Goal: Task Accomplishment & Management: Manage account settings

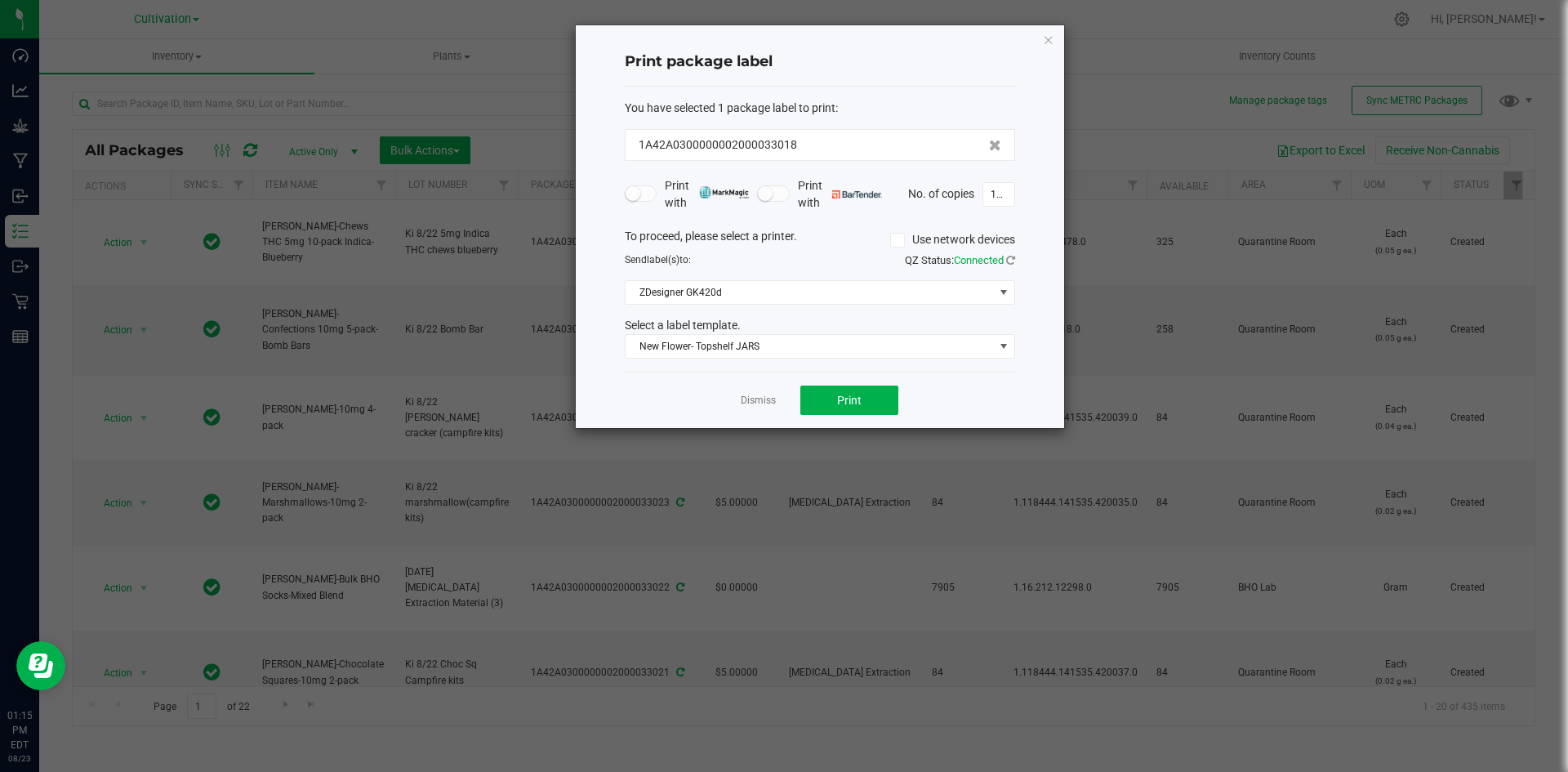
scroll to position [572, 0]
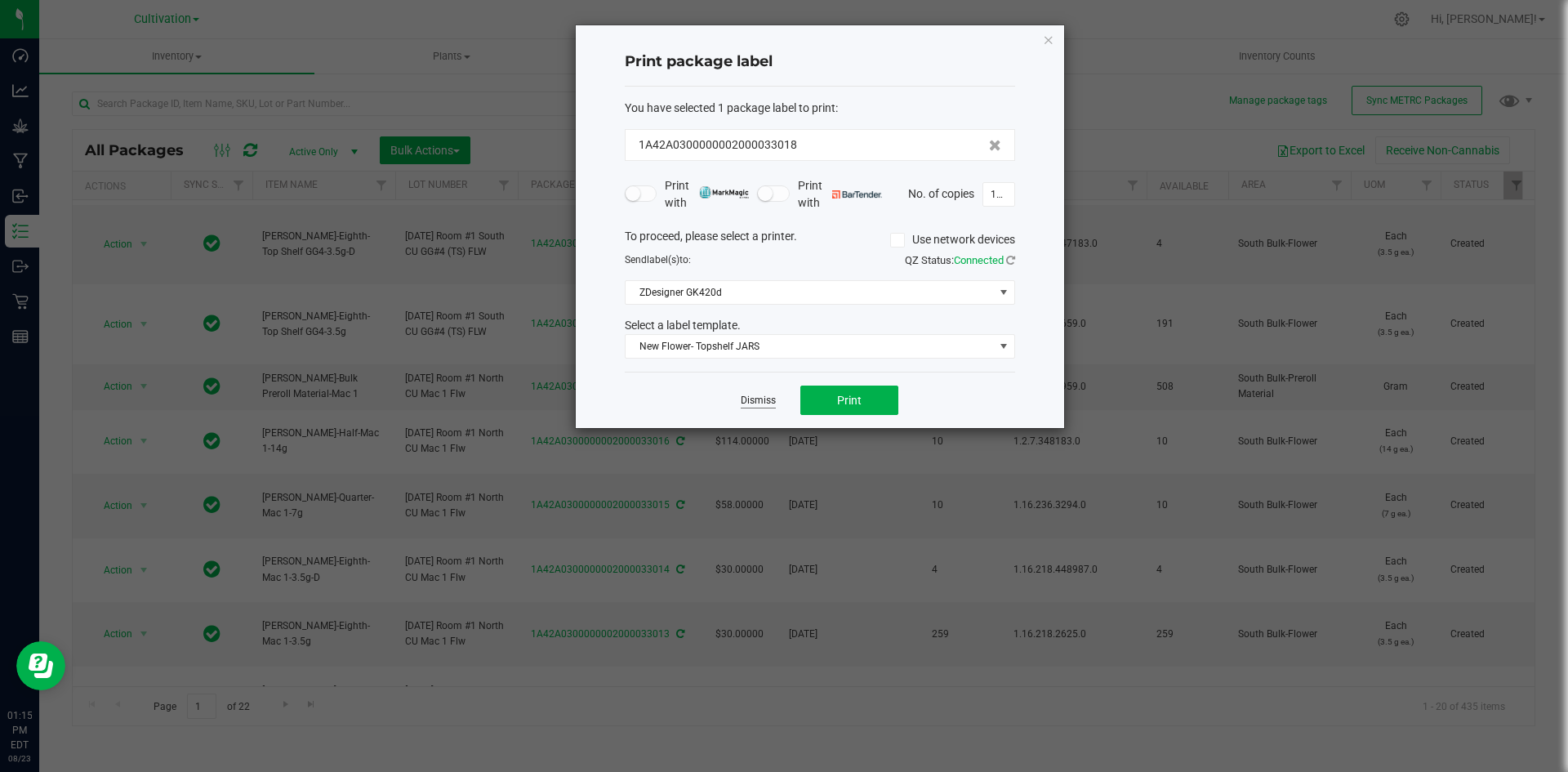
click at [751, 397] on link "Dismiss" at bounding box center [758, 401] width 35 height 14
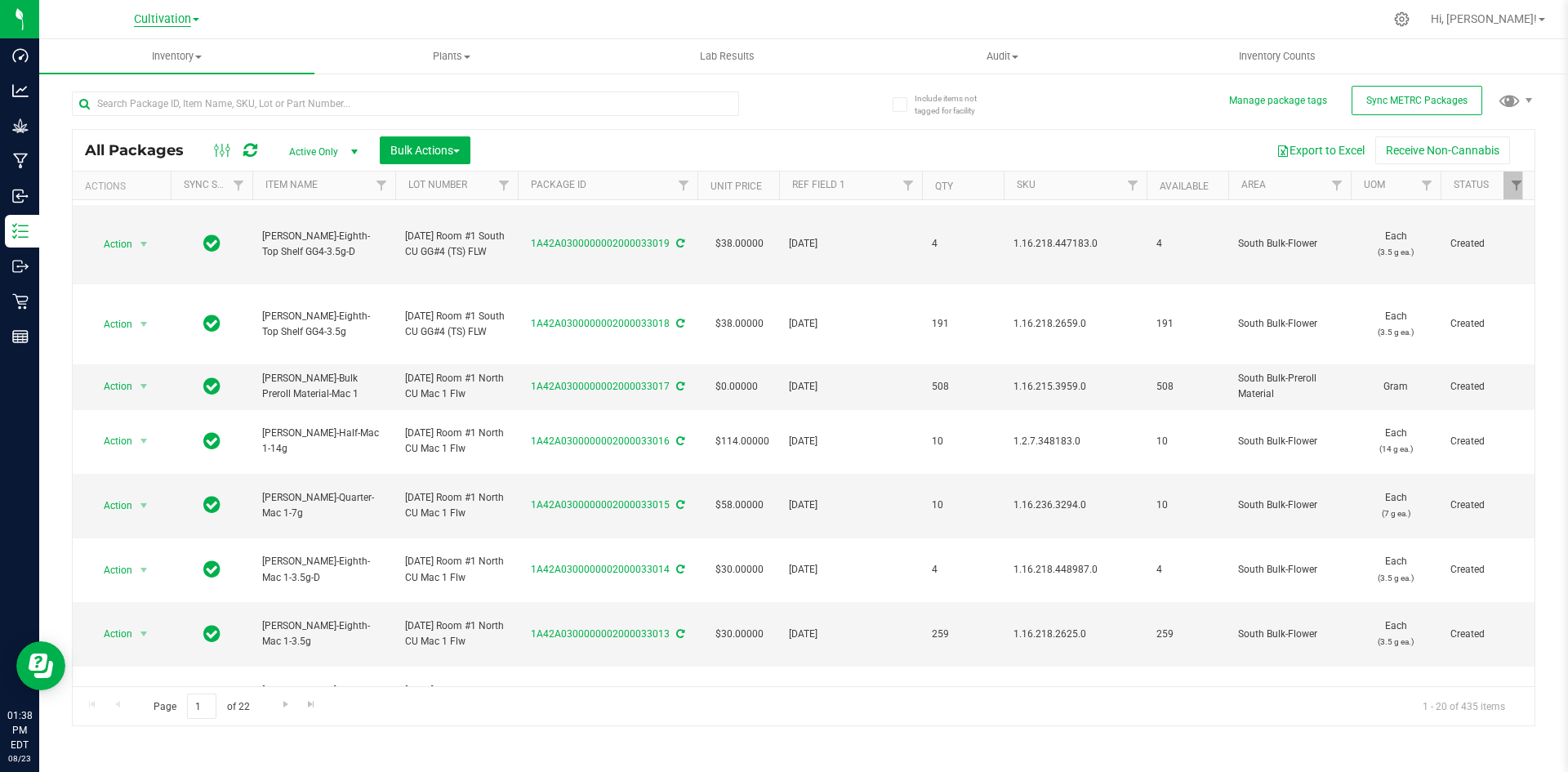
click at [155, 19] on span "Cultivation" at bounding box center [163, 19] width 57 height 15
click at [152, 90] on link "Retail" at bounding box center [166, 79] width 239 height 22
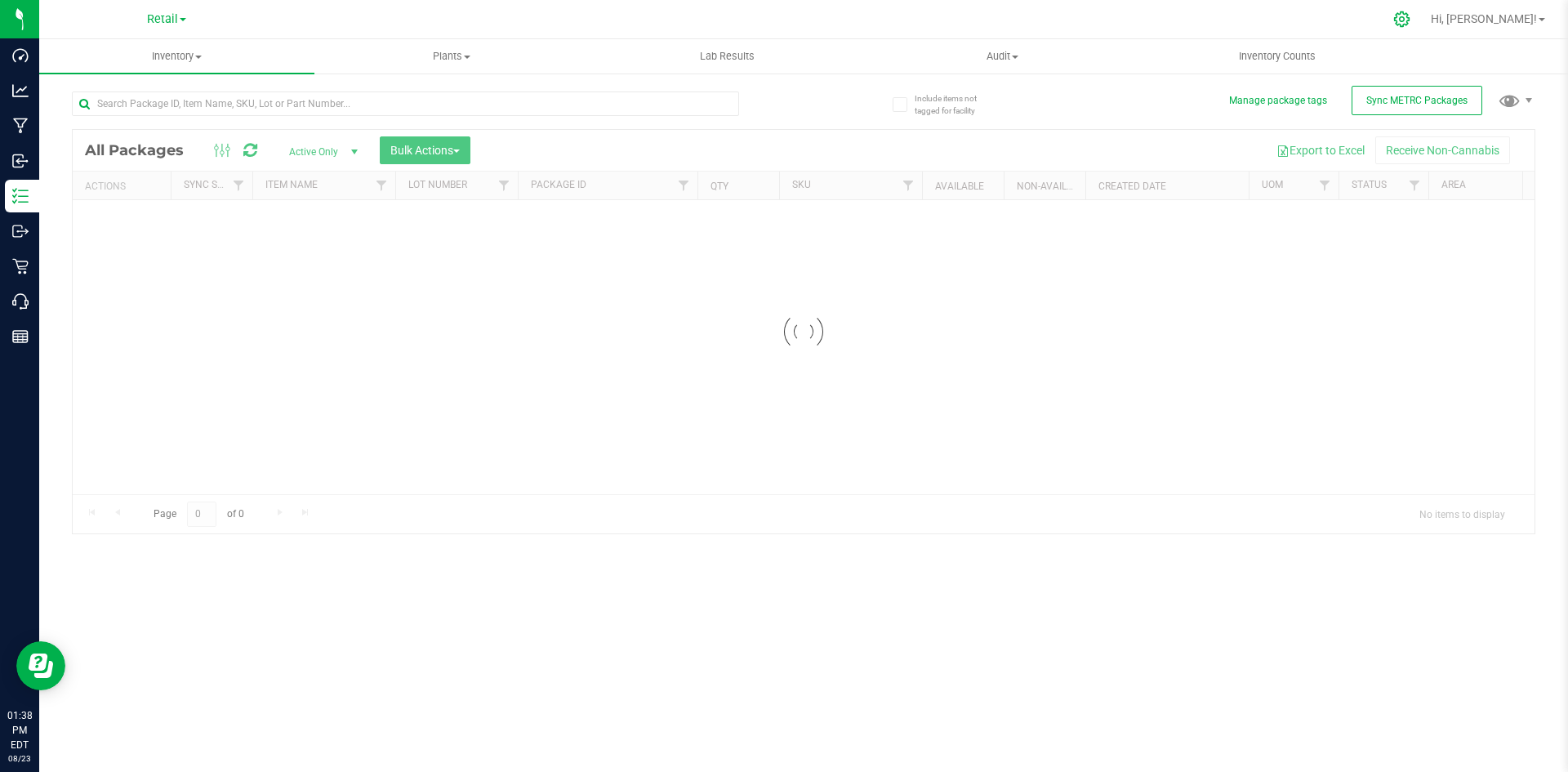
click at [1410, 20] on icon at bounding box center [1402, 19] width 17 height 17
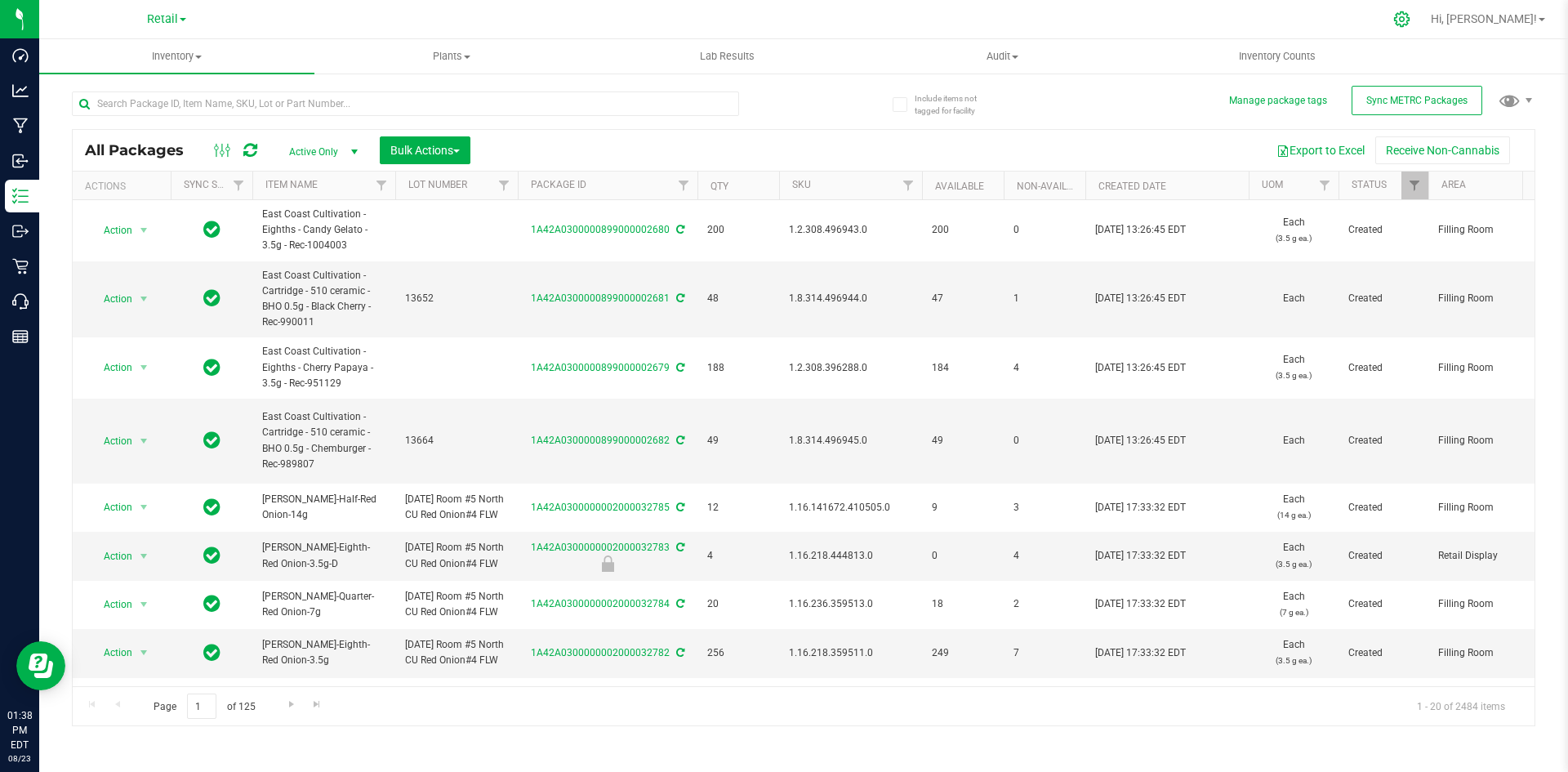
click at [1410, 22] on icon at bounding box center [1402, 19] width 17 height 17
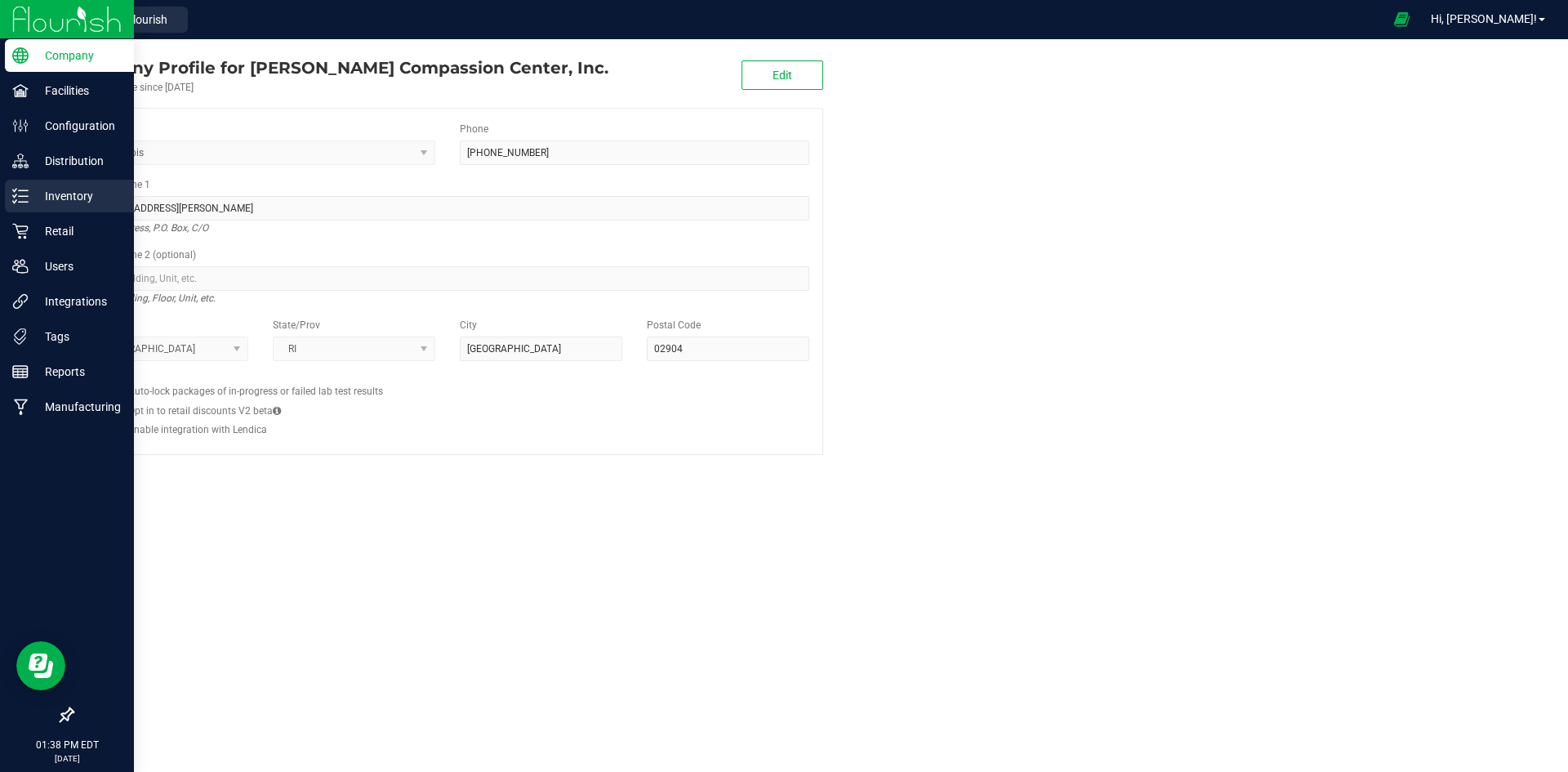
click at [17, 189] on icon at bounding box center [15, 190] width 3 height 3
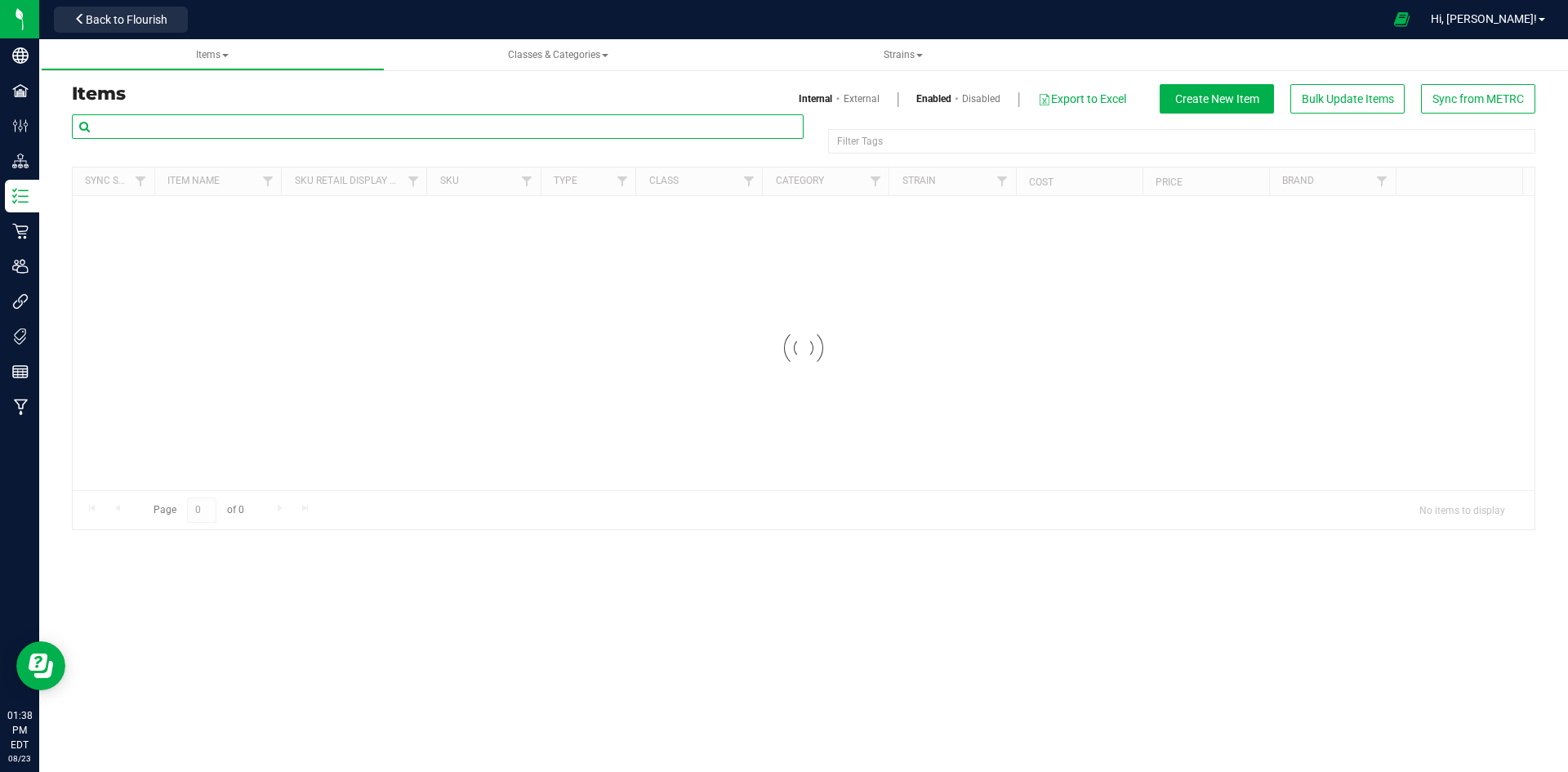
click at [290, 129] on input "text" at bounding box center [437, 126] width 732 height 24
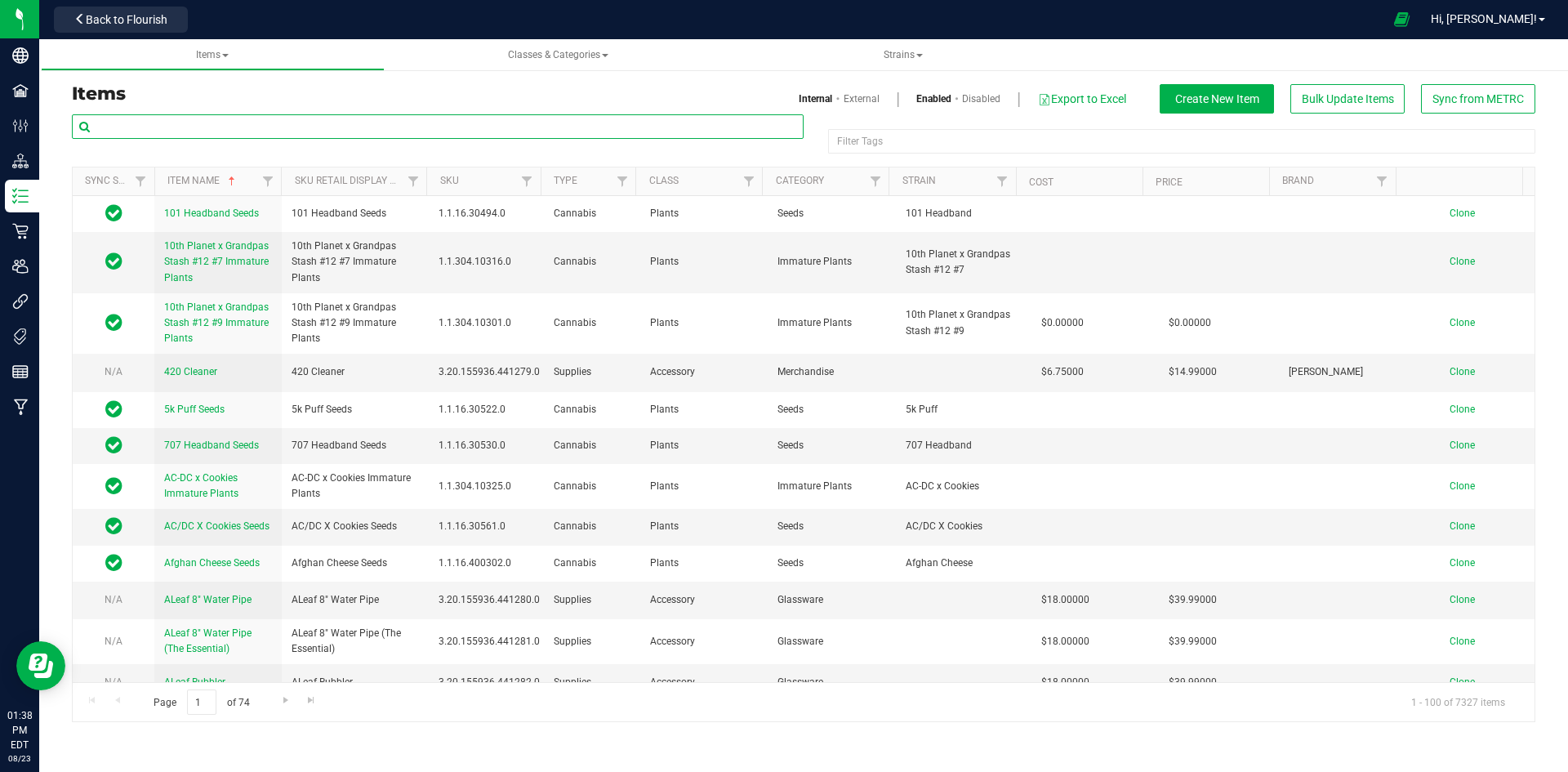
paste input "Tropical Chews 10mg 10-pack-356"
type input "Tropical Chews 10mg 10-pack-356"
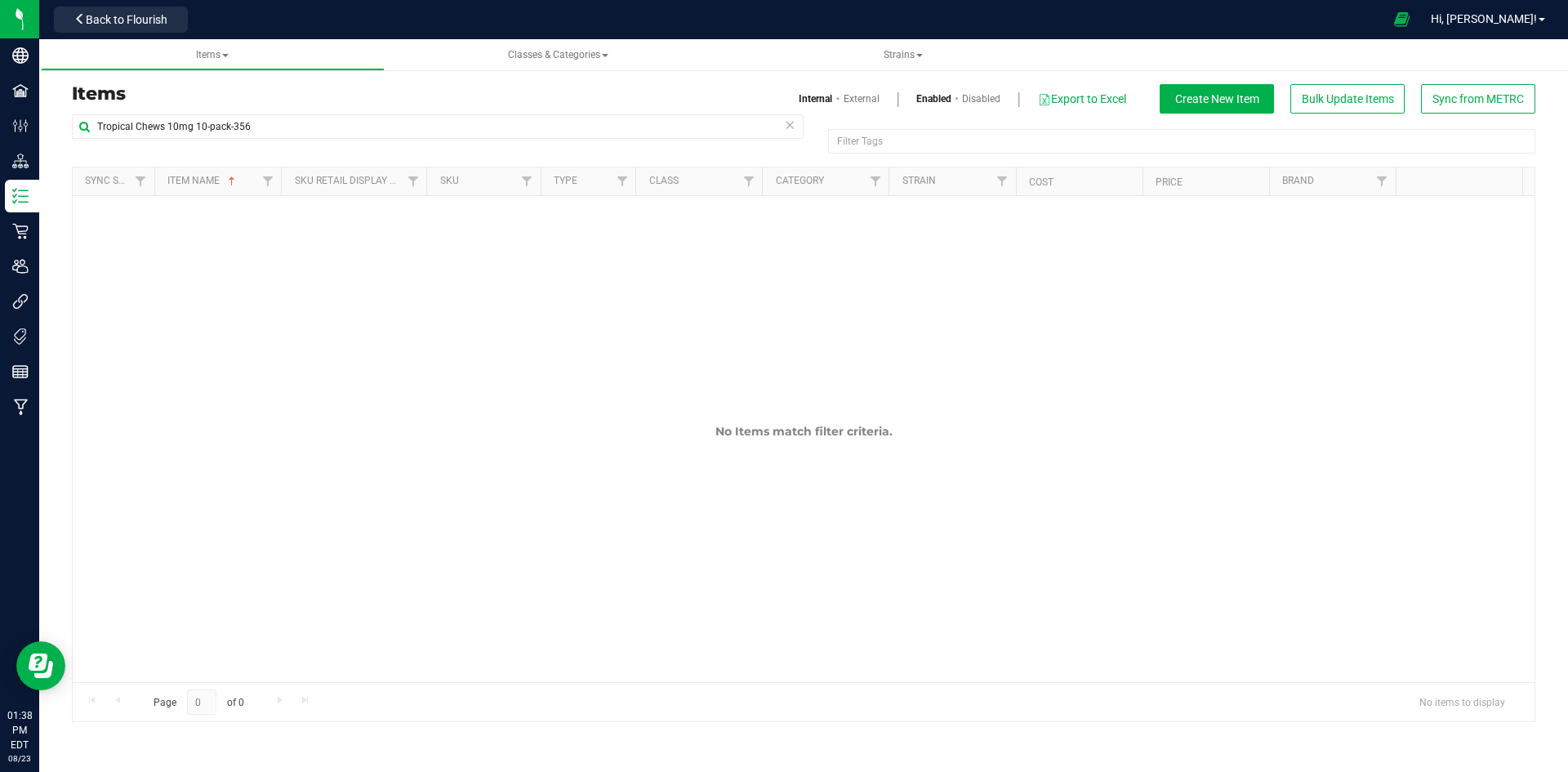
click at [859, 93] on link "External" at bounding box center [861, 98] width 36 height 15
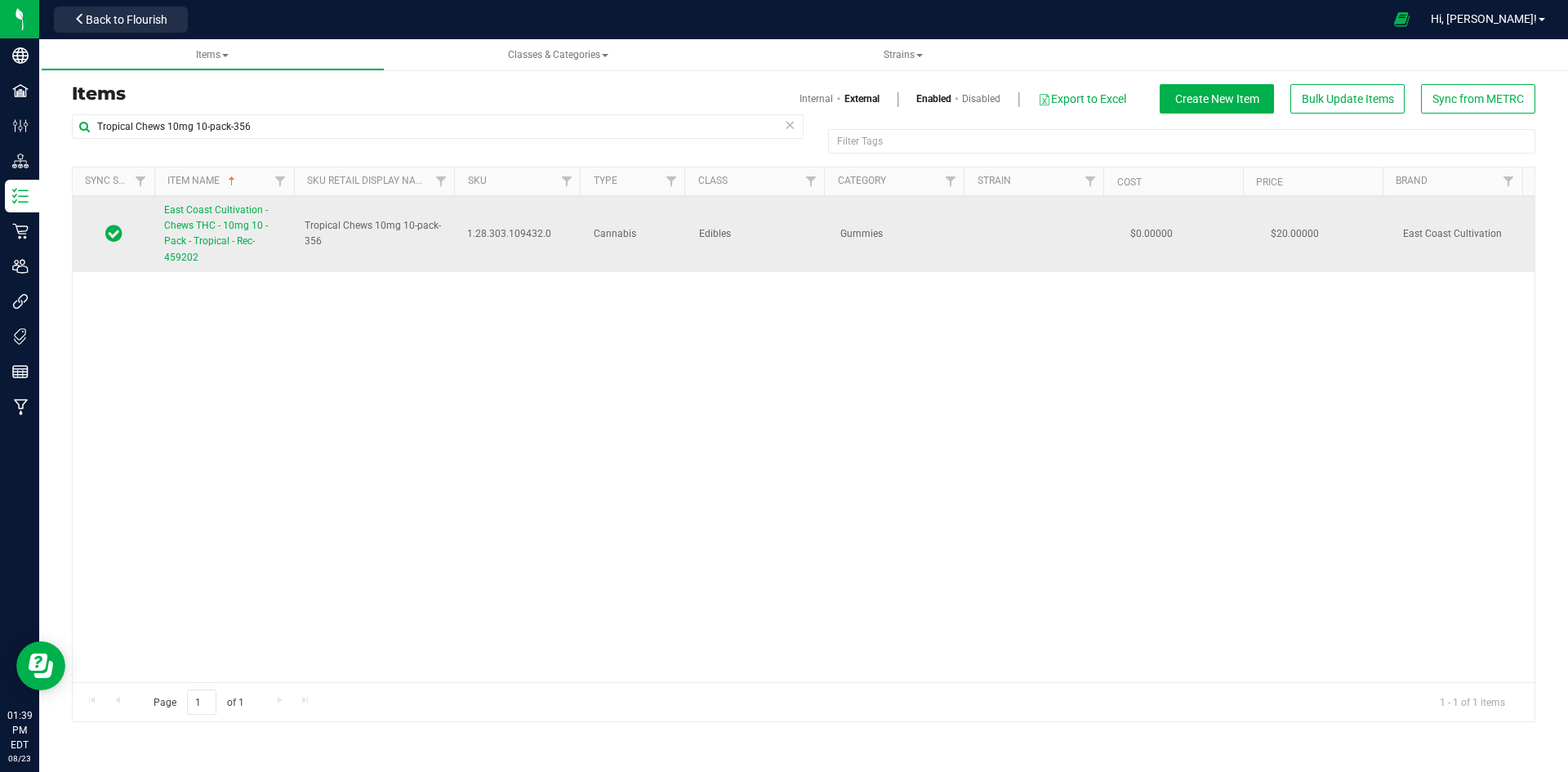
click at [243, 224] on span "East Coast Cultivation - Chews THC - 10mg 10 - Pack - Tropical - Rec-459202" at bounding box center [215, 233] width 104 height 58
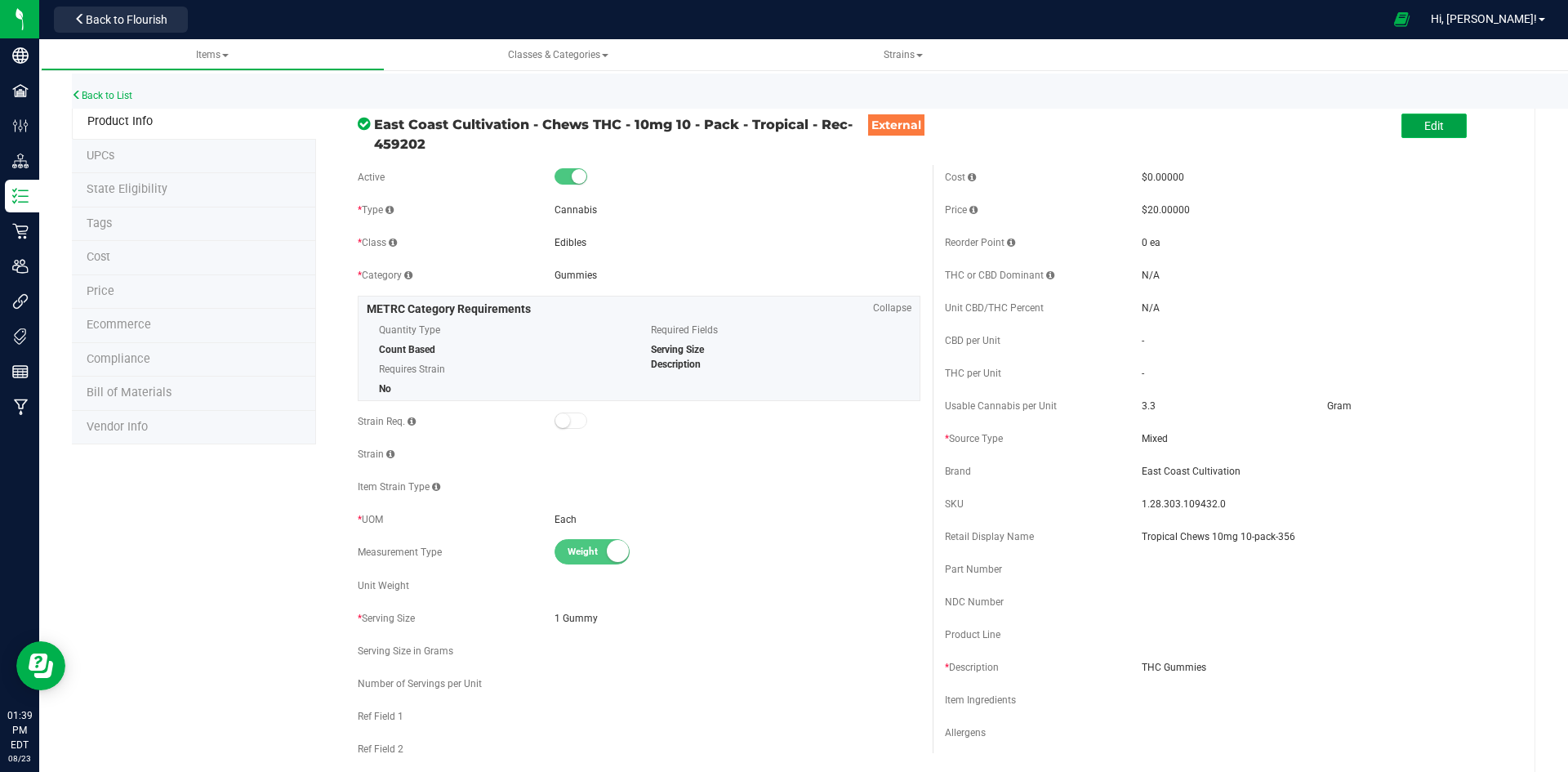
click at [1429, 136] on button "Edit" at bounding box center [1433, 125] width 65 height 24
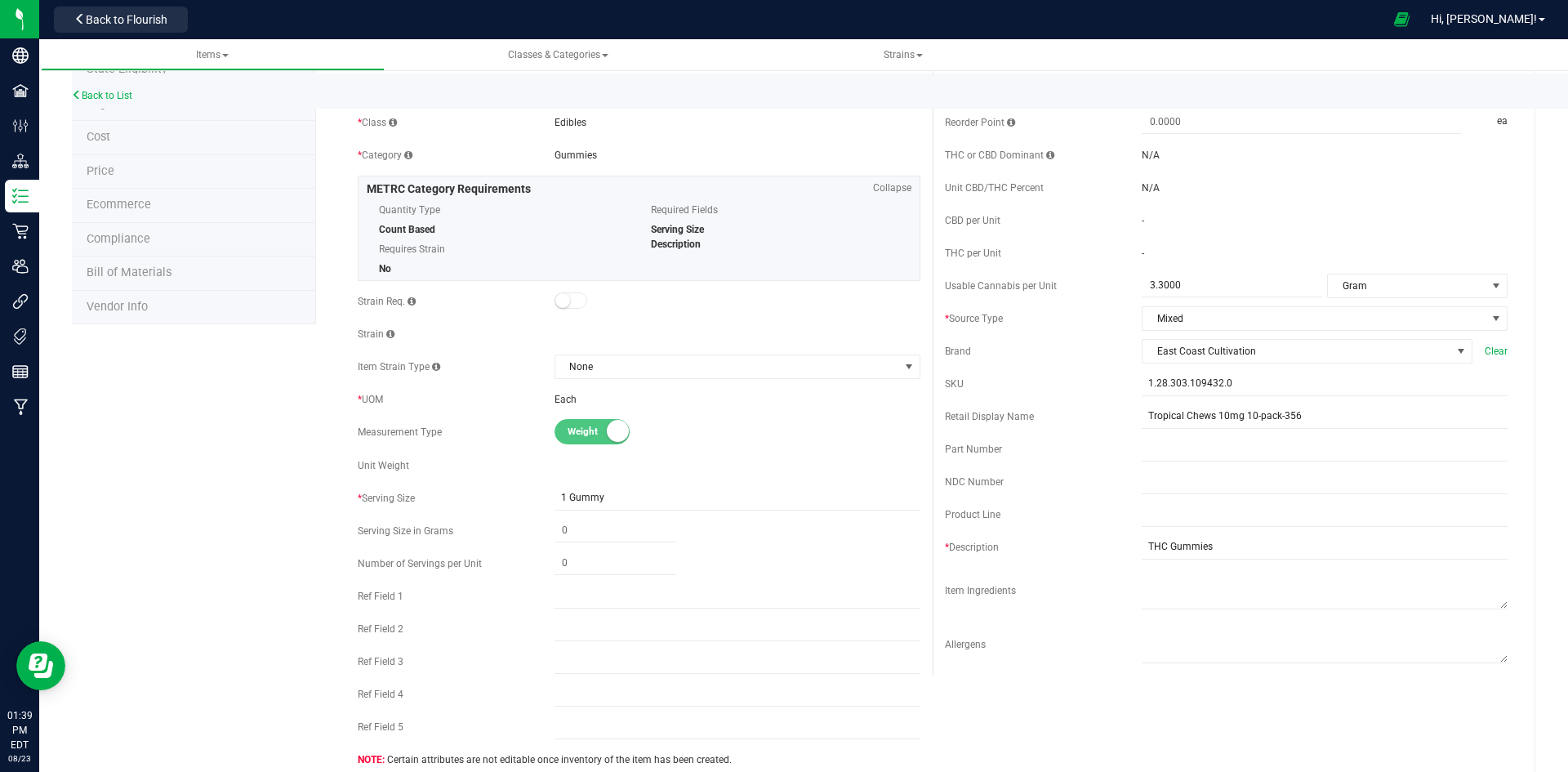
scroll to position [409, 0]
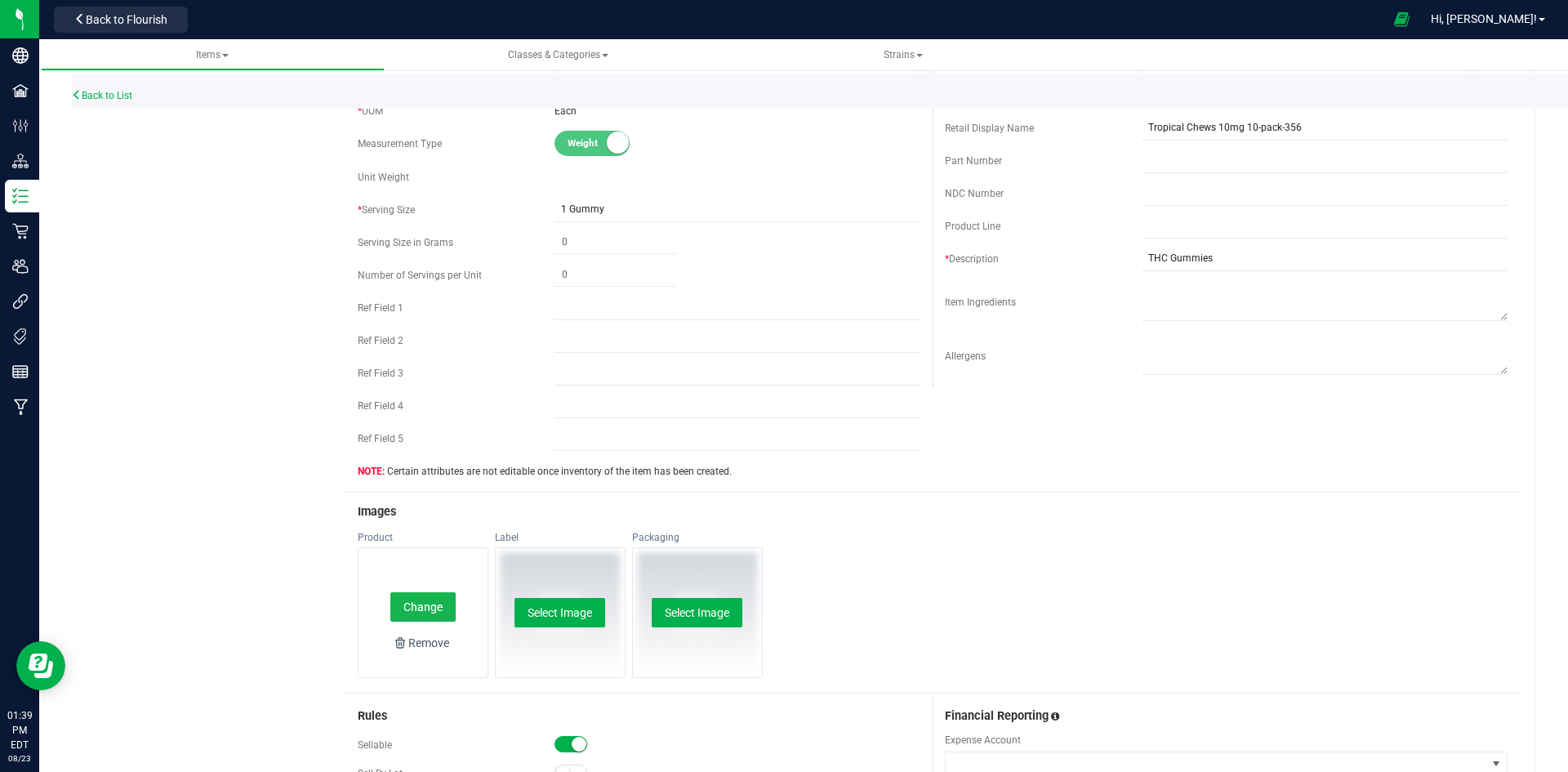
click at [413, 606] on button "Change" at bounding box center [422, 607] width 65 height 30
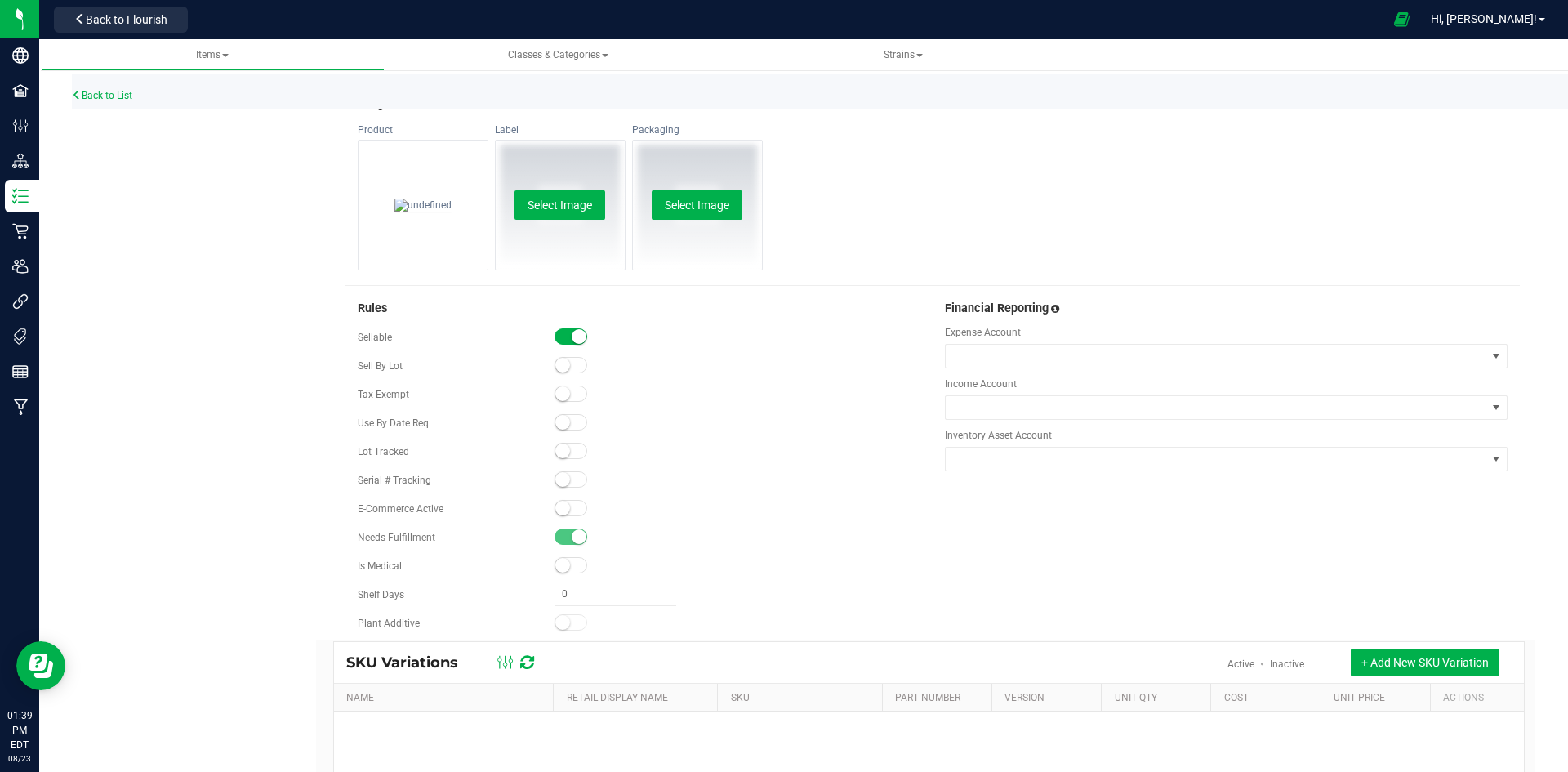
scroll to position [816, 0]
click at [555, 505] on small at bounding box center [562, 507] width 15 height 15
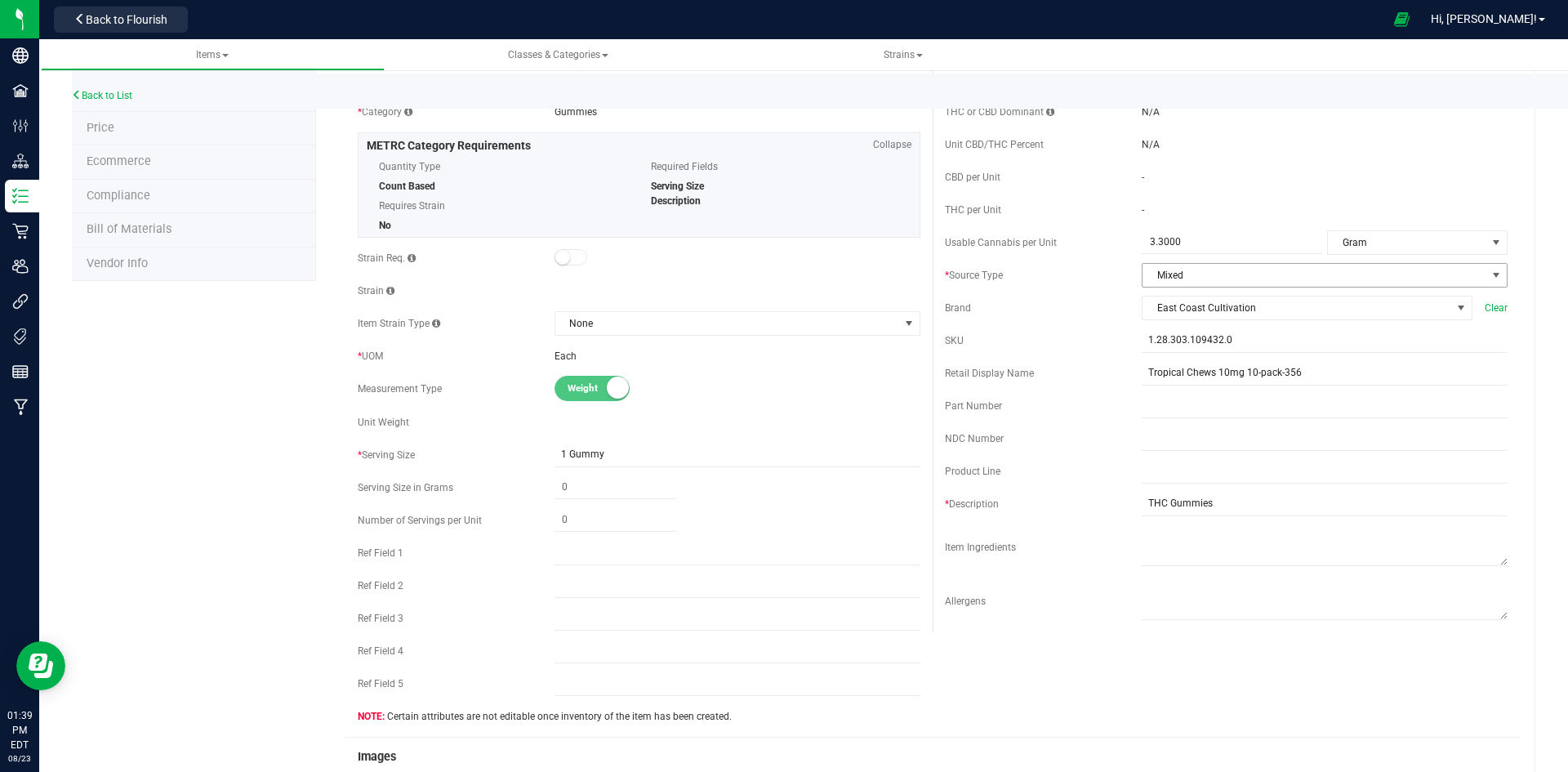
scroll to position [0, 0]
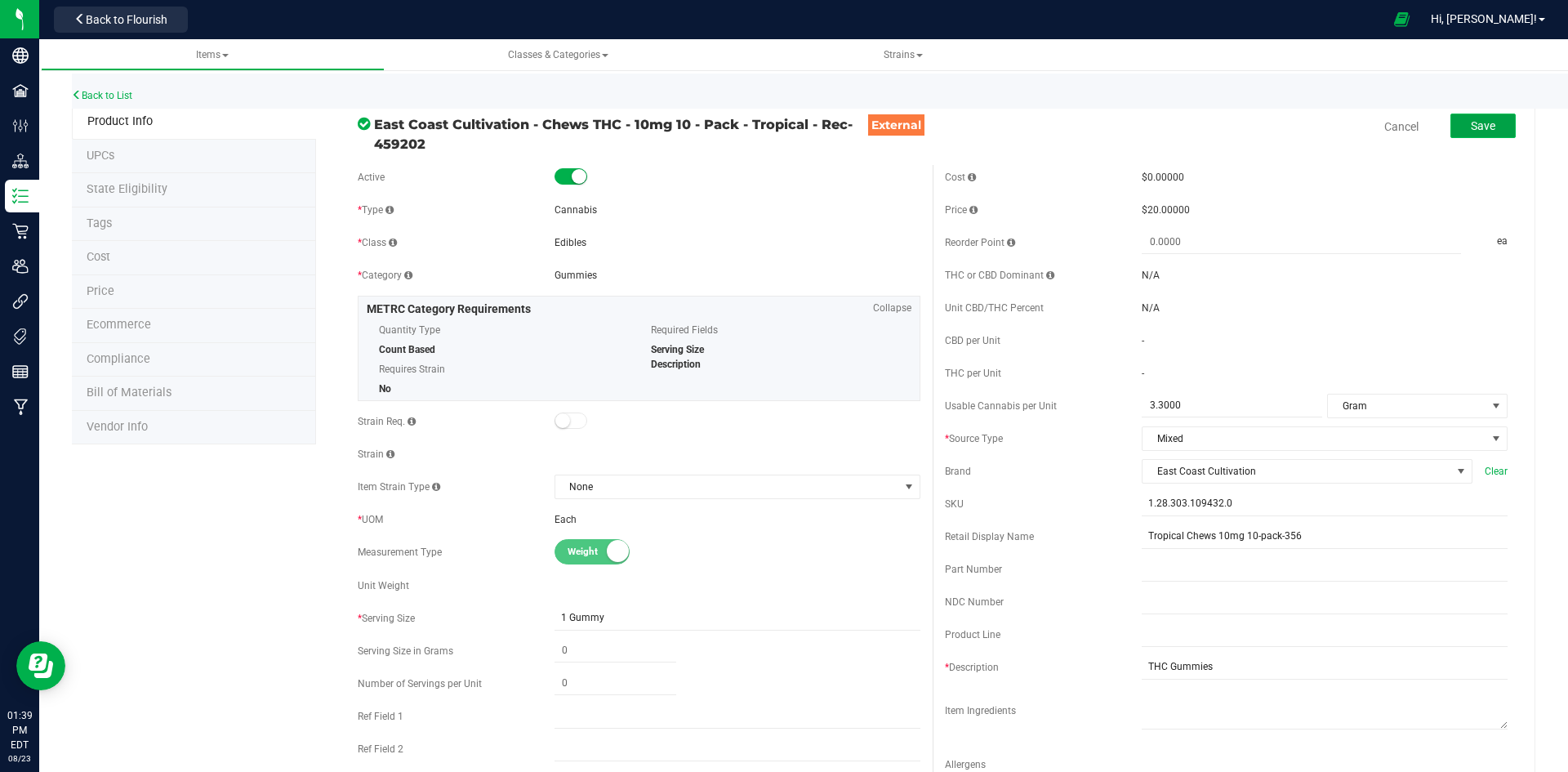
click at [1470, 126] on span "Save" at bounding box center [1483, 125] width 24 height 13
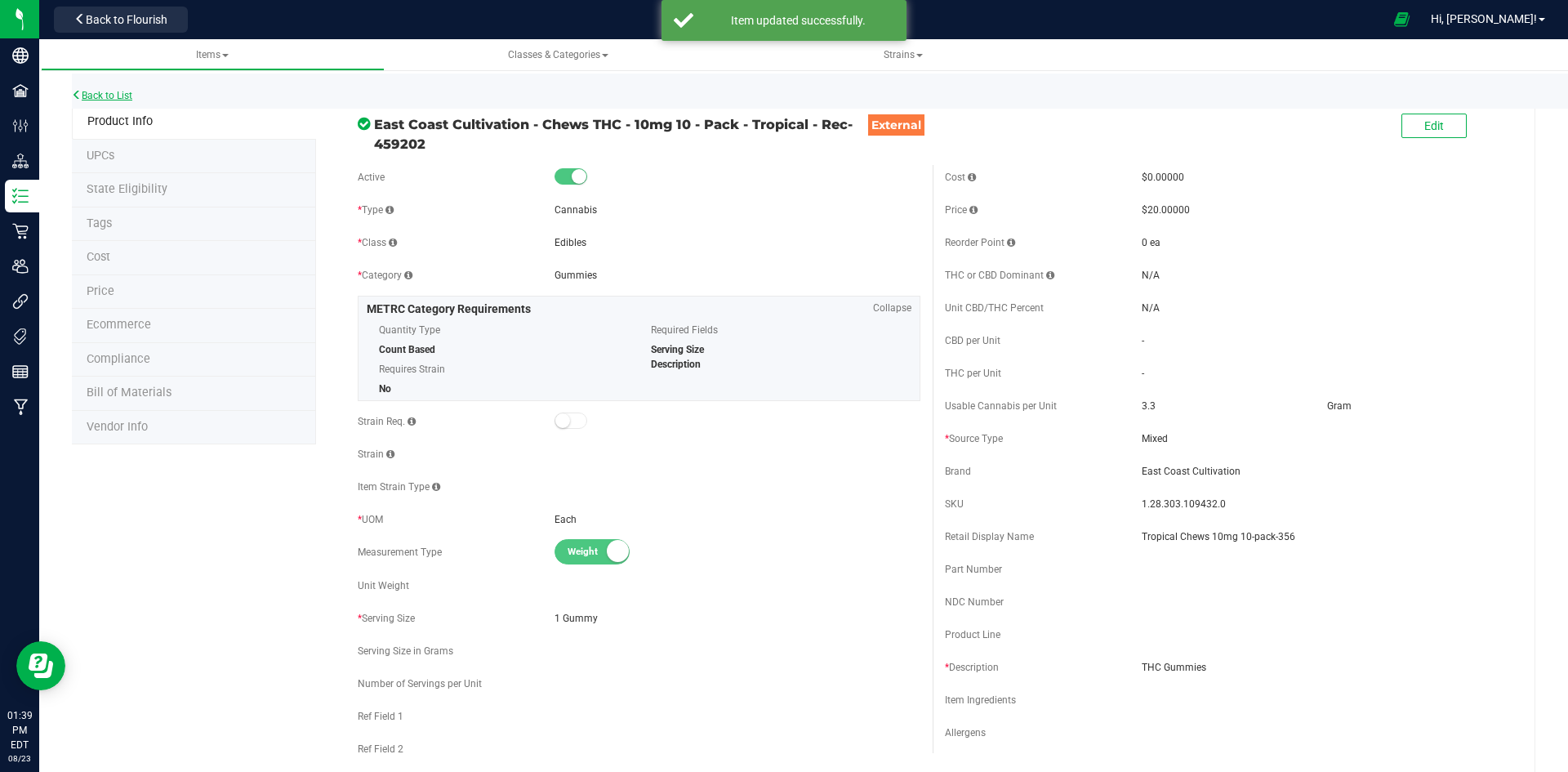
click at [111, 96] on link "Back to List" at bounding box center [101, 95] width 60 height 11
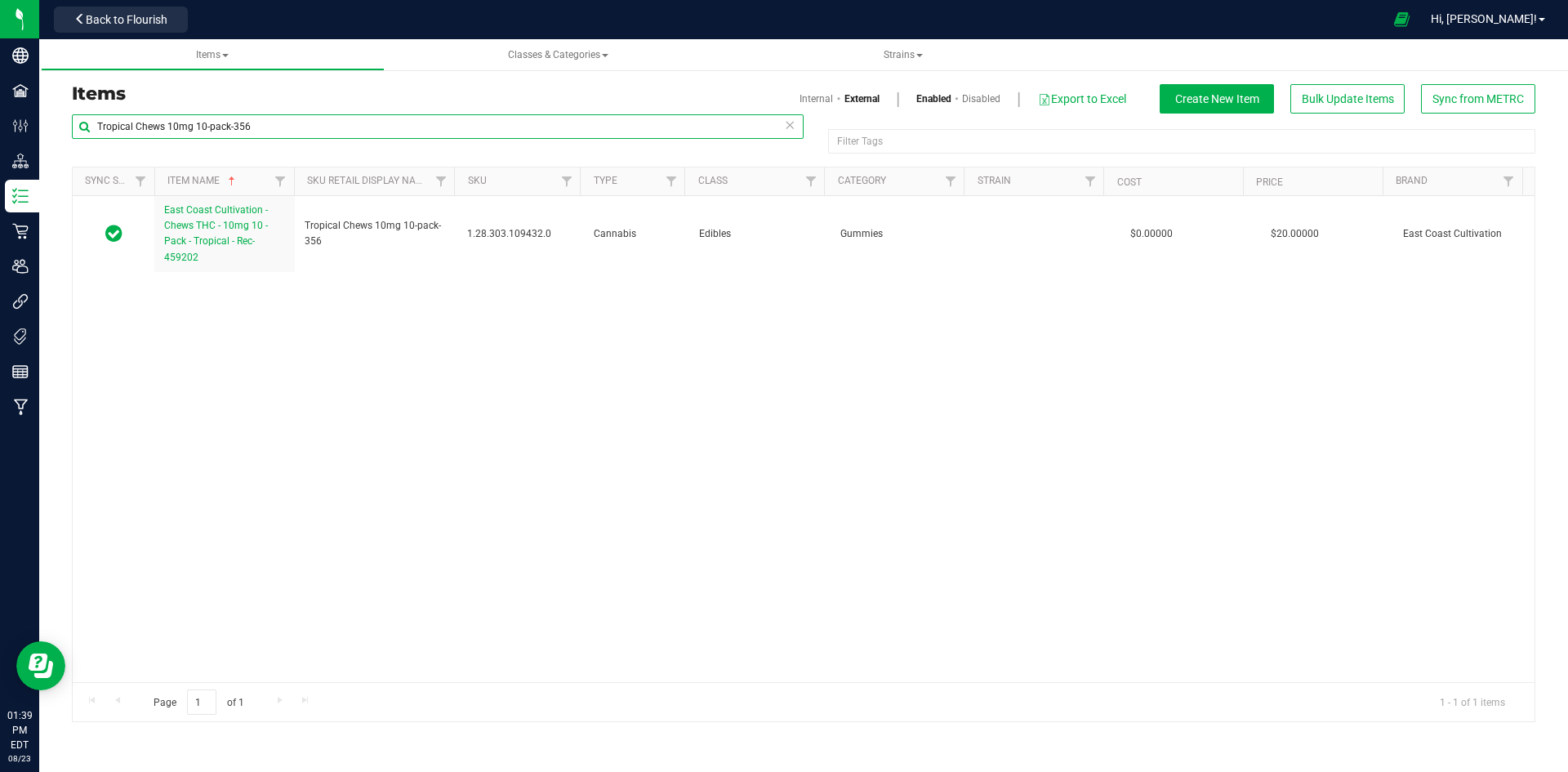
click at [474, 125] on input "Tropical Chews 10mg 10-pack-356" at bounding box center [437, 126] width 732 height 24
paste input "Watermelon Chews 10mg 10-pack-350"
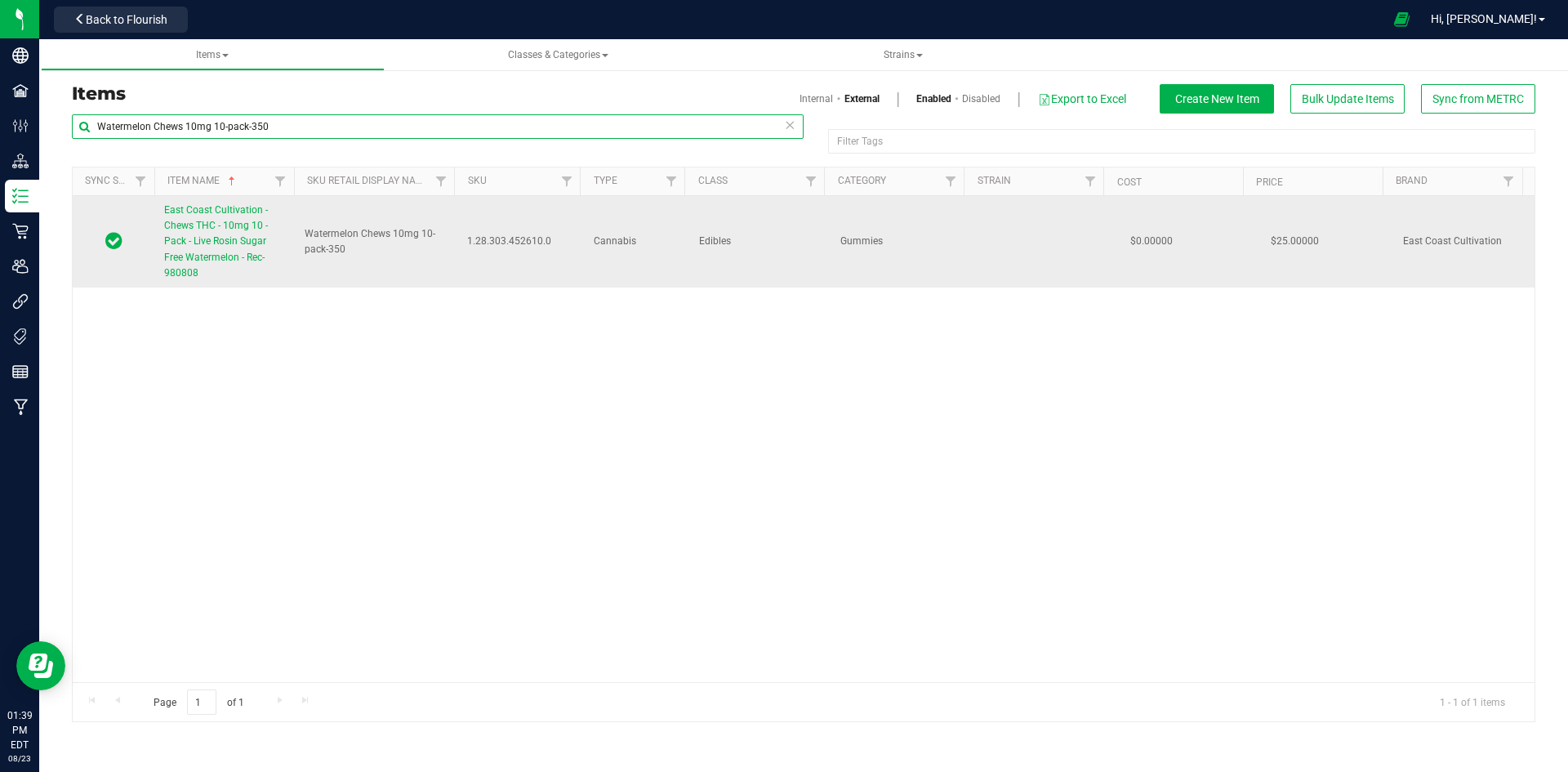
type input "Watermelon Chews 10mg 10-pack-350"
click at [190, 238] on span "East Coast Cultivation - Chews THC - 10mg 10 - Pack - Live Rosin Sugar Free Wat…" at bounding box center [215, 240] width 104 height 74
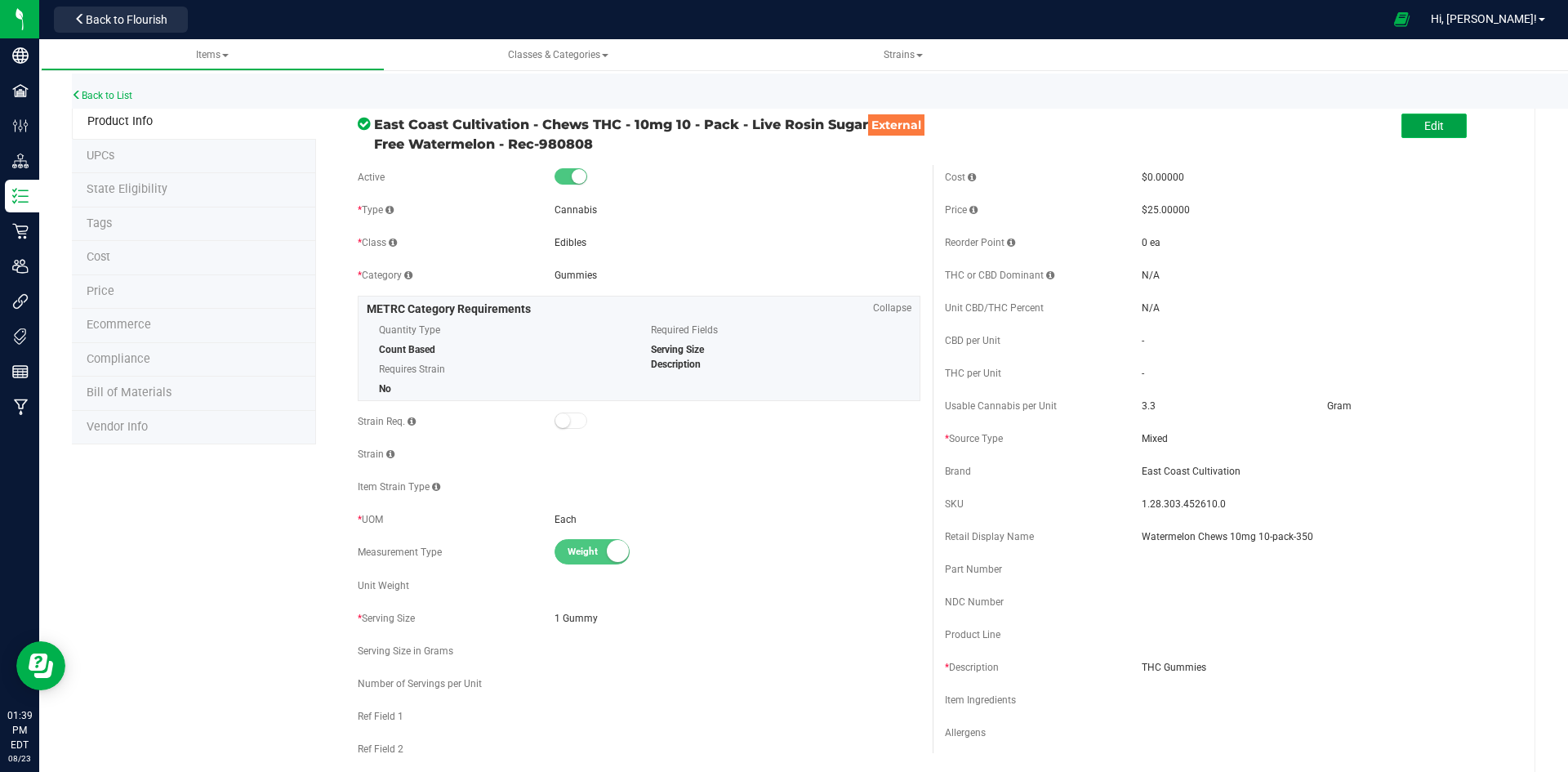
click at [1450, 136] on button "Edit" at bounding box center [1433, 125] width 65 height 24
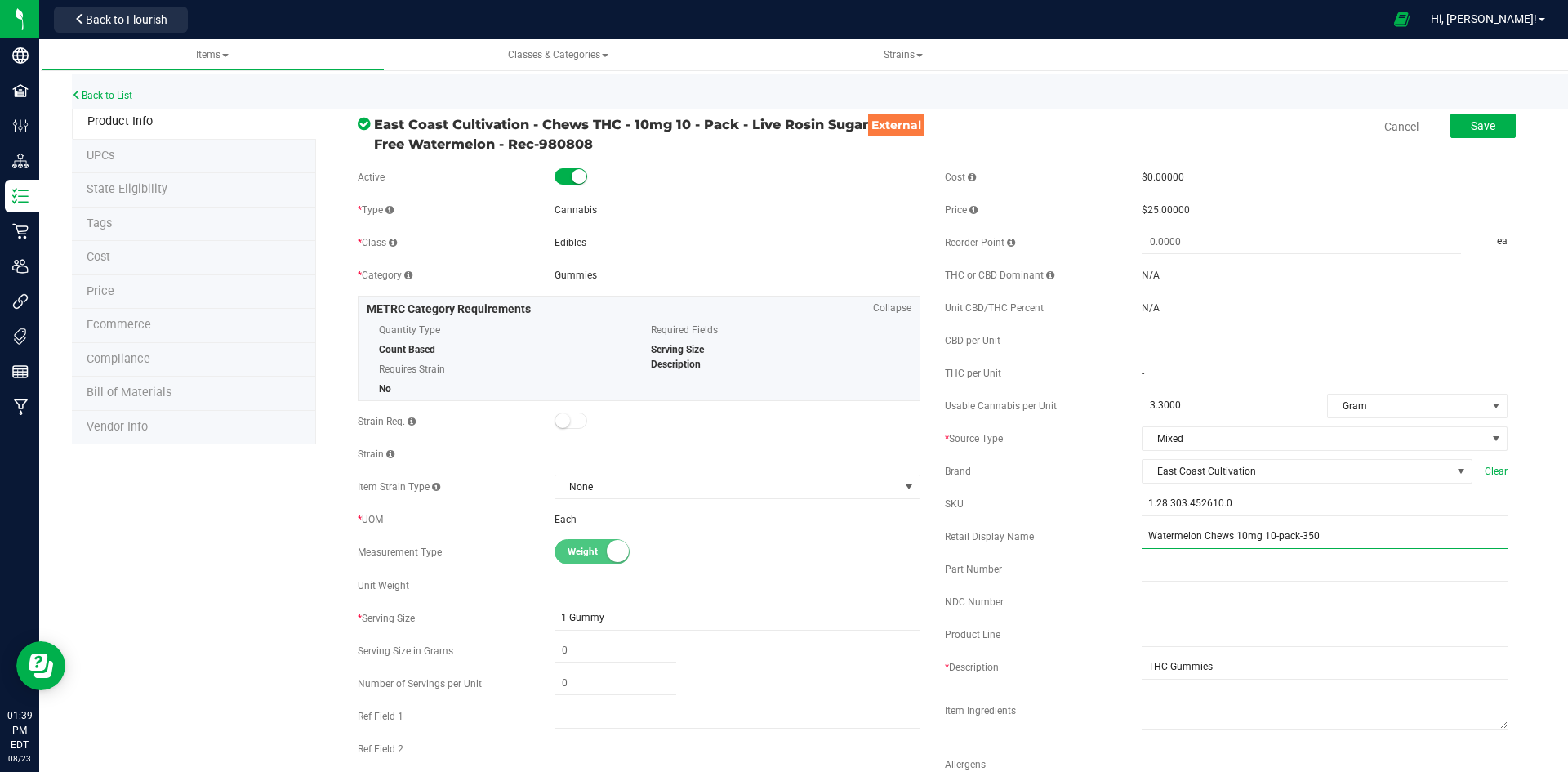
click at [1141, 529] on input "Watermelon Chews 10mg 10-pack-350" at bounding box center [1324, 537] width 366 height 24
drag, startPoint x: 1240, startPoint y: 534, endPoint x: 1263, endPoint y: 532, distance: 23.1
click at [1240, 534] on input "Sugar-Free Watermelon Chews 10mg 10-pack-350" at bounding box center [1324, 537] width 366 height 24
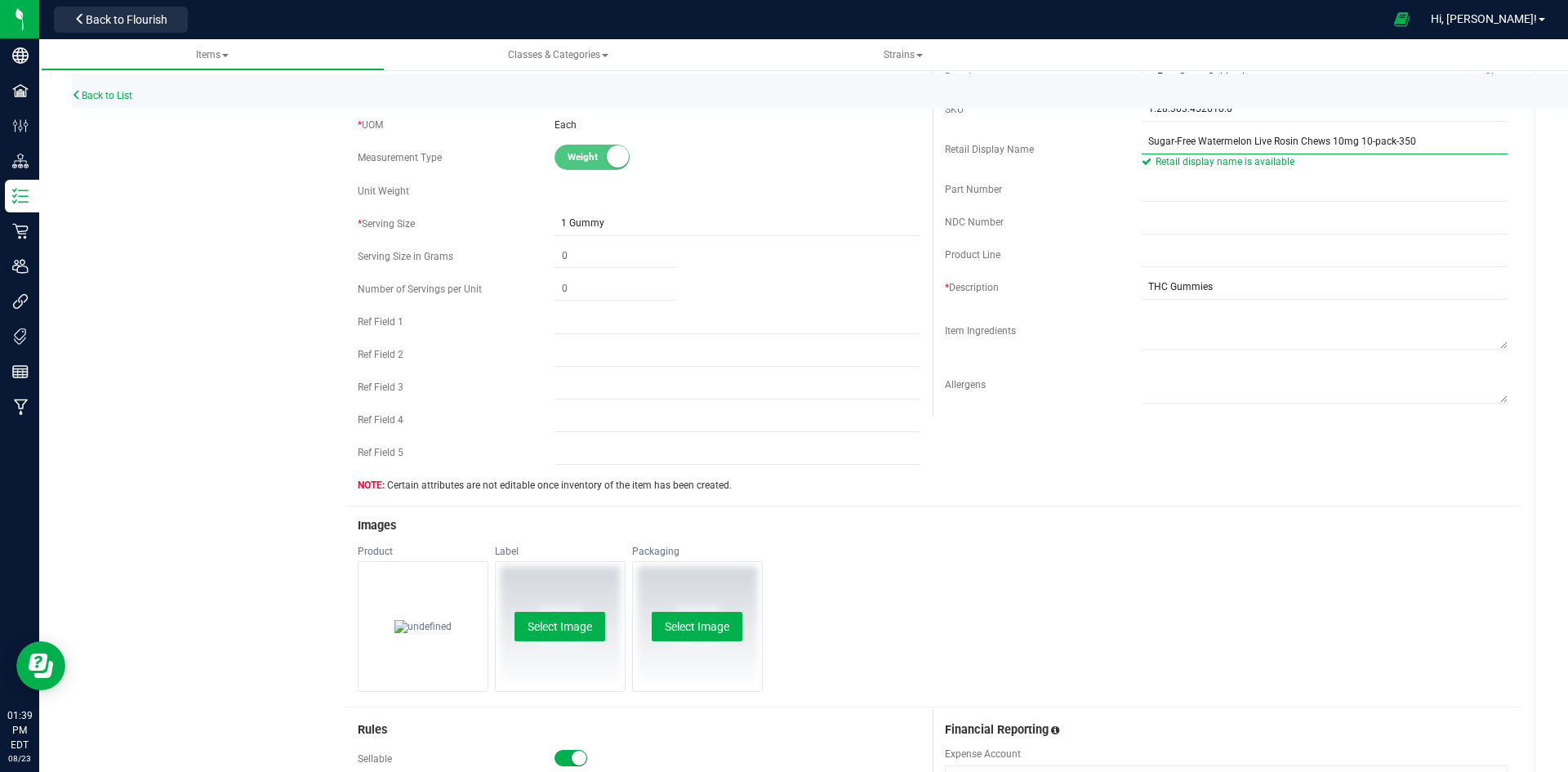
scroll to position [409, 0]
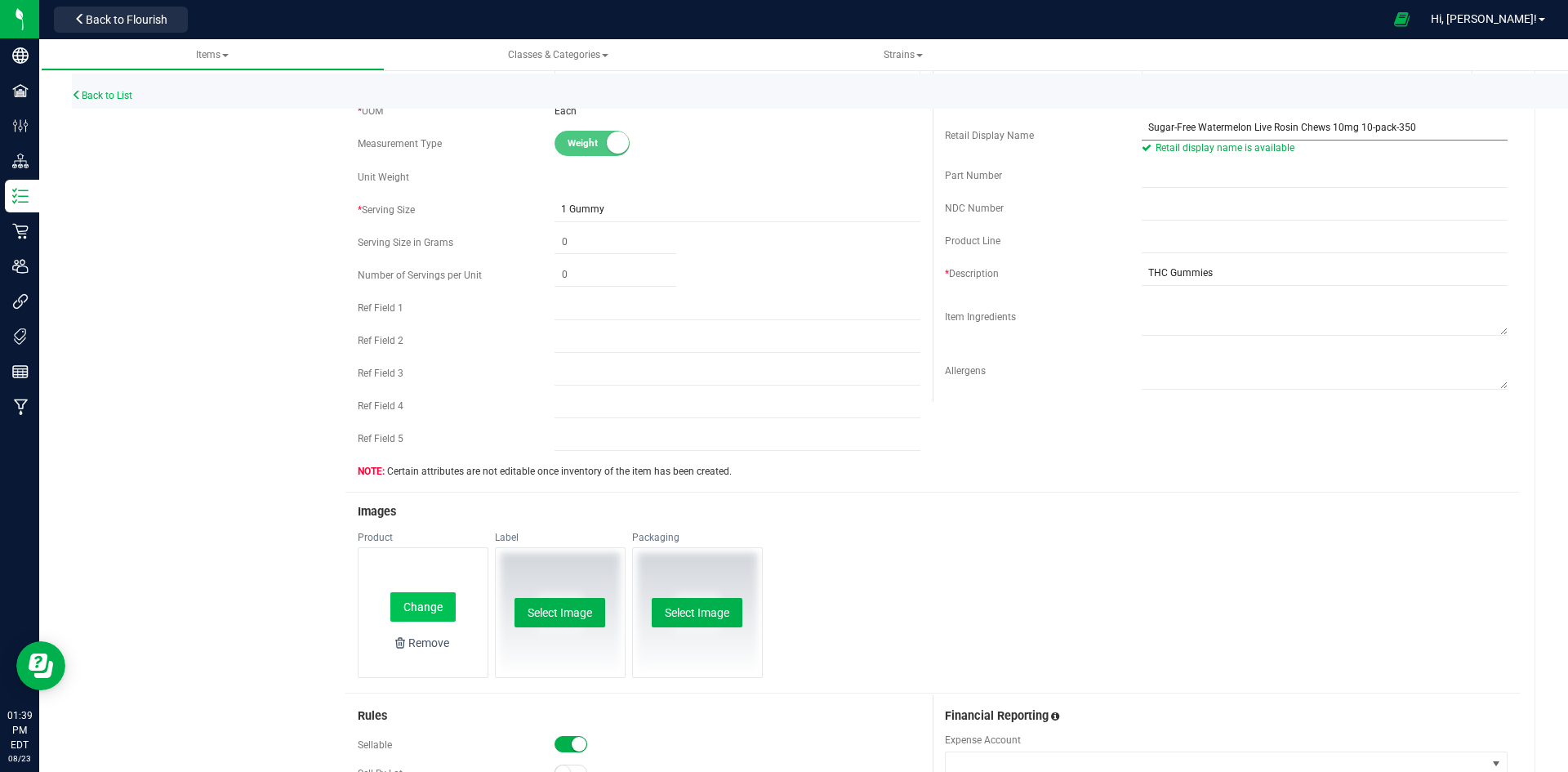
type input "Sugar-Free Watermelon Live Rosin Chews 10mg 10-pack-350"
click at [426, 607] on button "Change" at bounding box center [422, 607] width 65 height 30
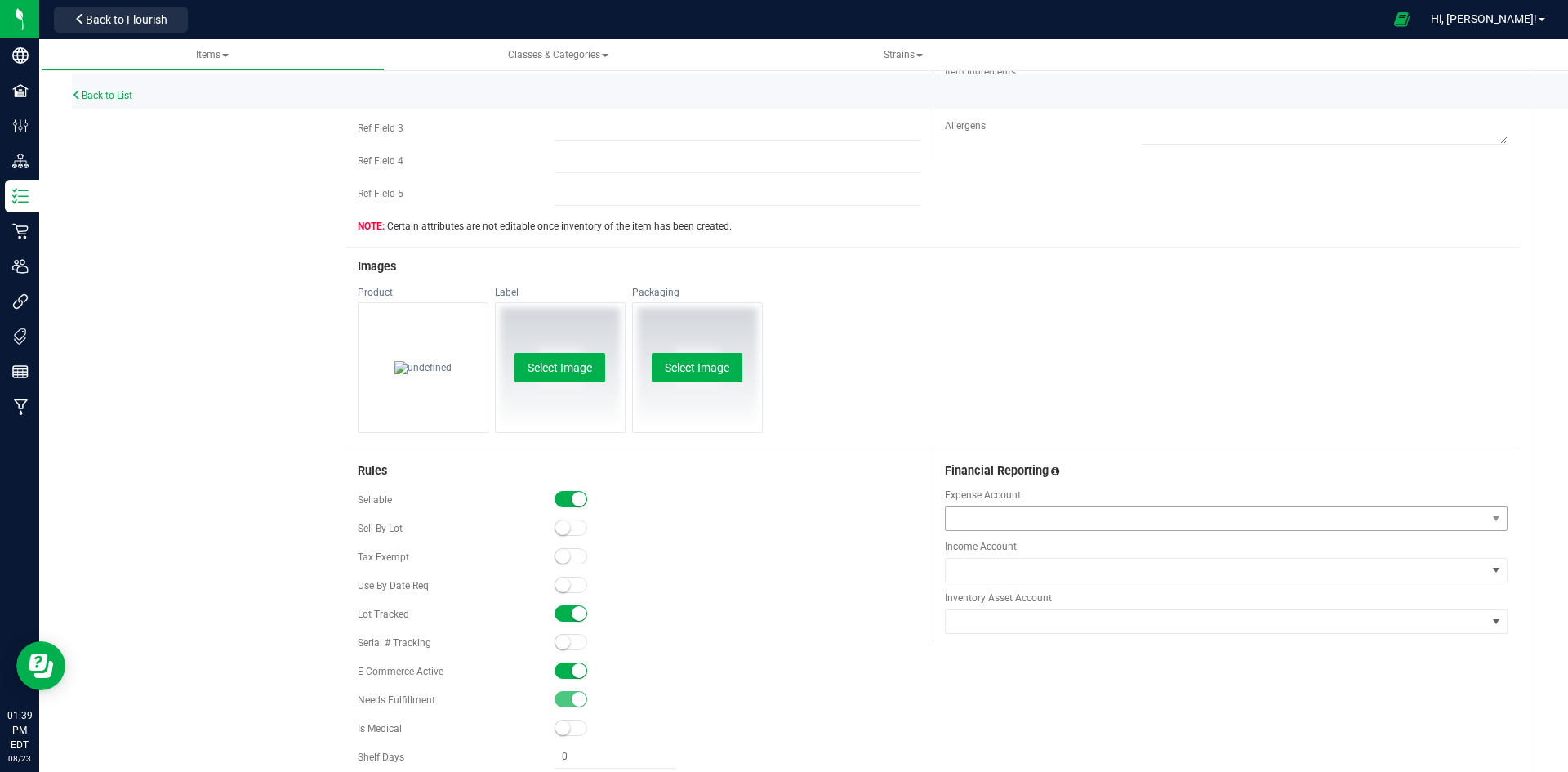
scroll to position [0, 0]
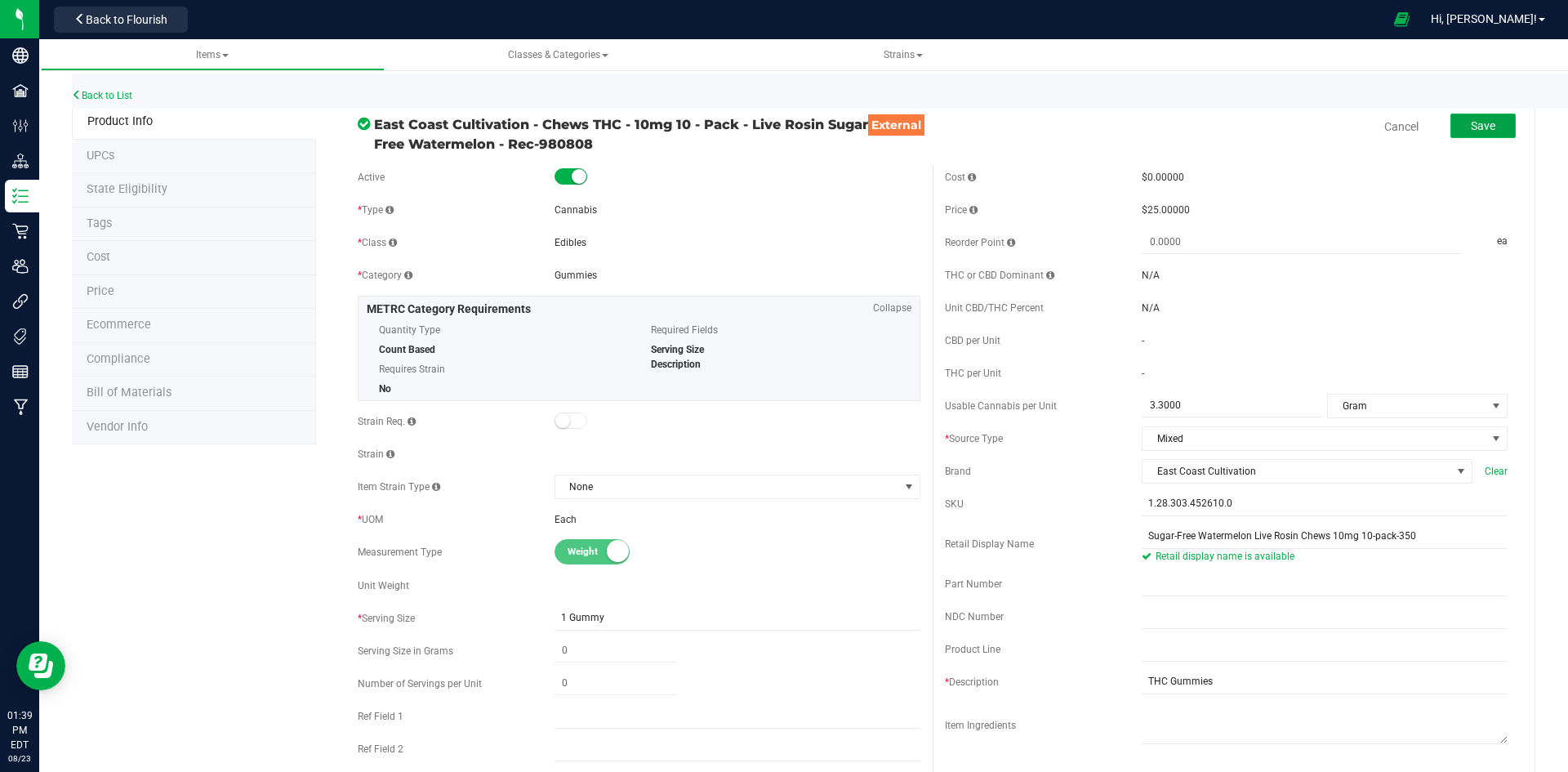
click at [1457, 137] on button "Save" at bounding box center [1483, 125] width 65 height 24
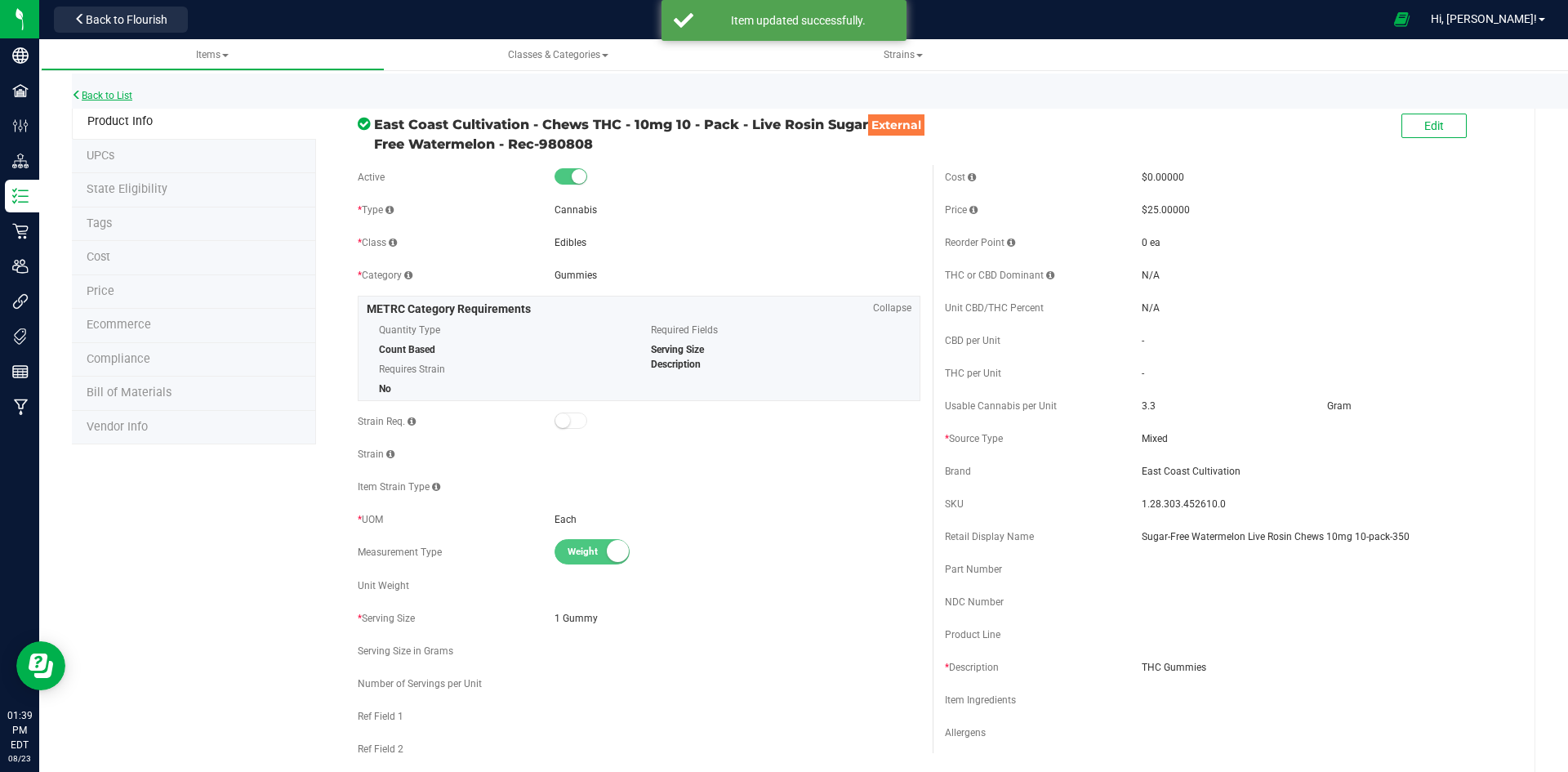
click at [101, 93] on link "Back to List" at bounding box center [101, 95] width 60 height 11
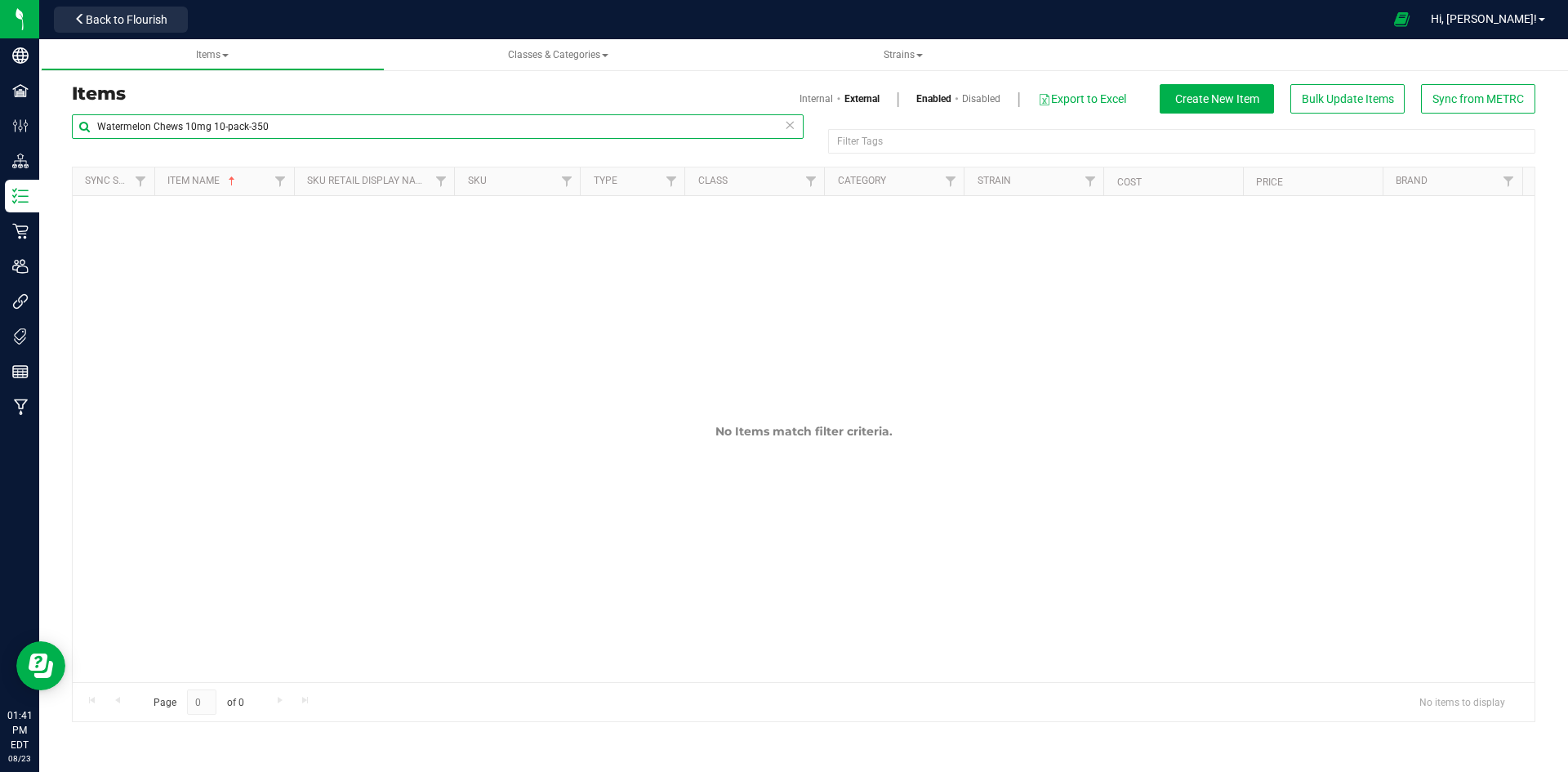
click at [199, 137] on input "Watermelon Chews 10mg 10-pack-350" at bounding box center [437, 126] width 732 height 24
paste input "Strawberry Banana Chews 10mg 10-pack-345"
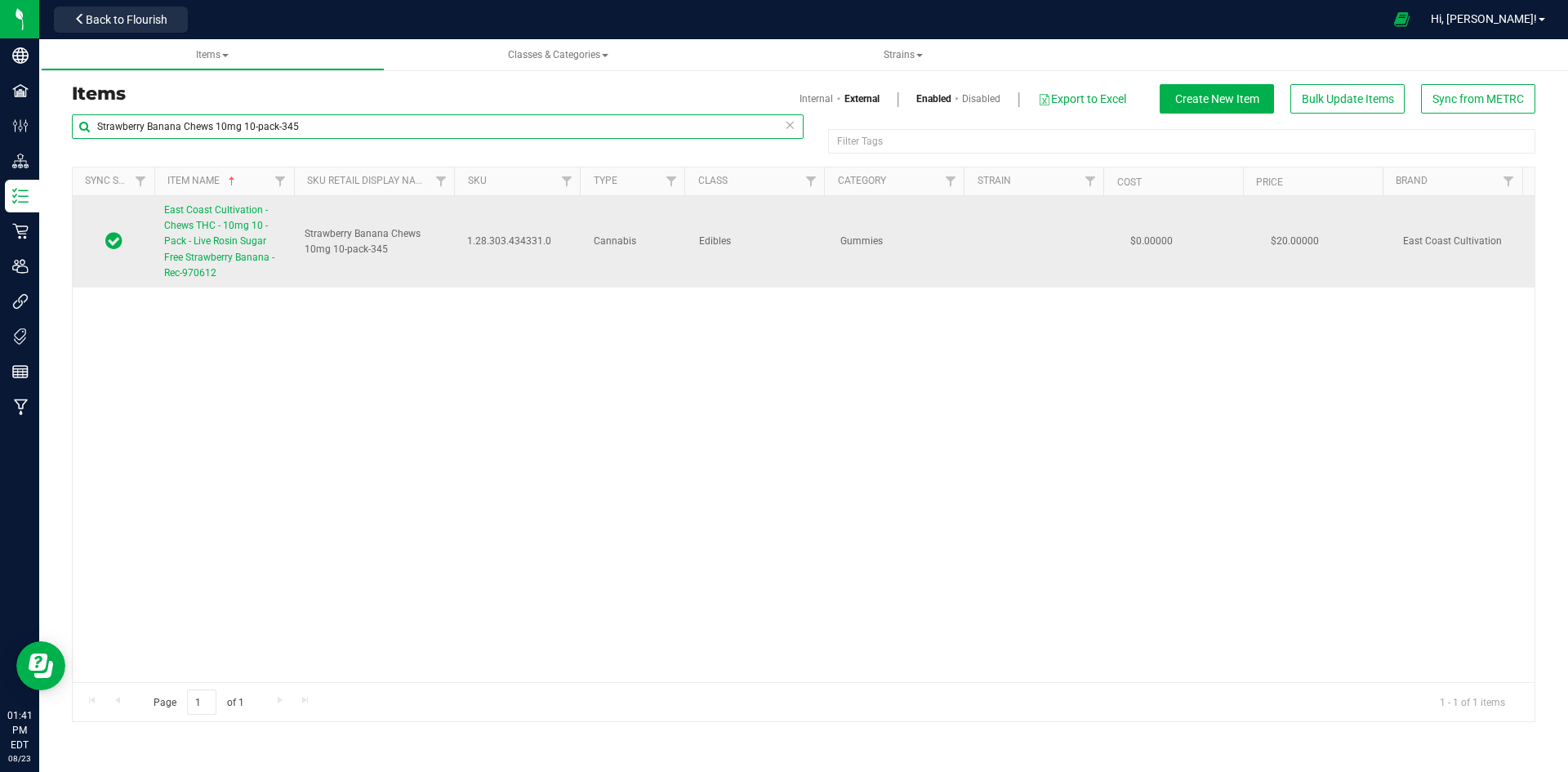
type input "Strawberry Banana Chews 10mg 10-pack-345"
click at [235, 251] on span "East Coast Cultivation - Chews THC - 10mg 10 - Pack - Live Rosin Sugar Free Str…" at bounding box center [219, 240] width 111 height 74
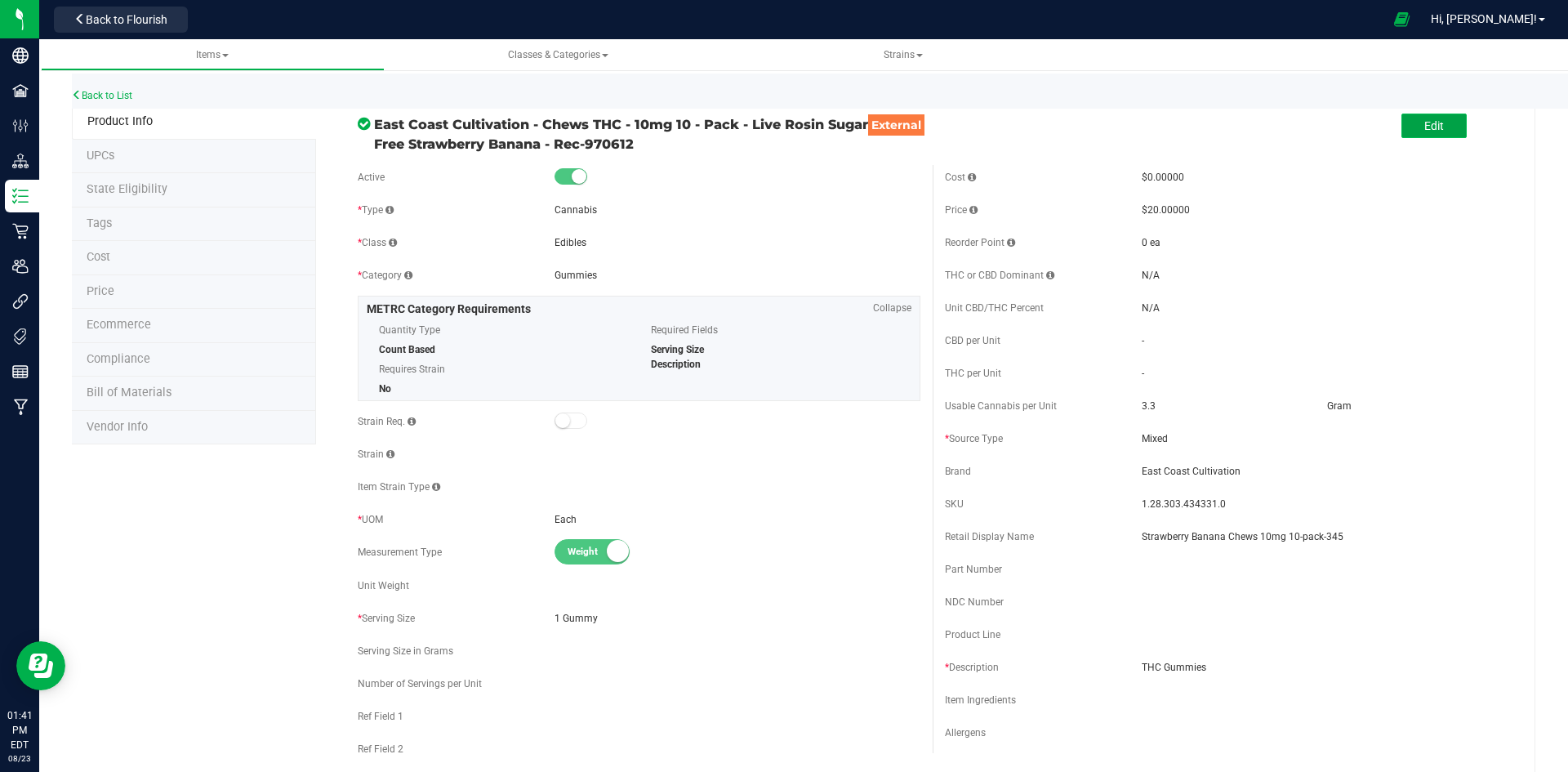
click at [1405, 131] on button "Edit" at bounding box center [1433, 125] width 65 height 24
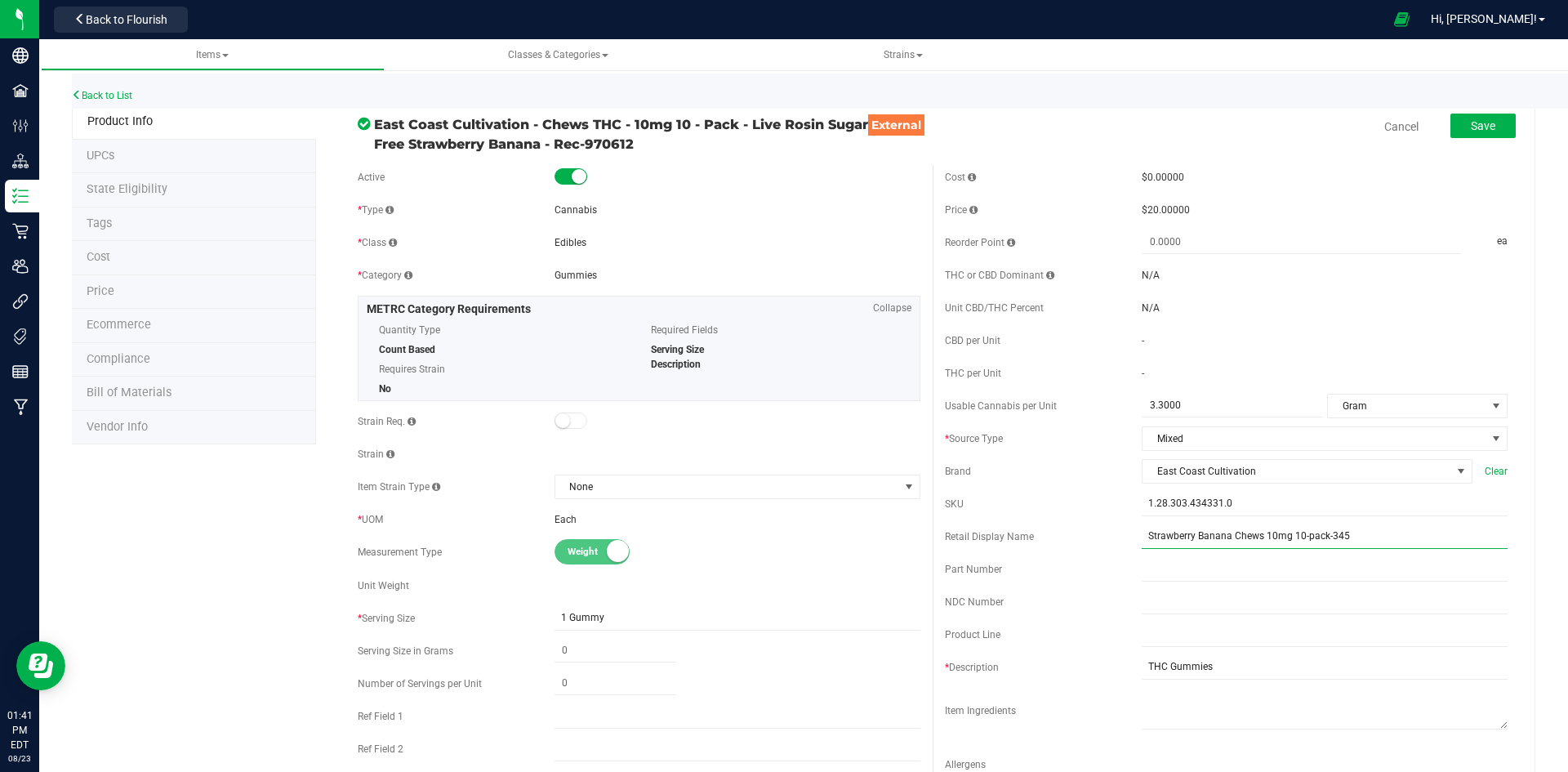
click at [1141, 535] on input "Strawberry Banana Chews 10mg 10-pack-345" at bounding box center [1324, 537] width 366 height 24
click at [1281, 527] on input "Sugar-Free Strawberry Banana Chews 10mg 10-pack-345" at bounding box center [1324, 537] width 366 height 24
type input "Sugar-Free Strawberry Banana Live Rosin Chews 10mg 10-pack-345"
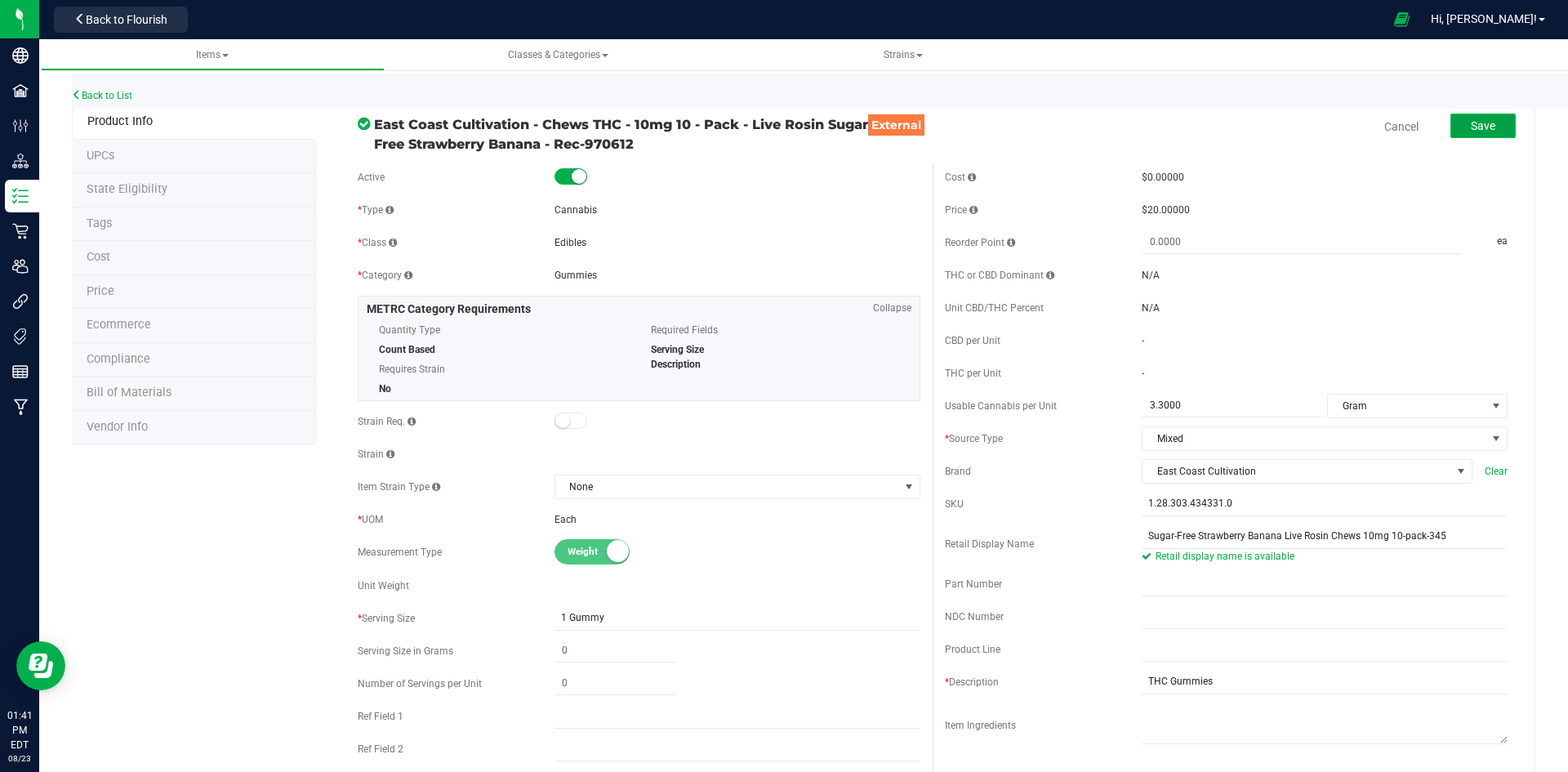
click at [1497, 118] on button "Save" at bounding box center [1483, 125] width 65 height 24
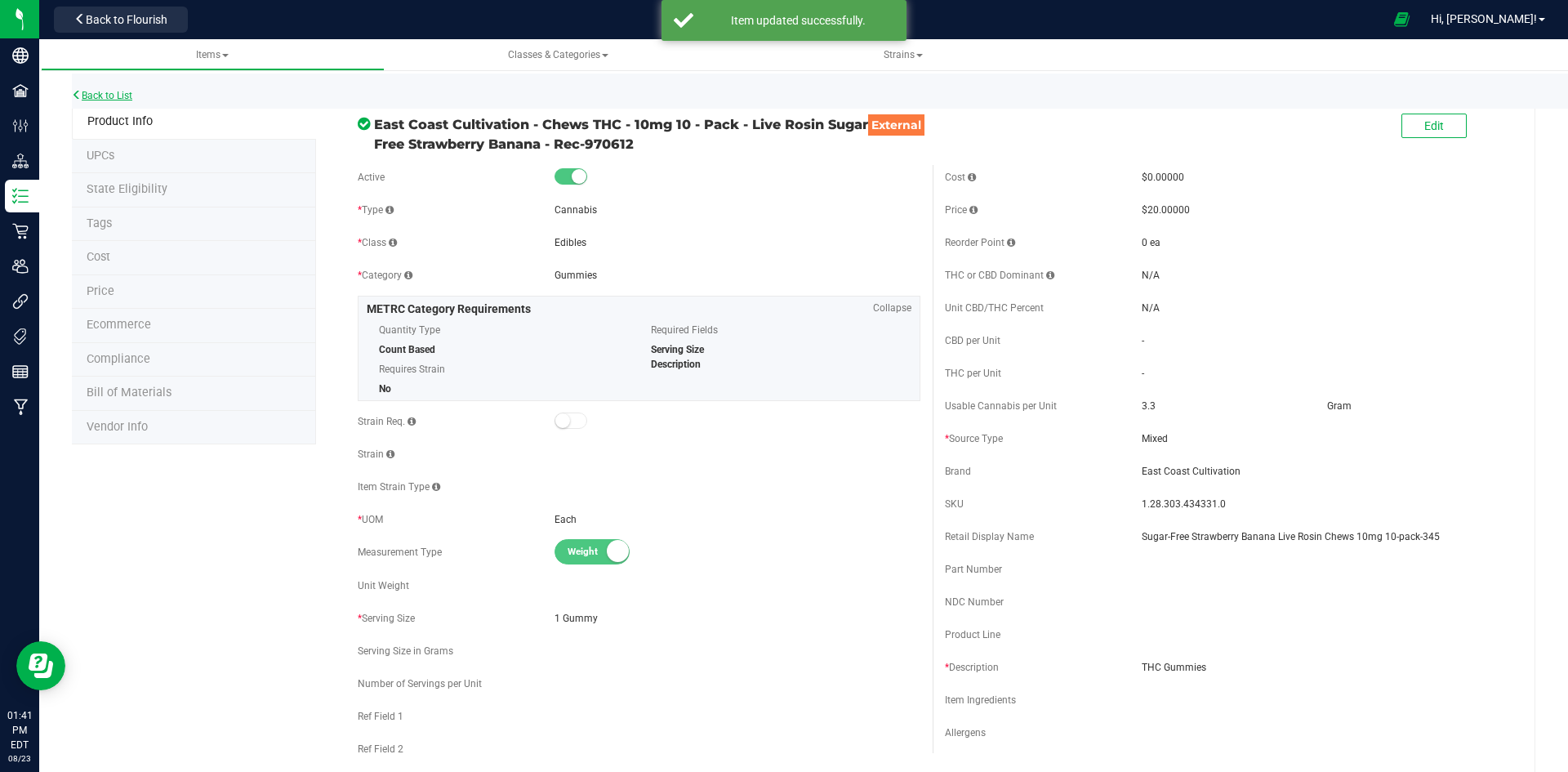
click at [131, 91] on link "Back to List" at bounding box center [101, 95] width 60 height 11
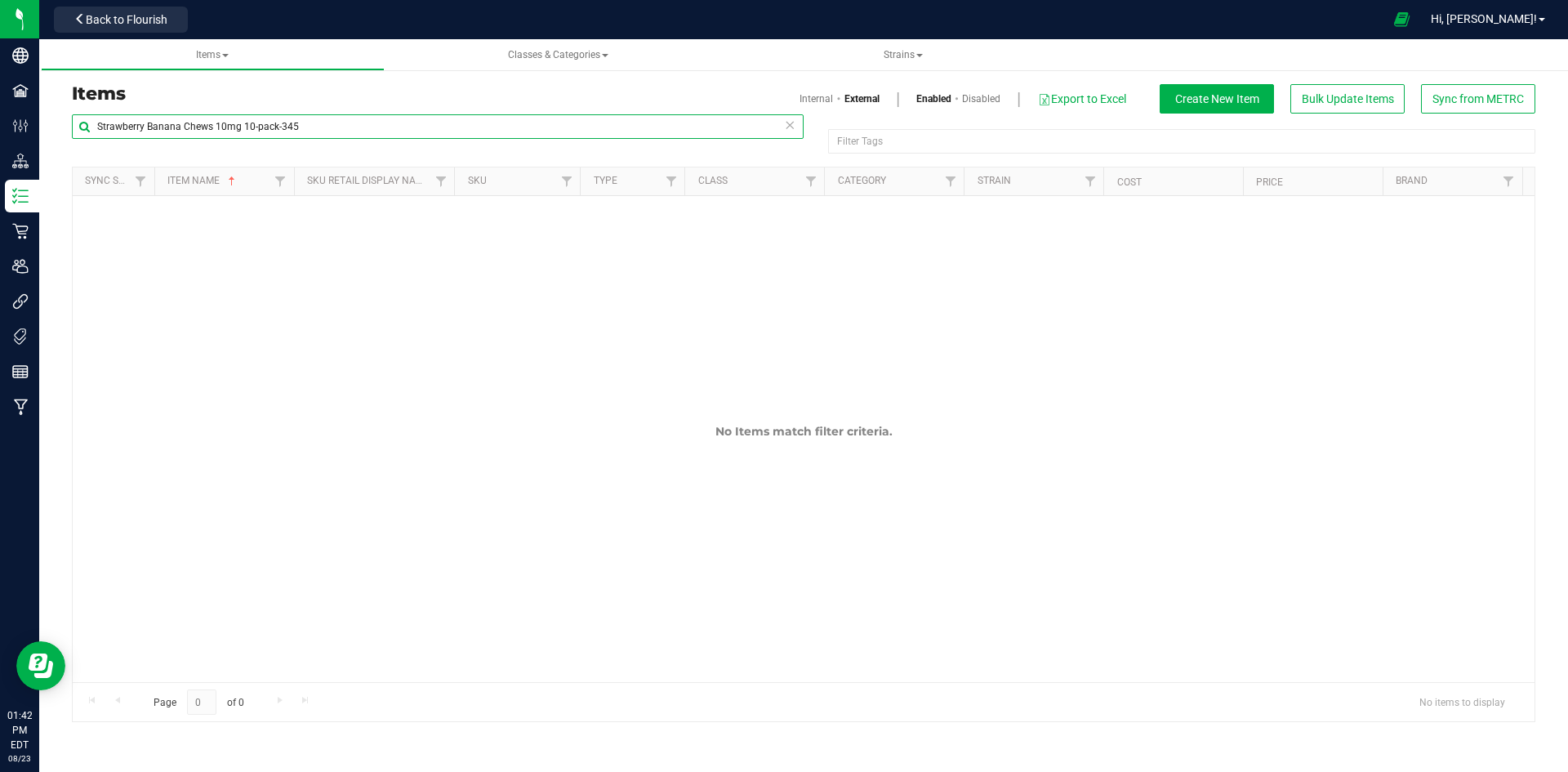
click at [267, 125] on input "Strawberry Banana Chews 10mg 10-pack-345" at bounding box center [437, 126] width 732 height 24
paste input "Dirty Mac 3.5g-28"
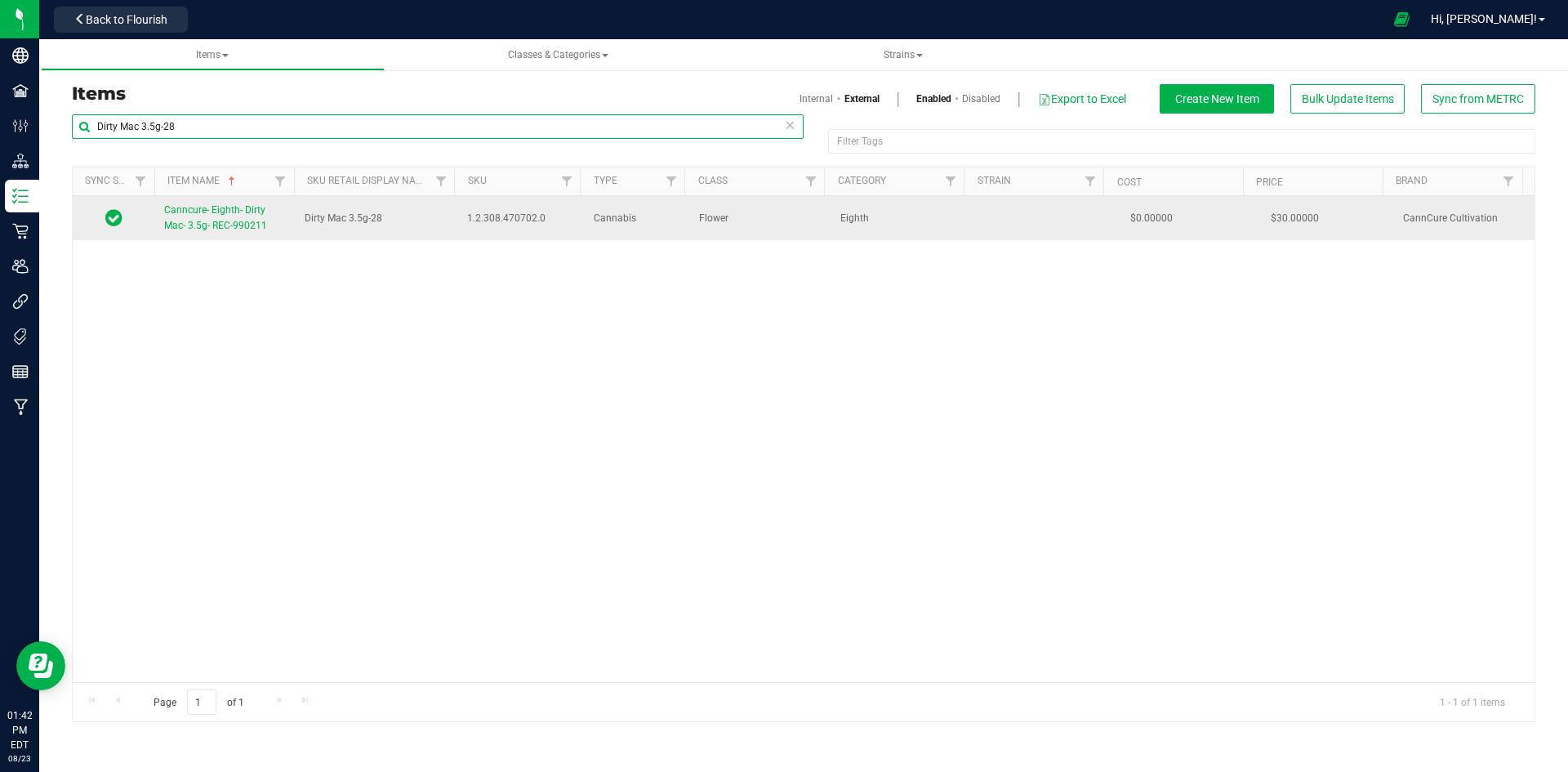
type input "Dirty Mac 3.5g-28"
click at [216, 231] on span "Canncure- Eighth- Dirty Mac- 3.5g- REC-990211" at bounding box center [215, 217] width 103 height 27
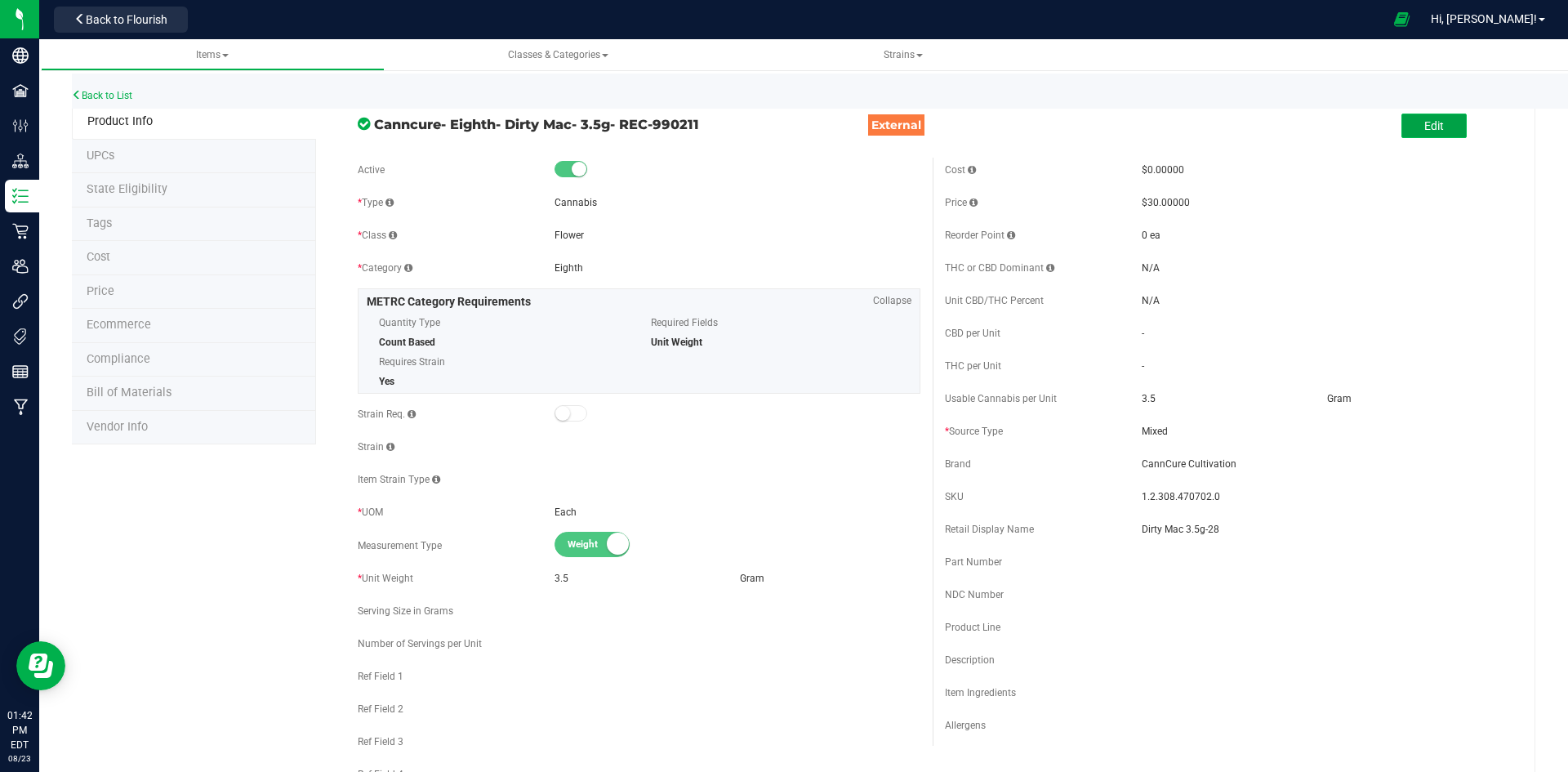
click at [1424, 127] on span "Edit" at bounding box center [1434, 125] width 19 height 13
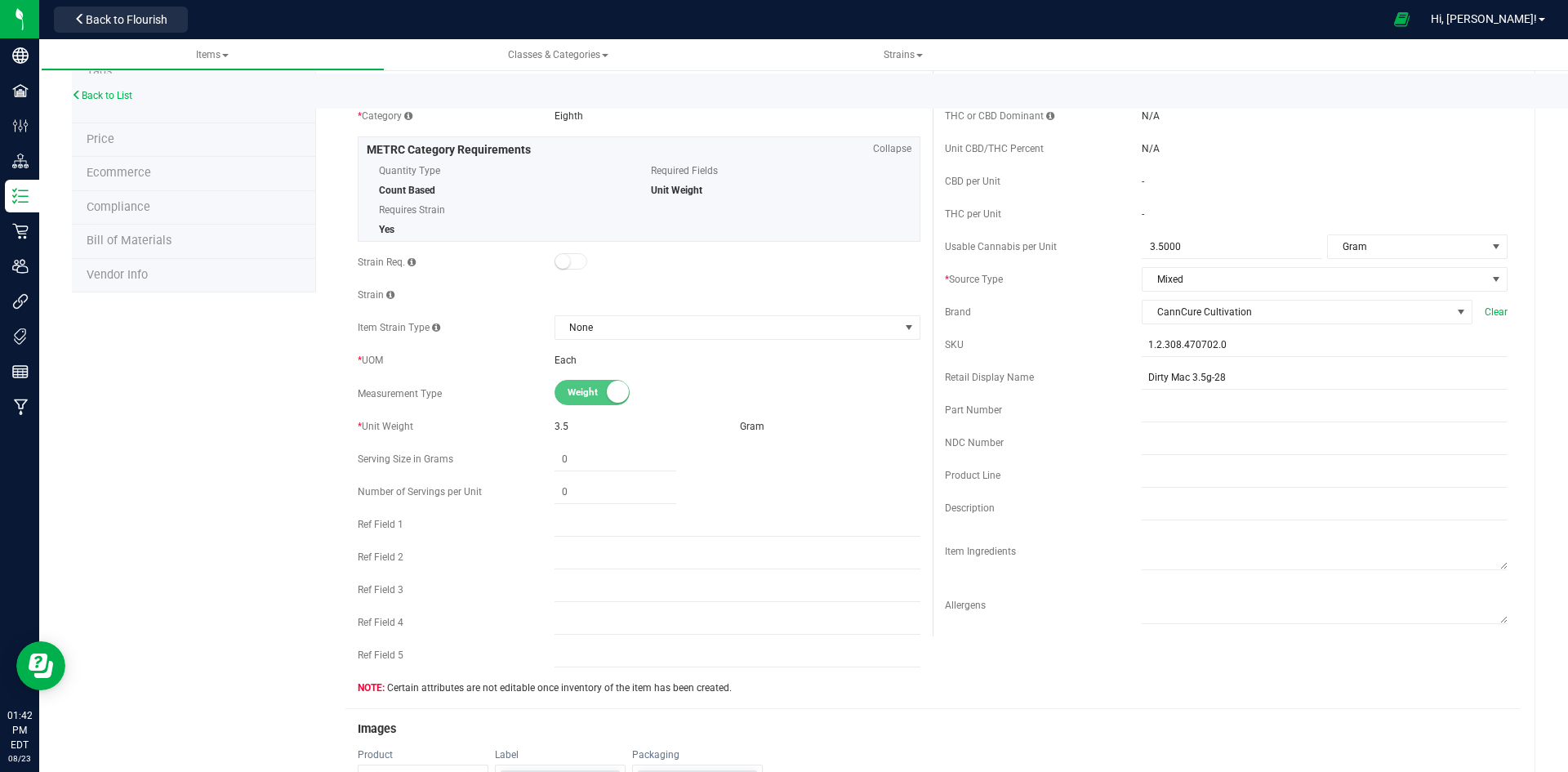
scroll to position [409, 0]
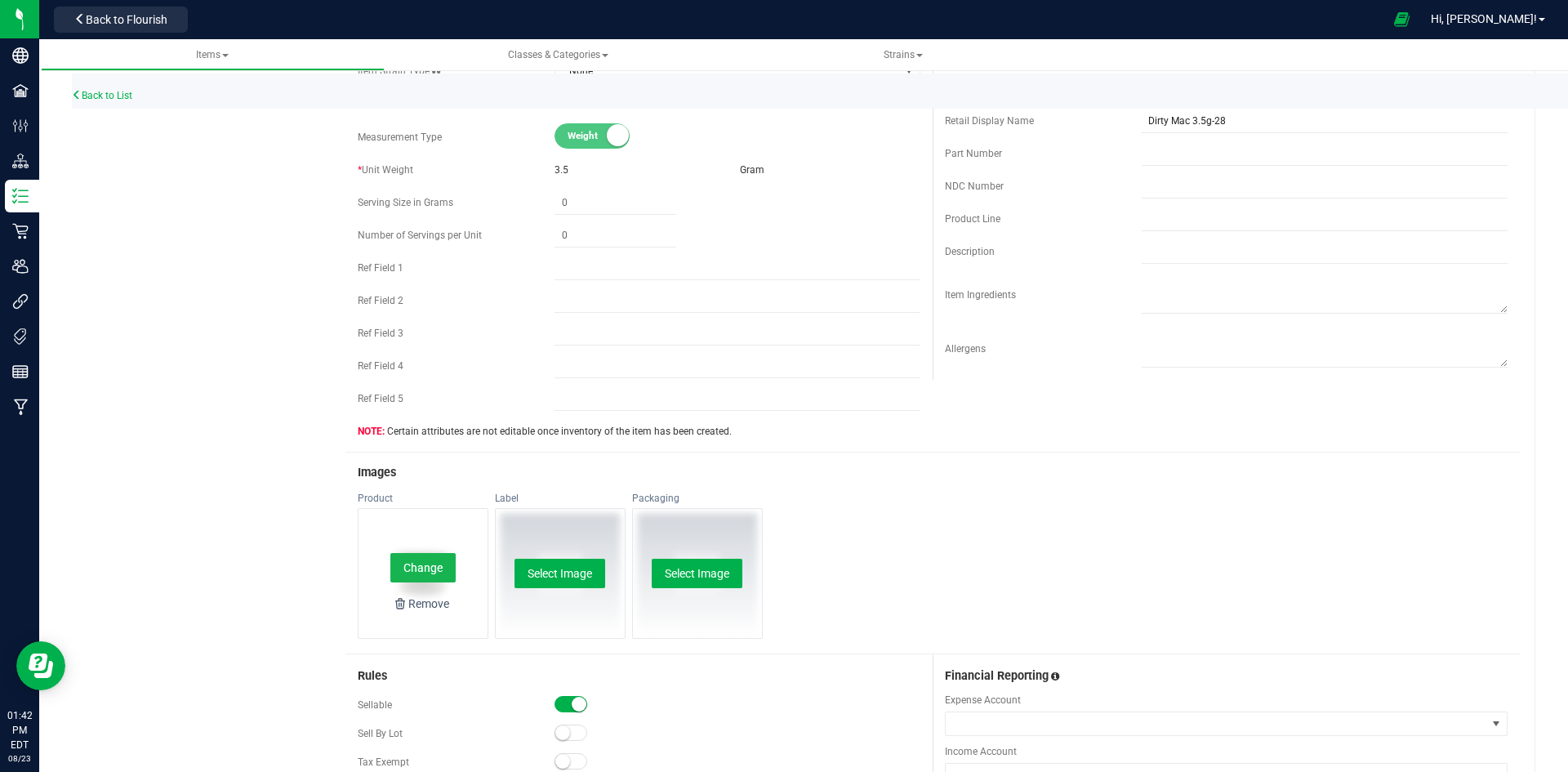
click at [434, 562] on button "Change" at bounding box center [422, 568] width 65 height 30
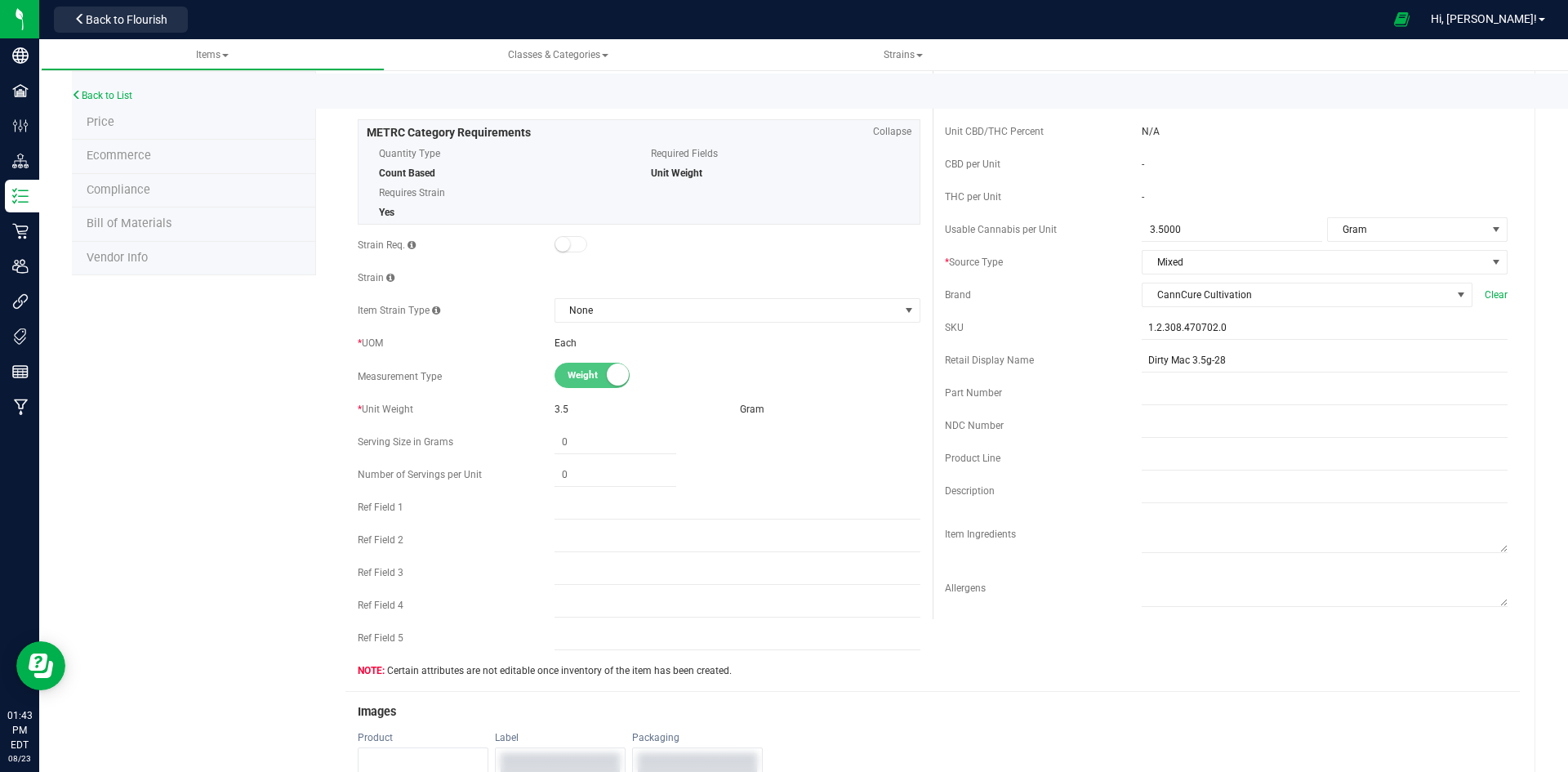
scroll to position [0, 0]
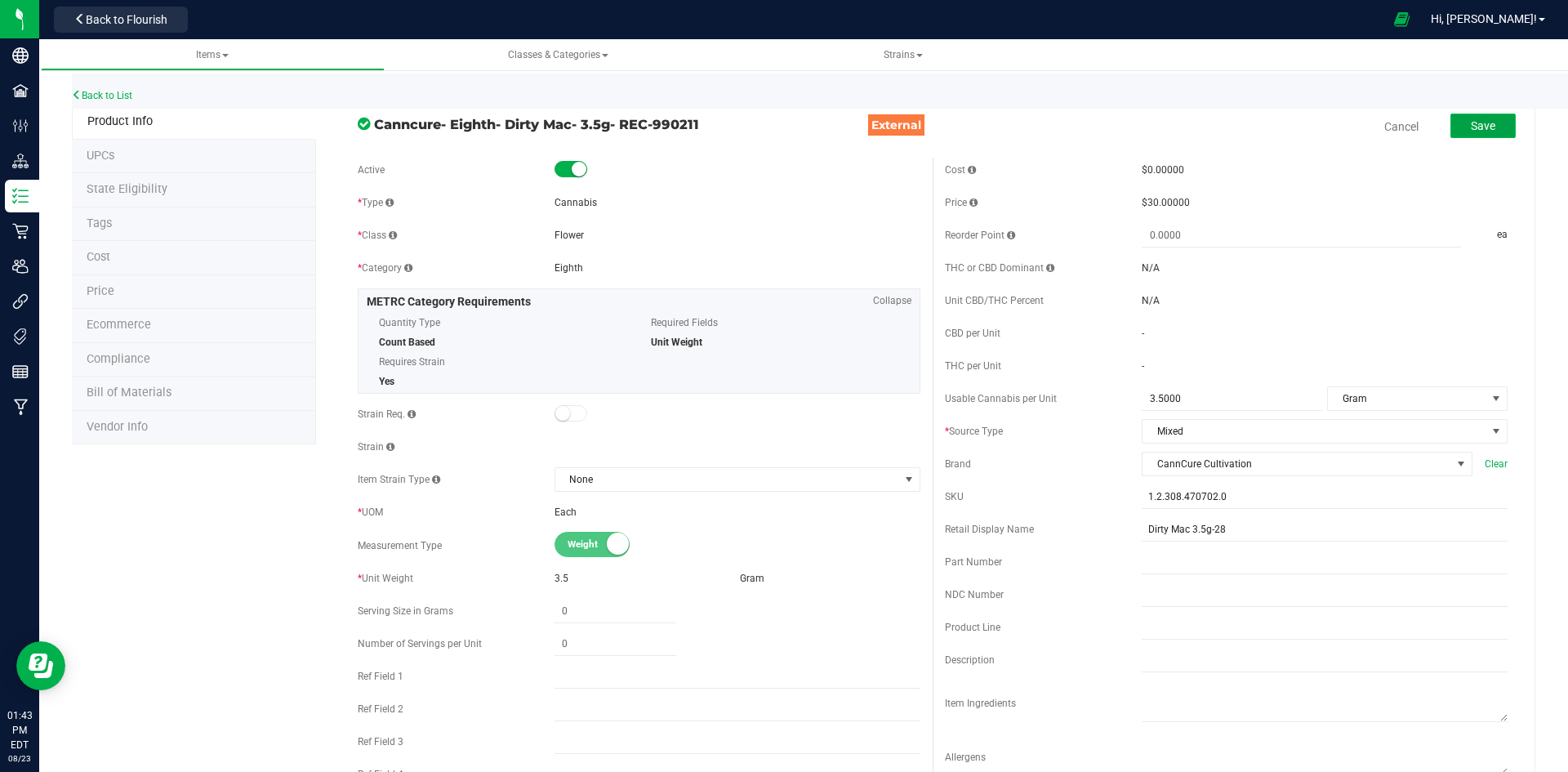
click at [1450, 135] on button "Save" at bounding box center [1483, 125] width 65 height 24
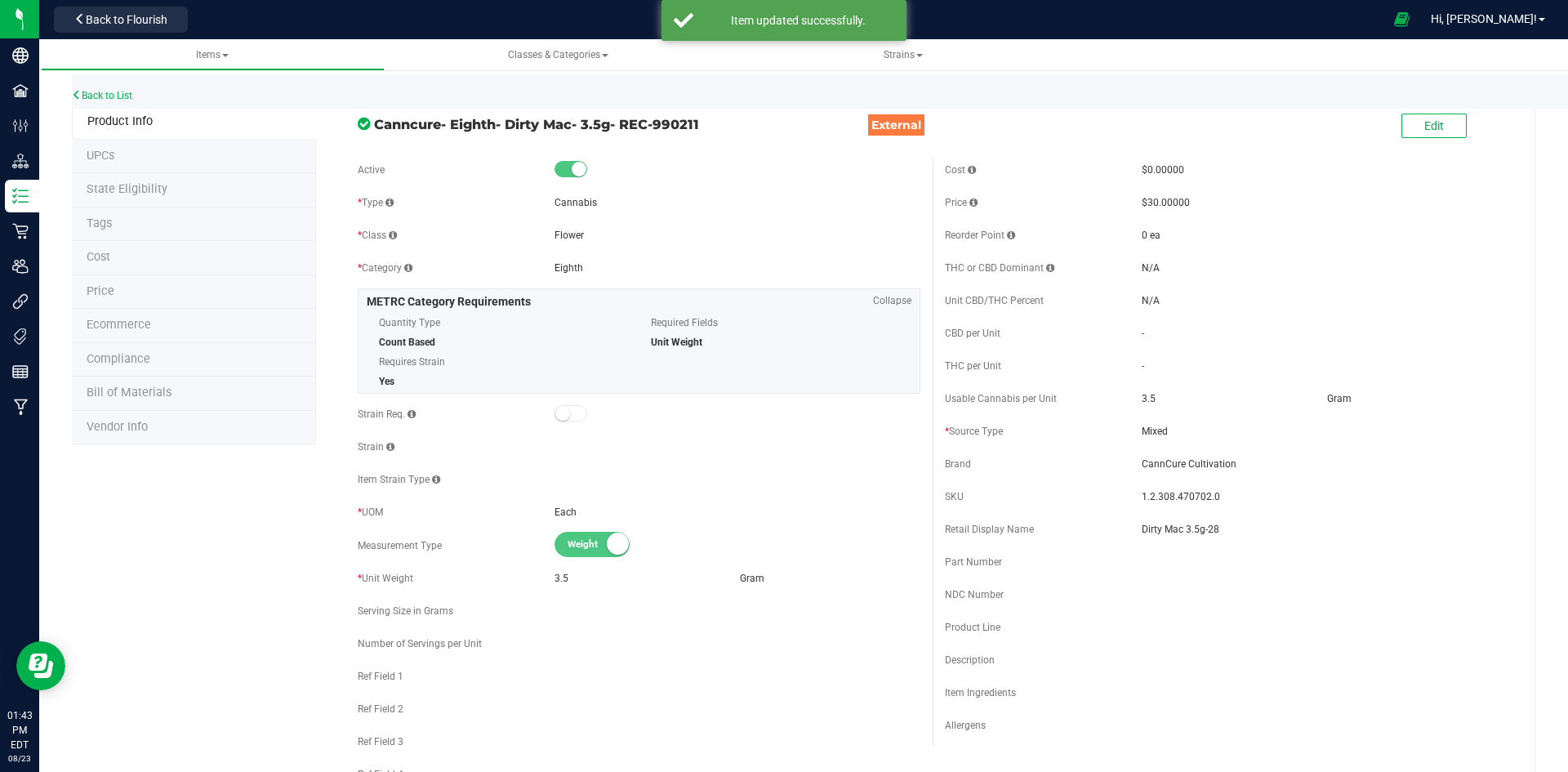
scroll to position [409, 0]
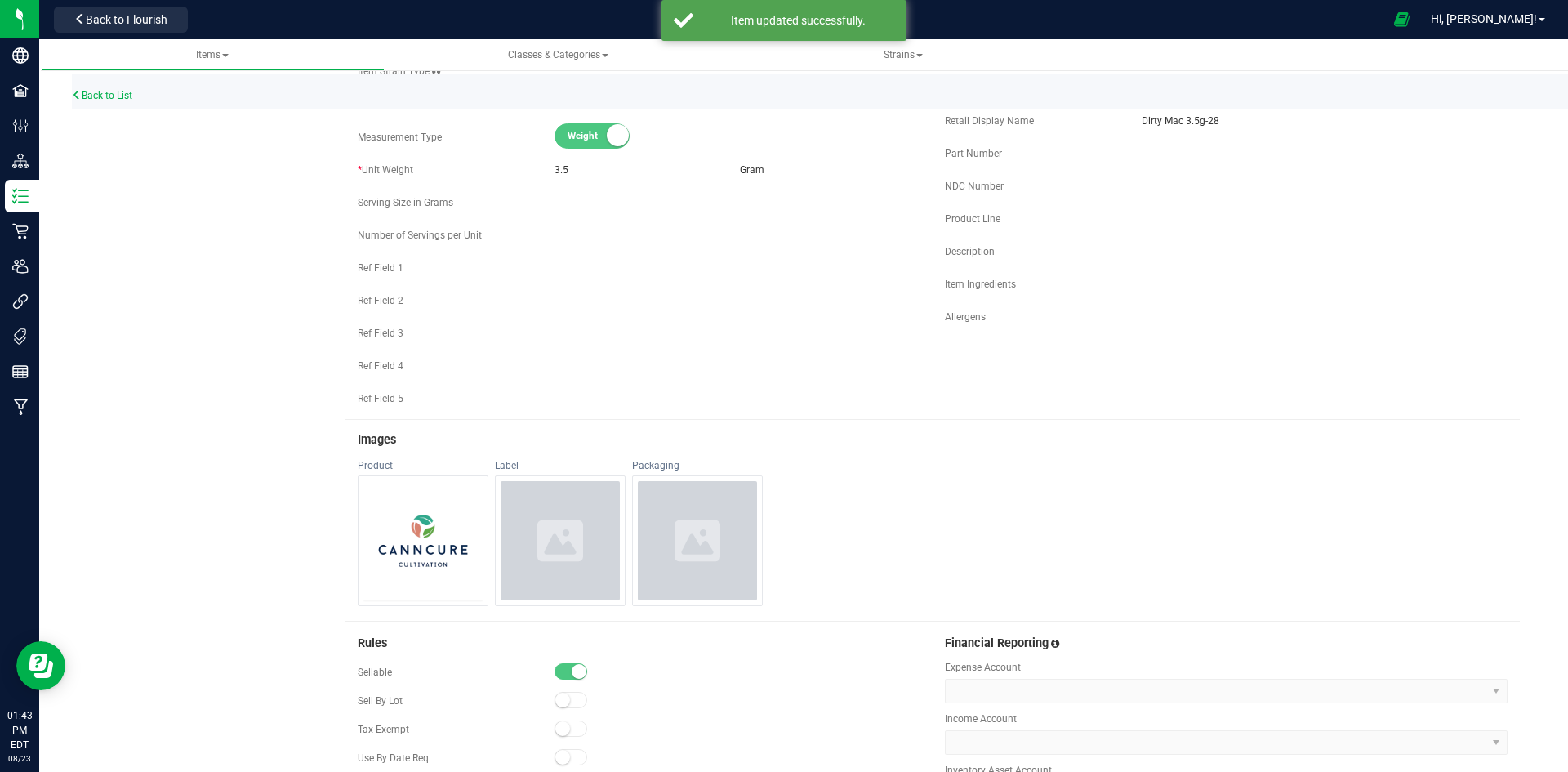
click at [108, 97] on link "Back to List" at bounding box center [101, 95] width 60 height 11
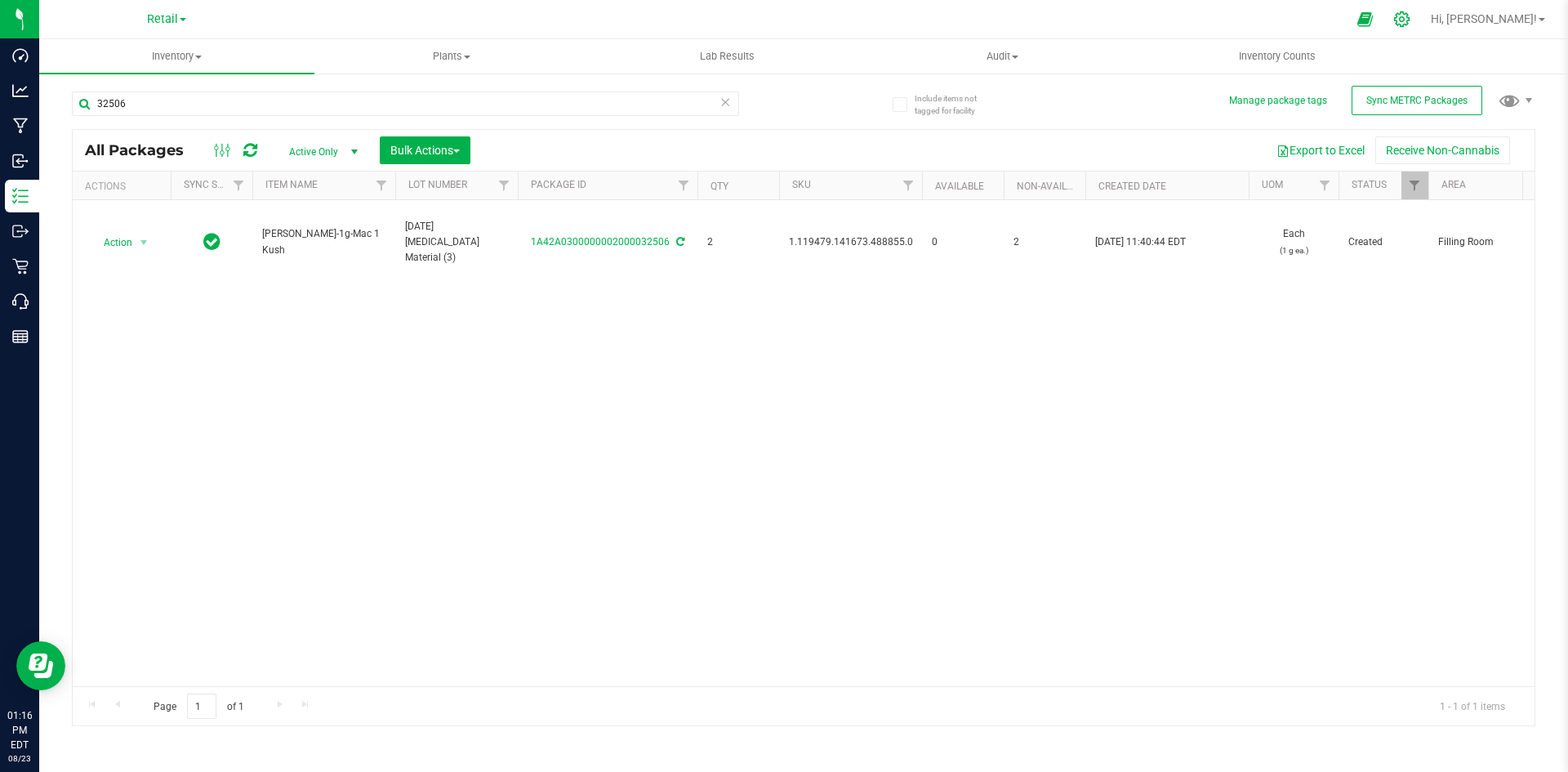
click at [1423, 10] on div at bounding box center [1402, 19] width 41 height 35
click at [1409, 19] on icon at bounding box center [1402, 19] width 16 height 16
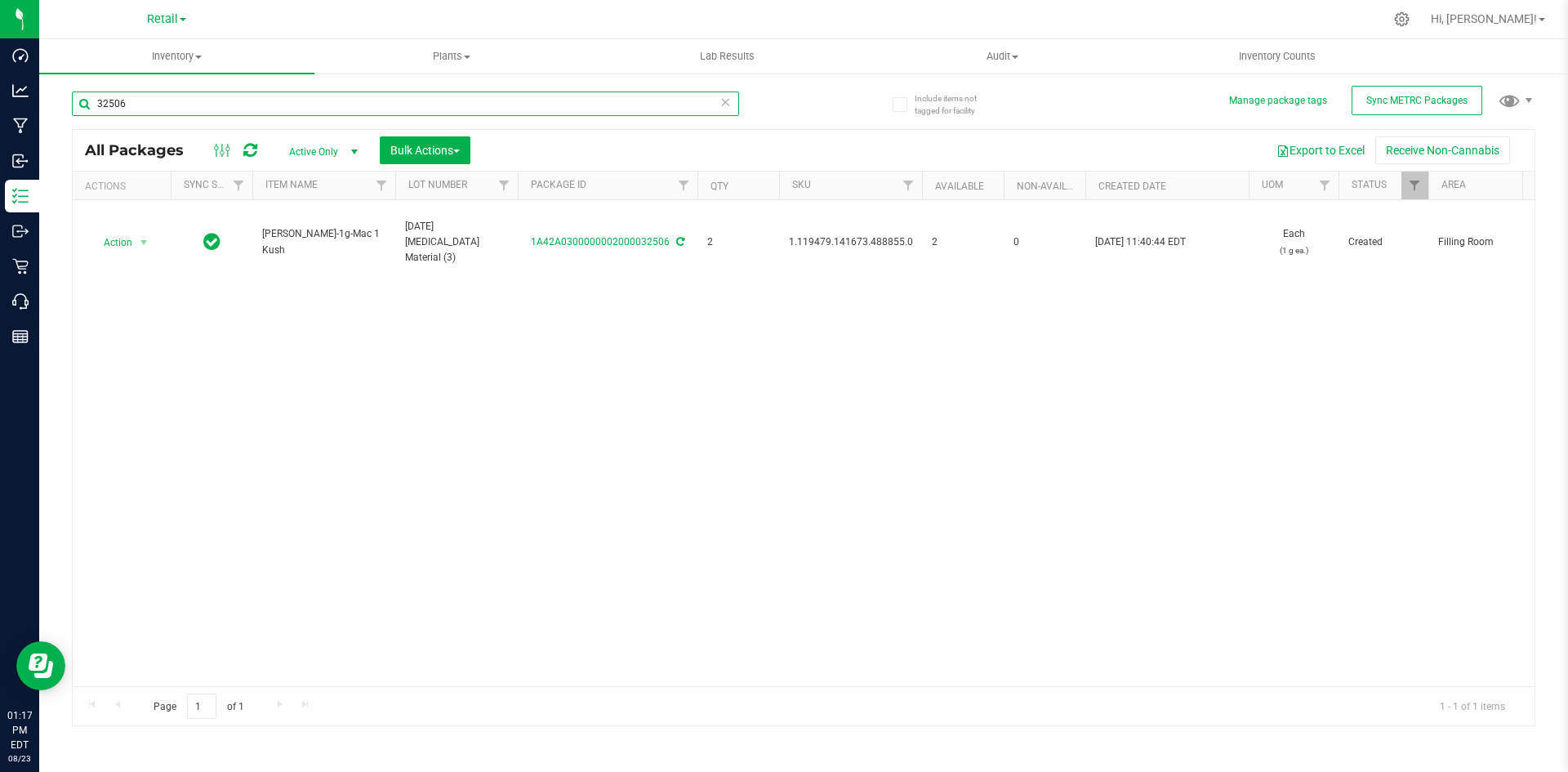
click at [387, 105] on input "32506" at bounding box center [405, 104] width 667 height 24
paste input "Sundae Brunch 3-pack 1g Prerolls-123"
type input "Sundae Brunch 3-pack 1g Prerolls-123"
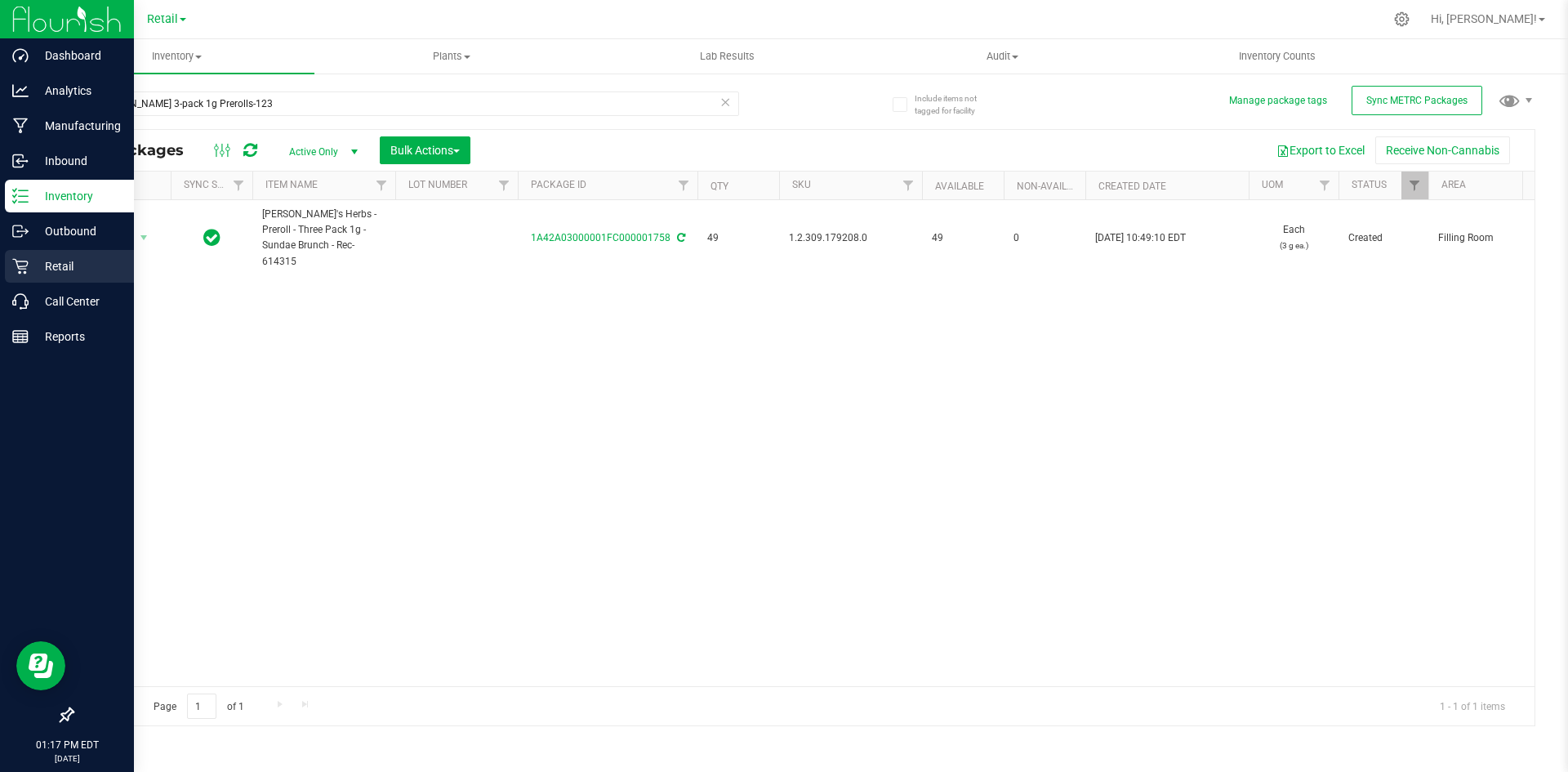
click at [30, 257] on p "Retail" at bounding box center [78, 266] width 98 height 19
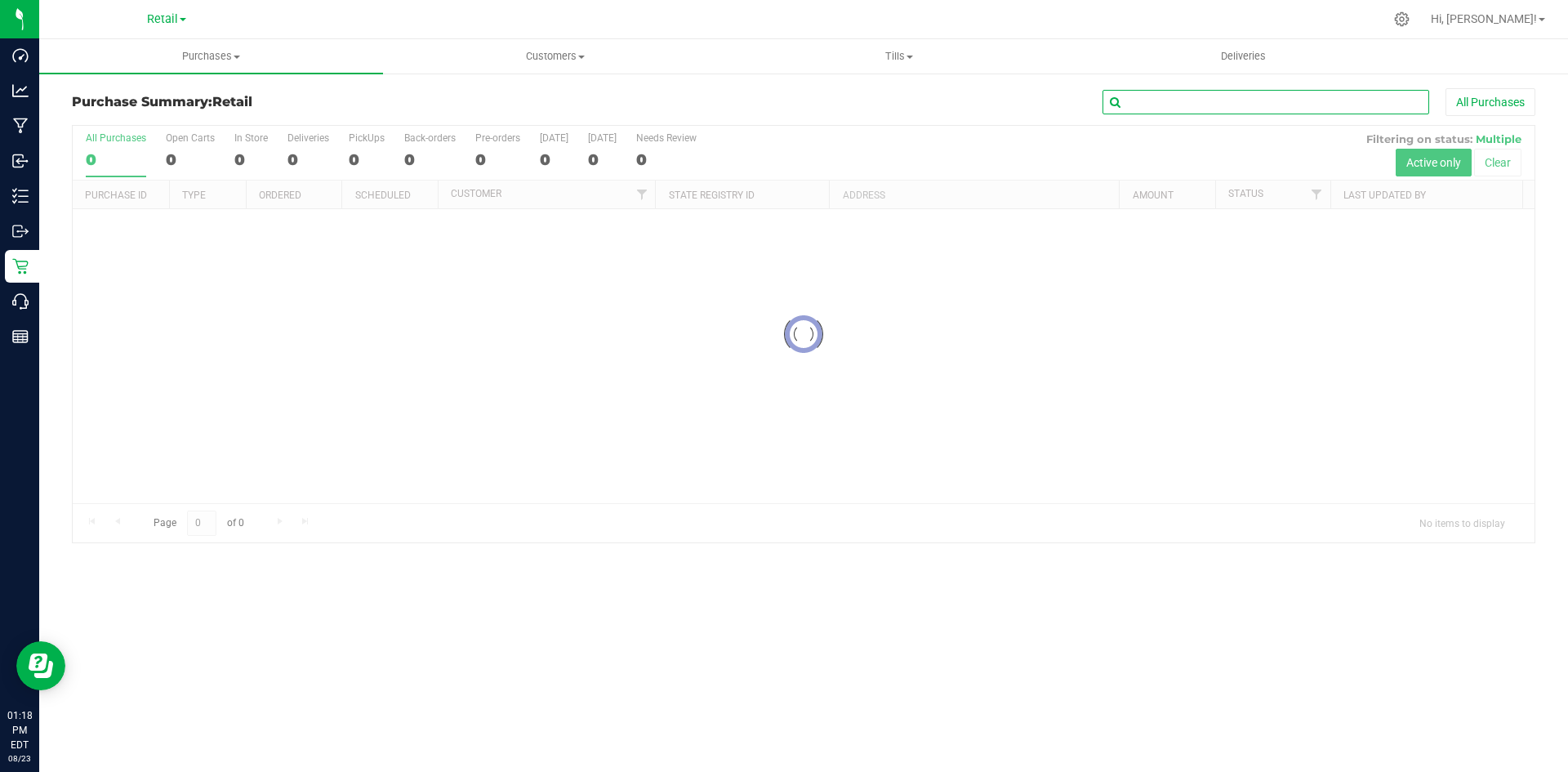
click at [1323, 102] on input "text" at bounding box center [1265, 102] width 327 height 24
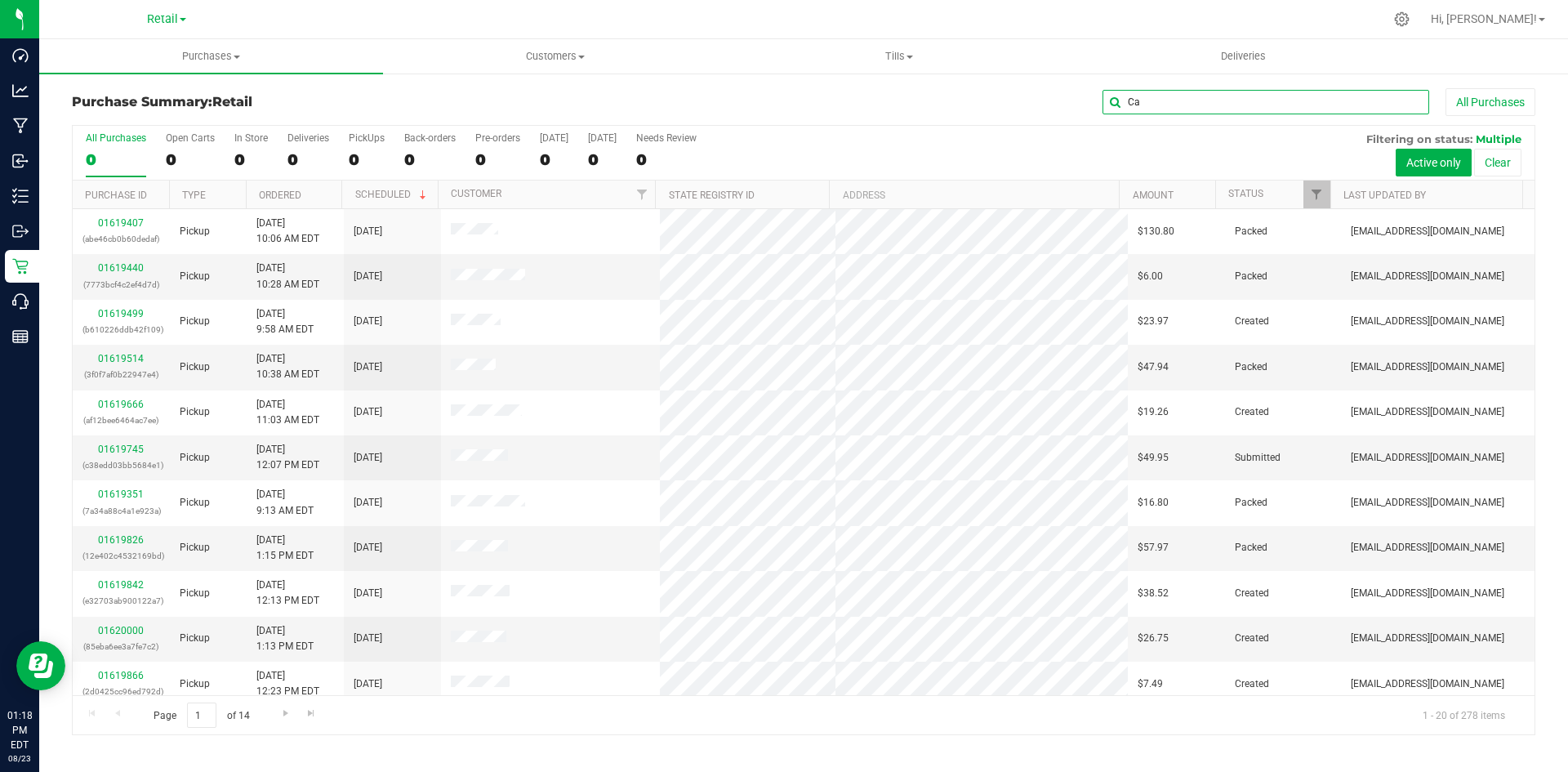
type input "C"
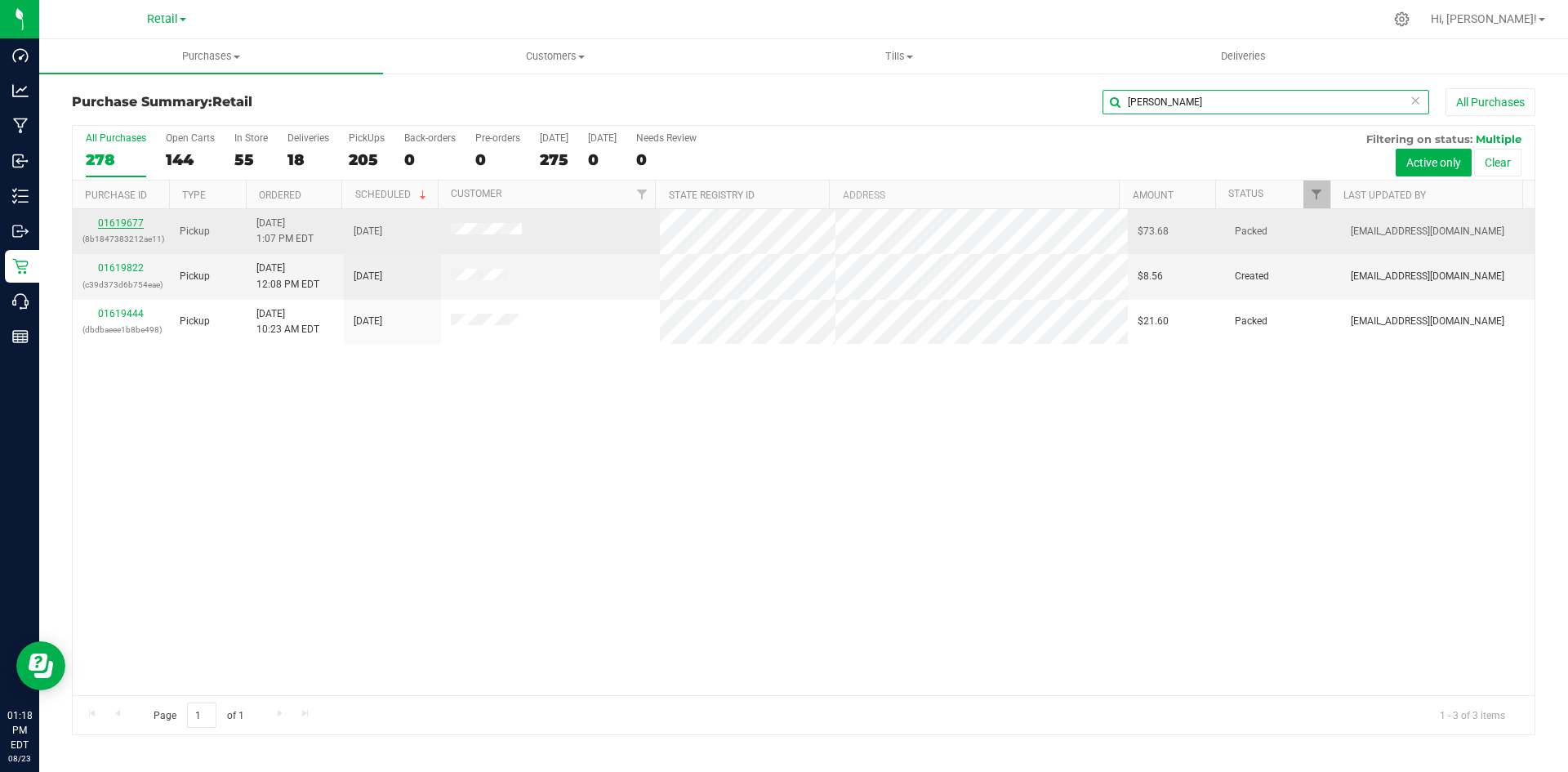
type input "Torres"
click at [130, 226] on link "01619677" at bounding box center [120, 222] width 45 height 11
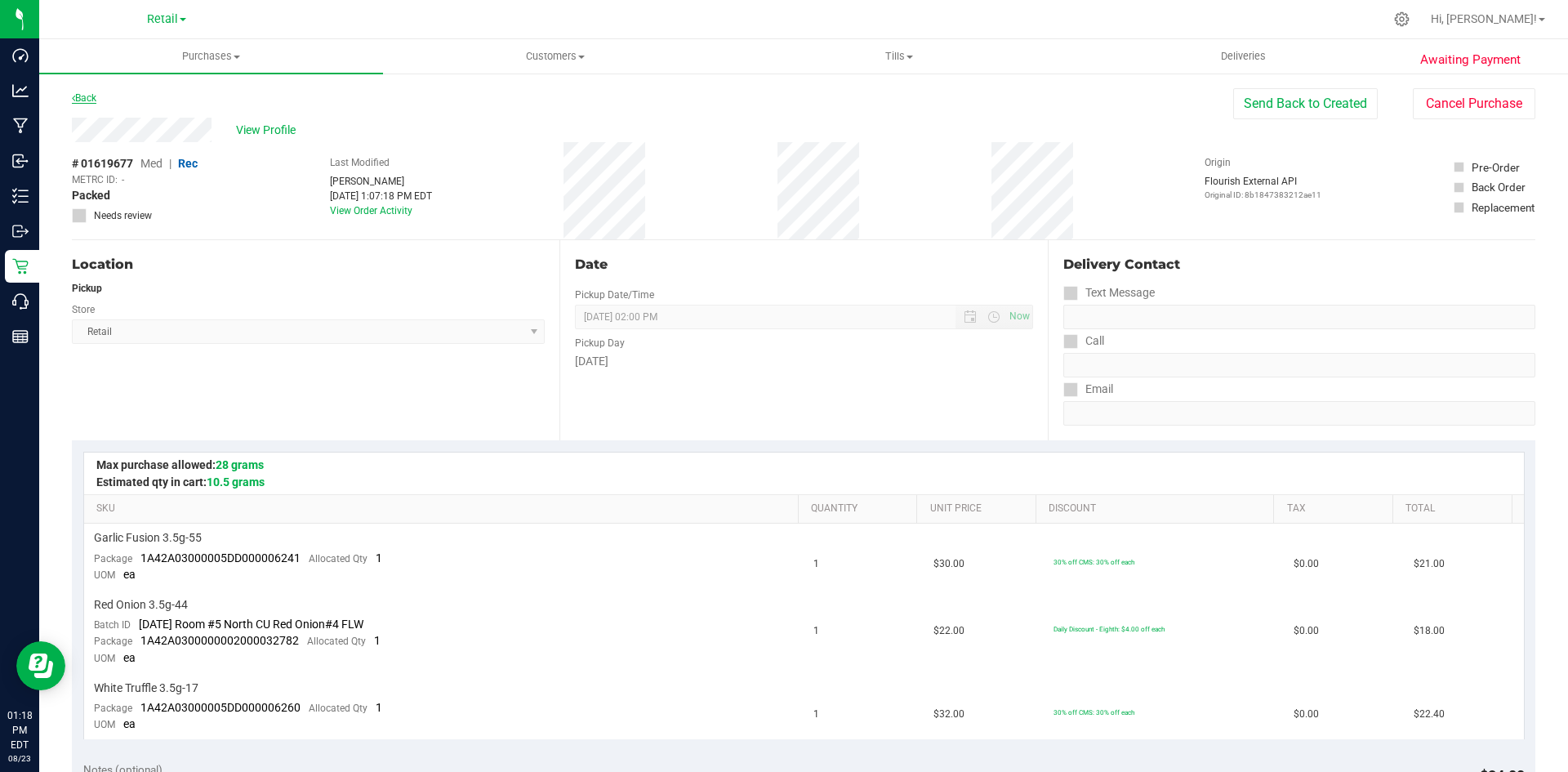
click at [91, 96] on link "Back" at bounding box center [84, 98] width 24 height 11
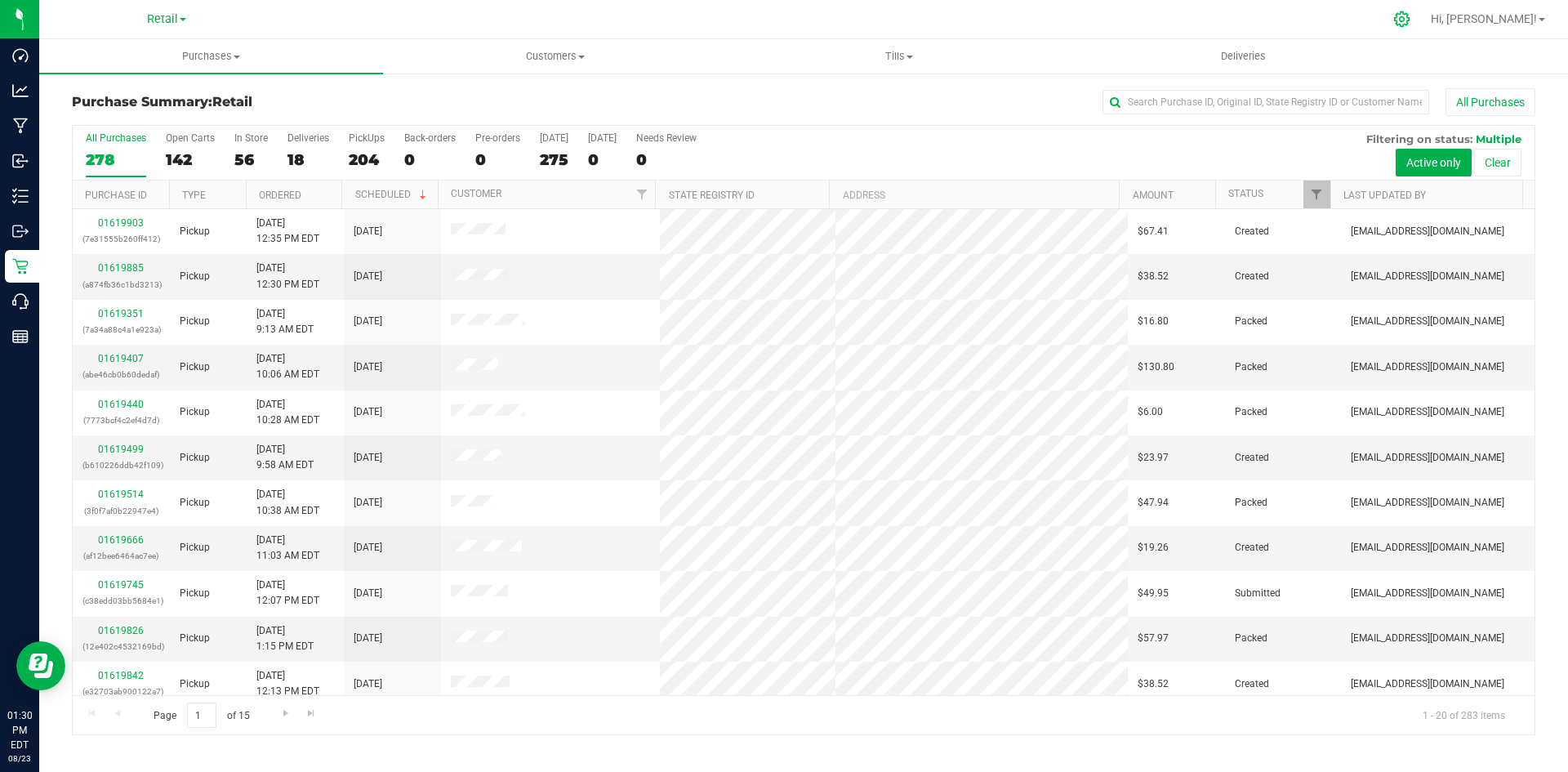
click at [1409, 24] on icon at bounding box center [1402, 19] width 16 height 16
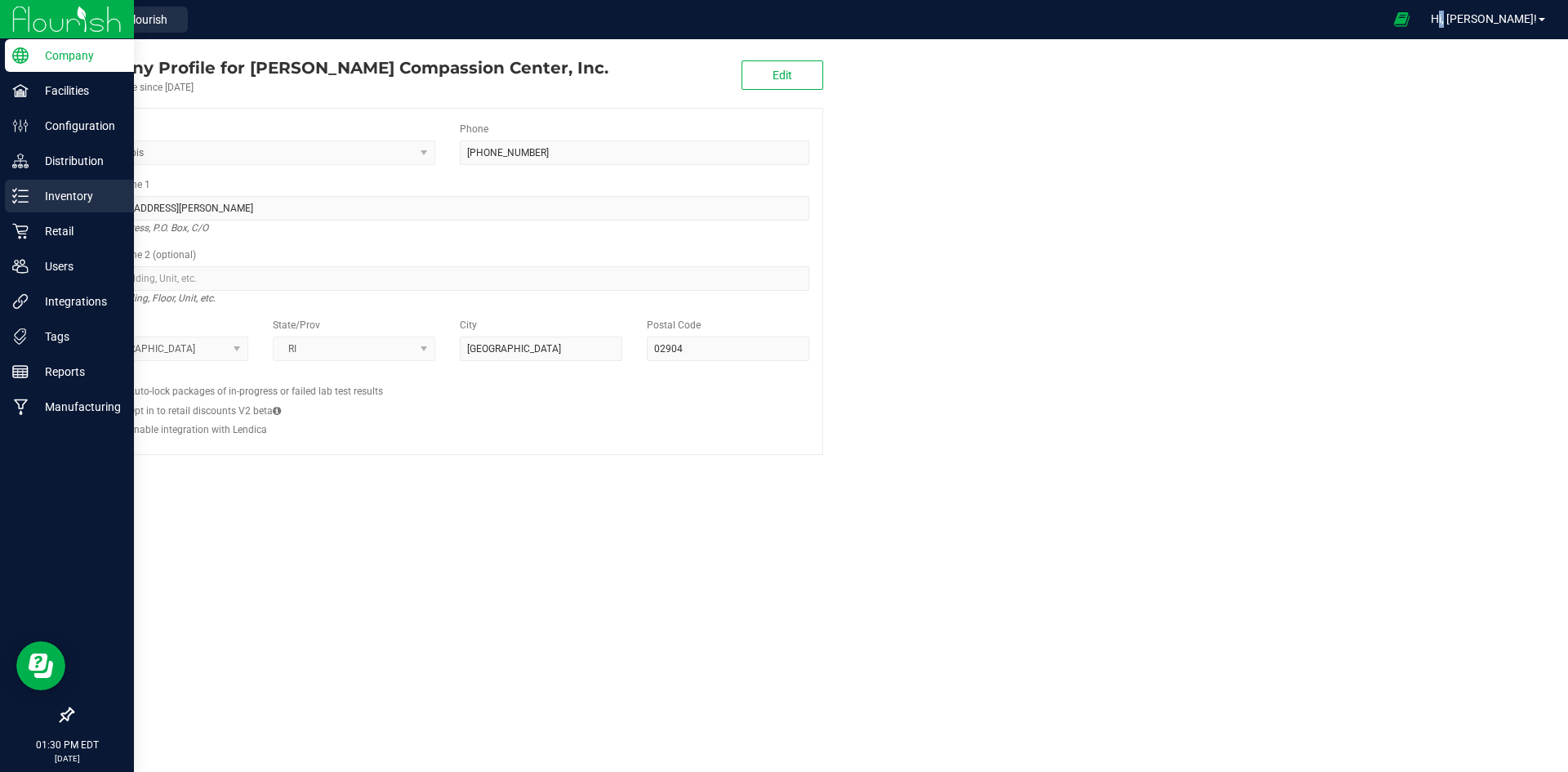
click at [28, 179] on div "Inventory" at bounding box center [70, 195] width 129 height 32
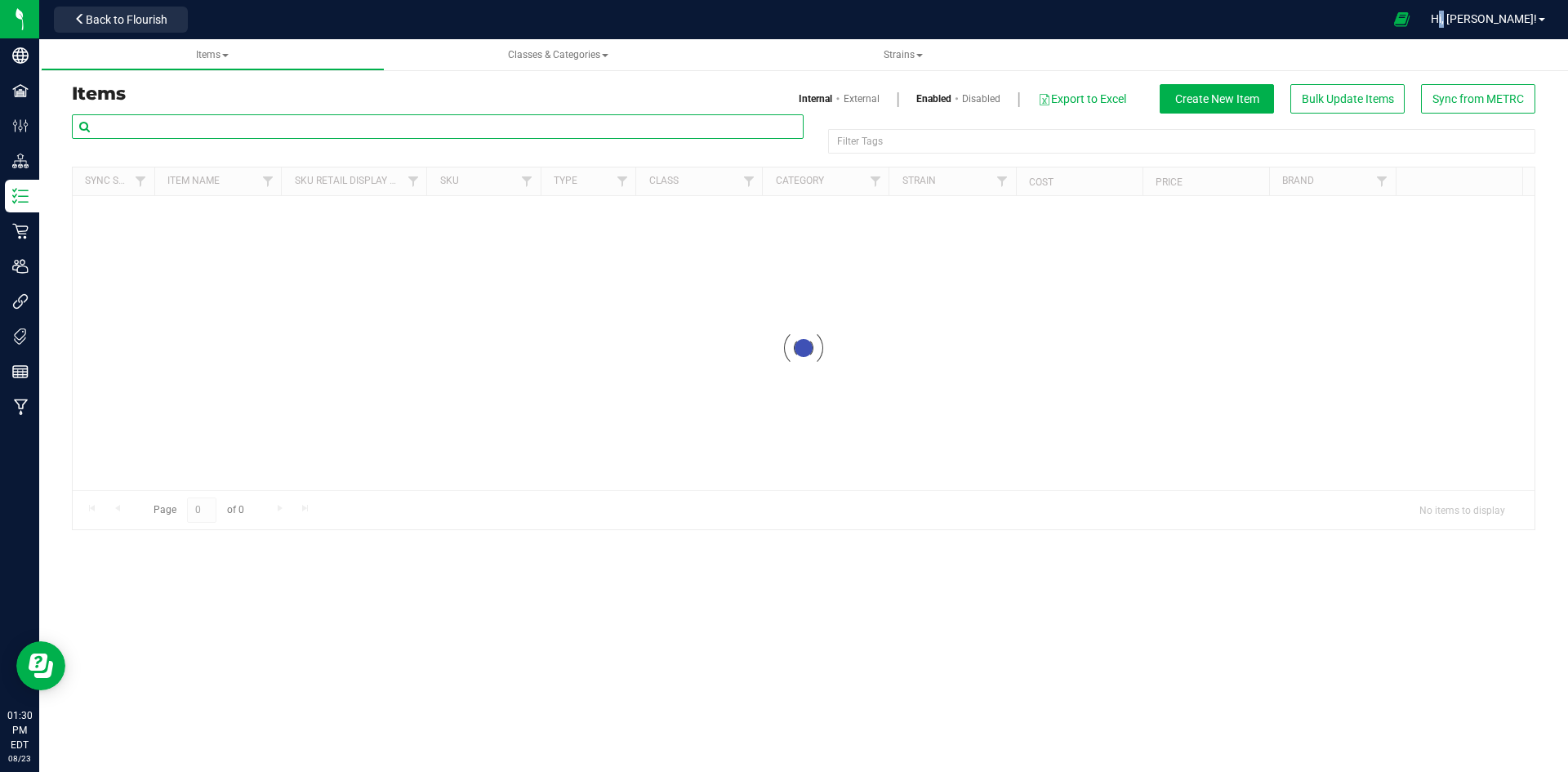
click at [295, 132] on input "text" at bounding box center [437, 126] width 732 height 24
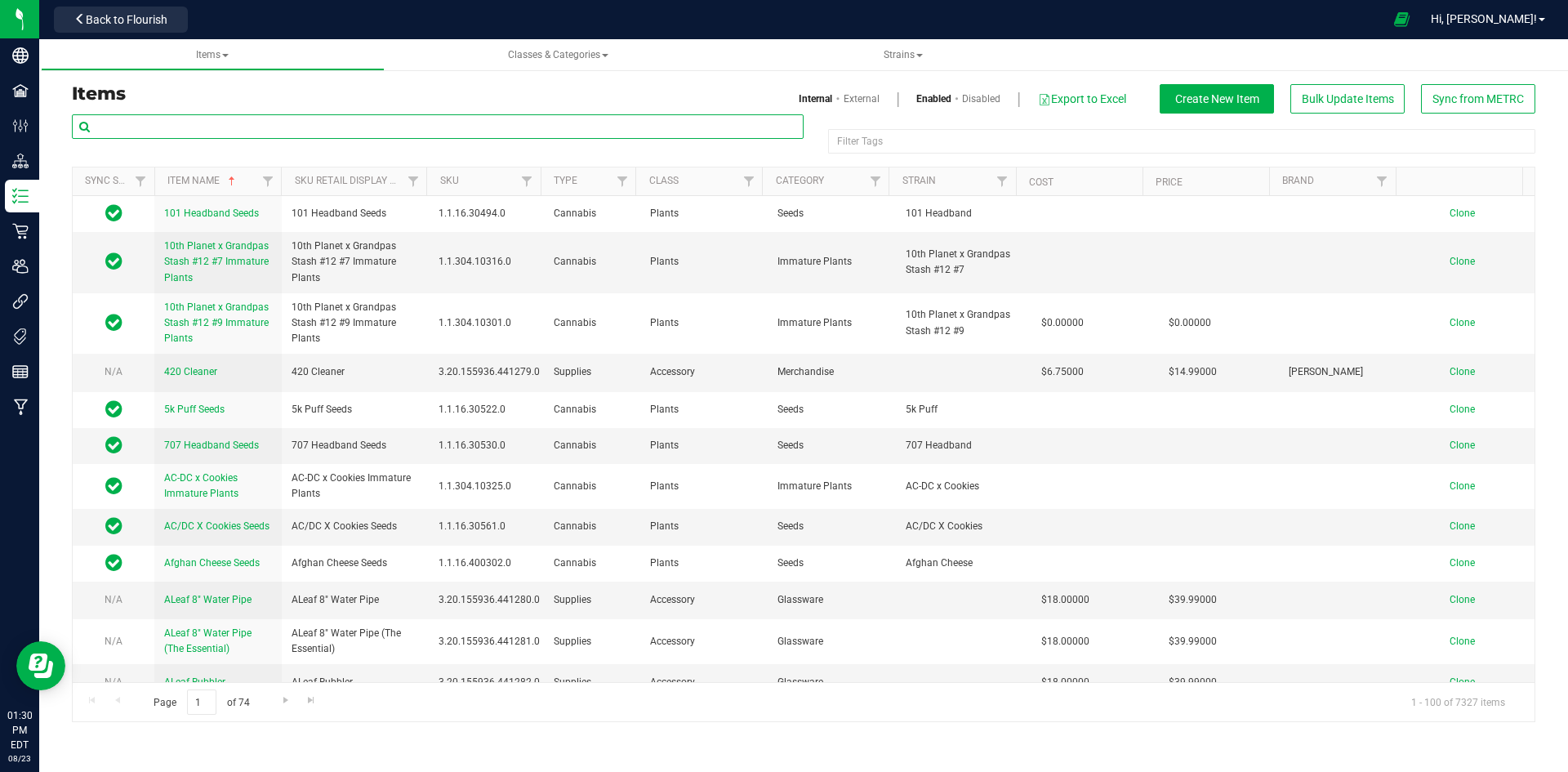
paste input "ECC Cherry Papaya 3.5g-31"
type input "ECC Cherry Papaya 3.5g-31"
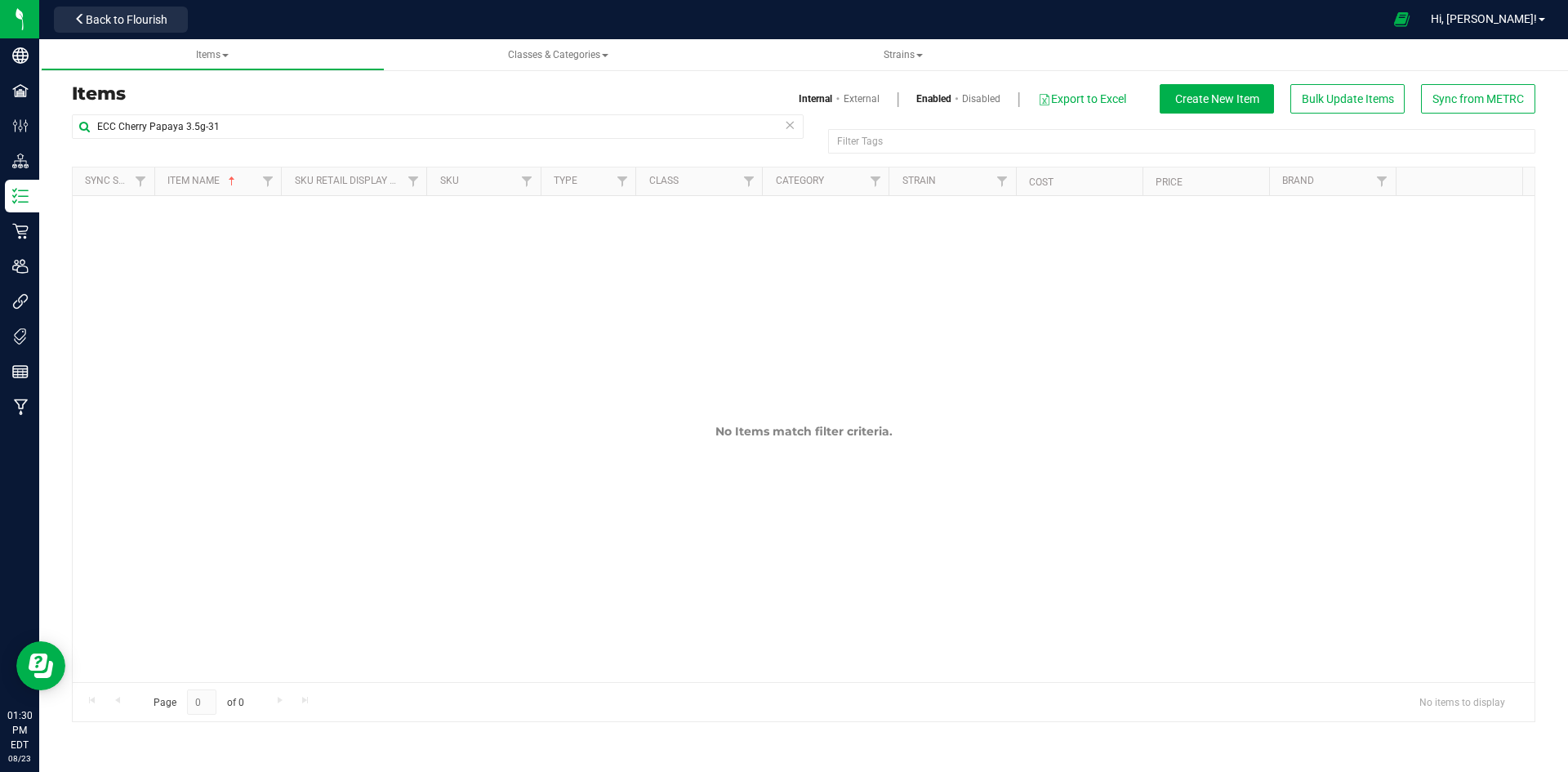
click at [854, 99] on link "External" at bounding box center [861, 98] width 36 height 15
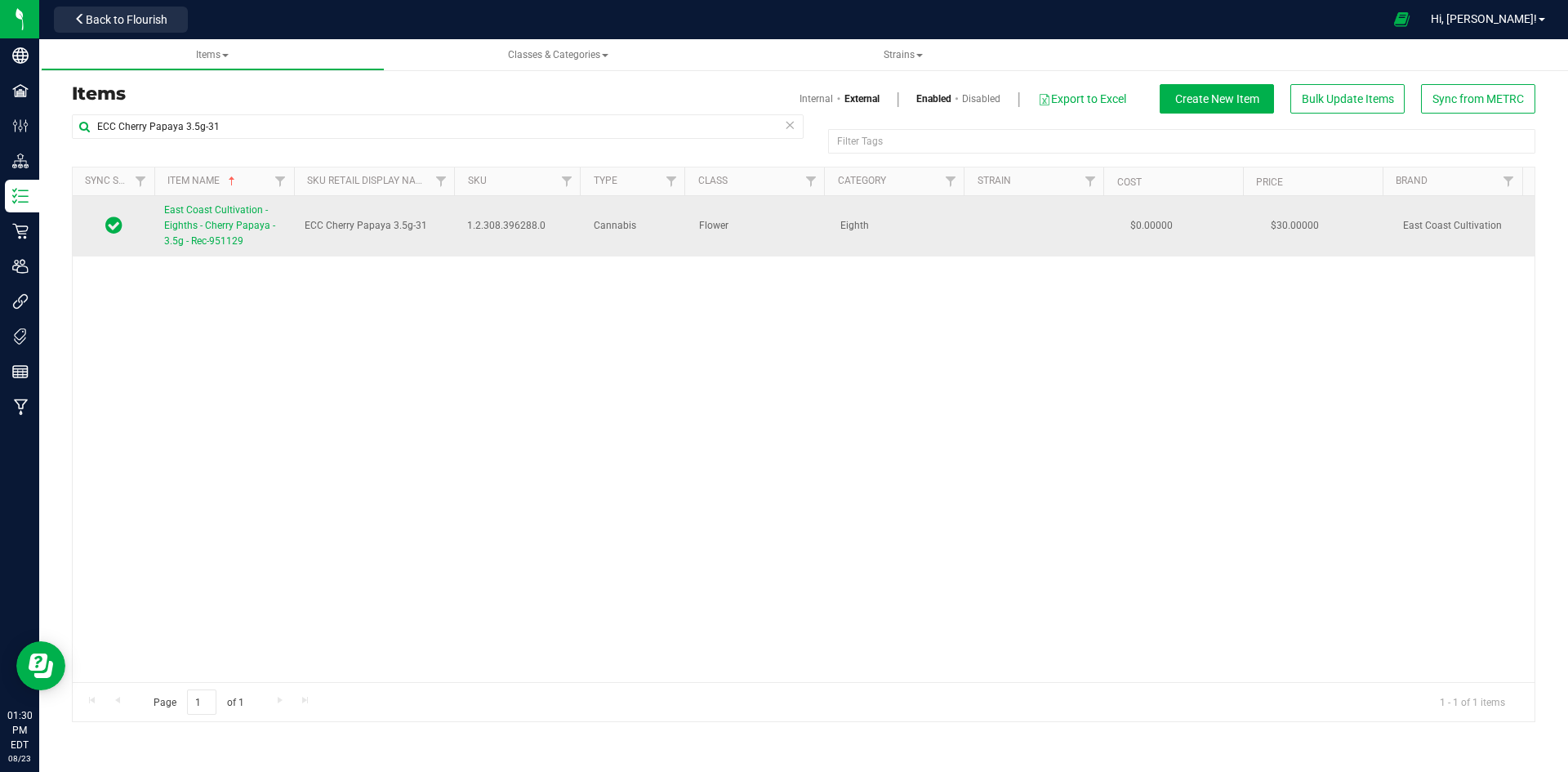
click at [196, 222] on span "East Coast Cultivation - Eighths - Cherry Papaya - 3.5g - Rec-951129" at bounding box center [219, 225] width 111 height 43
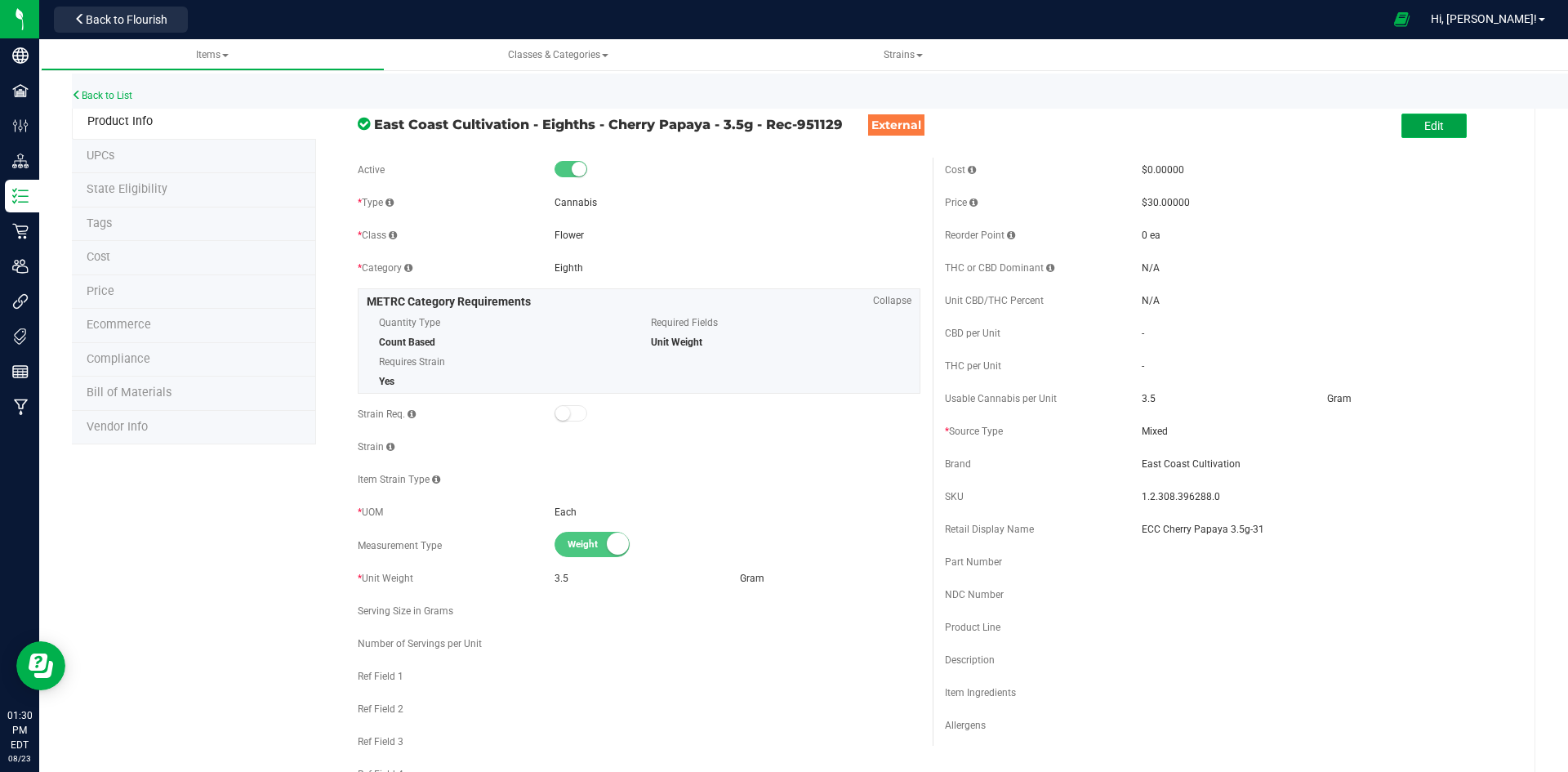
click at [1446, 132] on button "Edit" at bounding box center [1433, 125] width 65 height 24
click at [1146, 531] on input "ECC Cherry Papaya 3.5g-31" at bounding box center [1324, 529] width 366 height 24
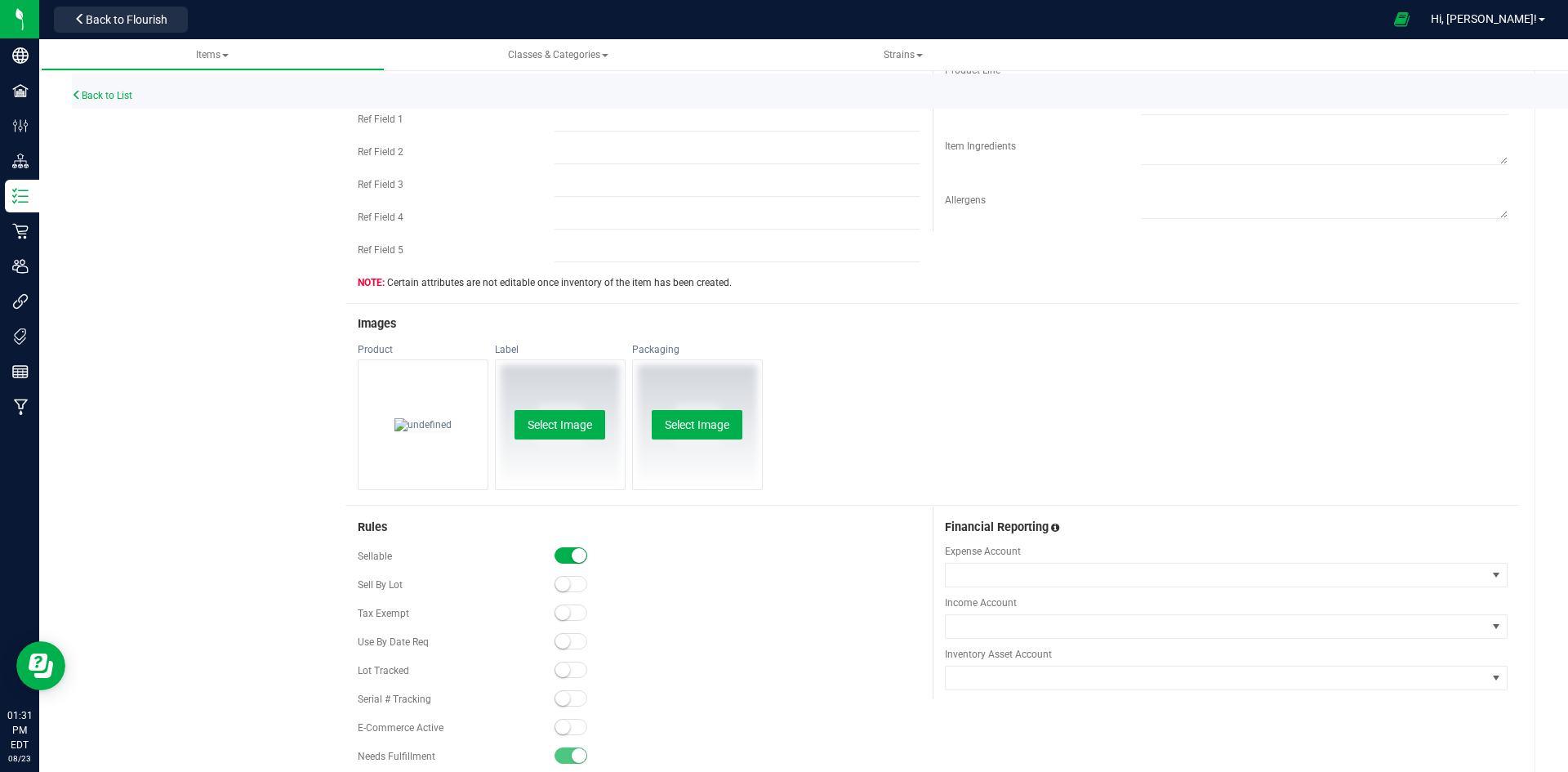
scroll to position [572, 0]
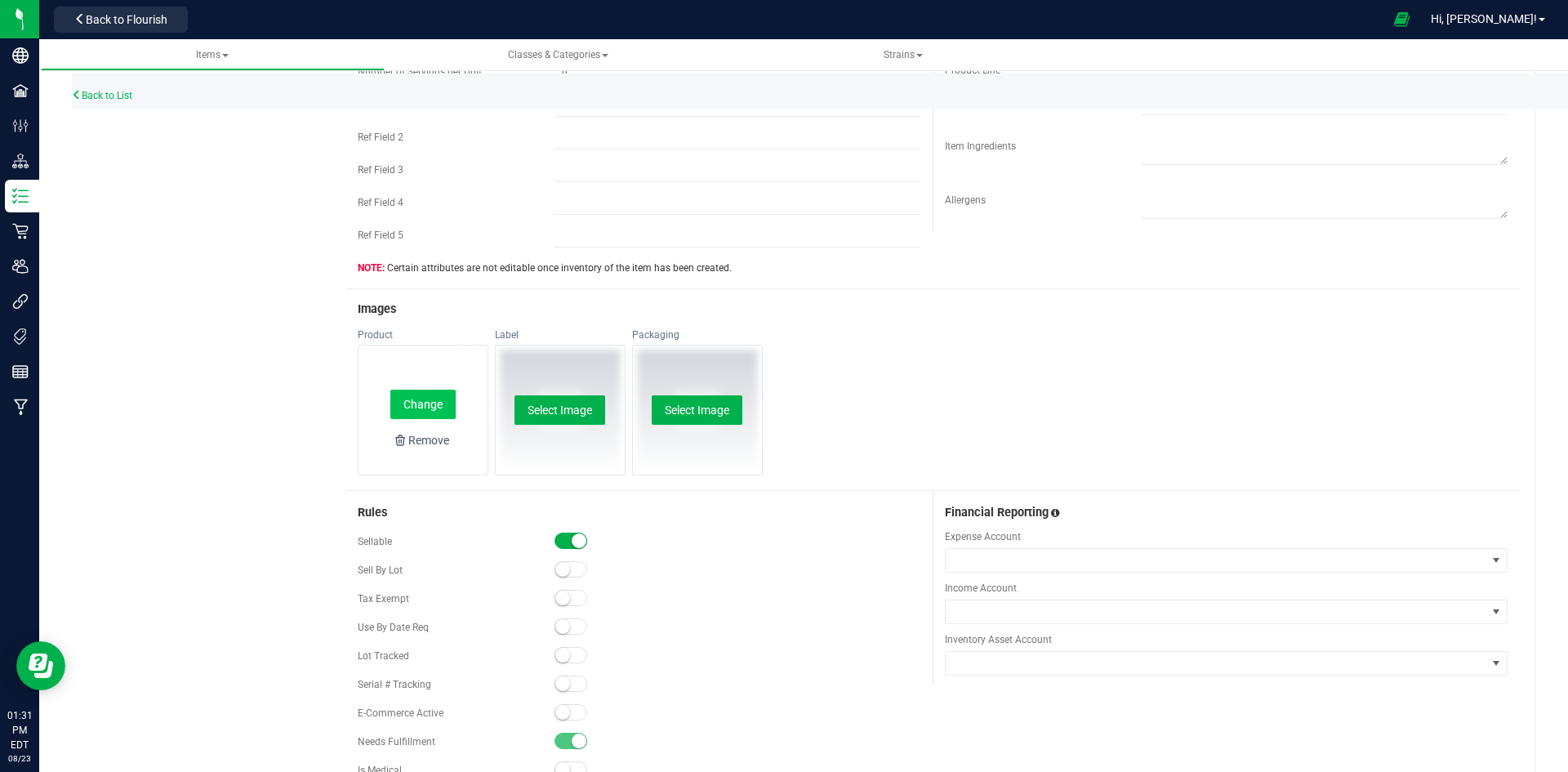
type input "Cherry Papaya 3.5g-31"
click at [390, 401] on button "Change" at bounding box center [422, 404] width 65 height 30
click at [571, 719] on span at bounding box center [570, 712] width 32 height 17
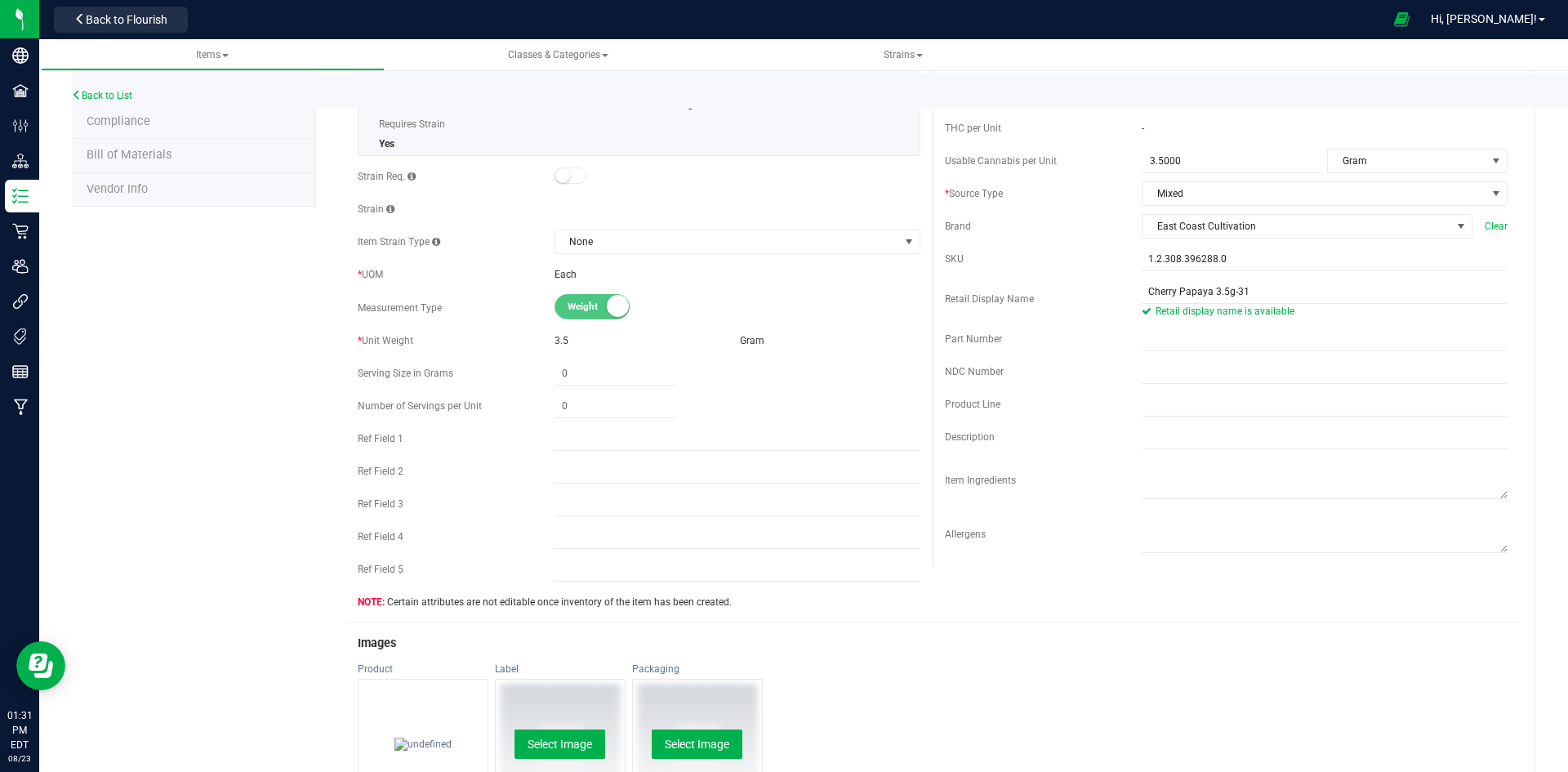
scroll to position [0, 0]
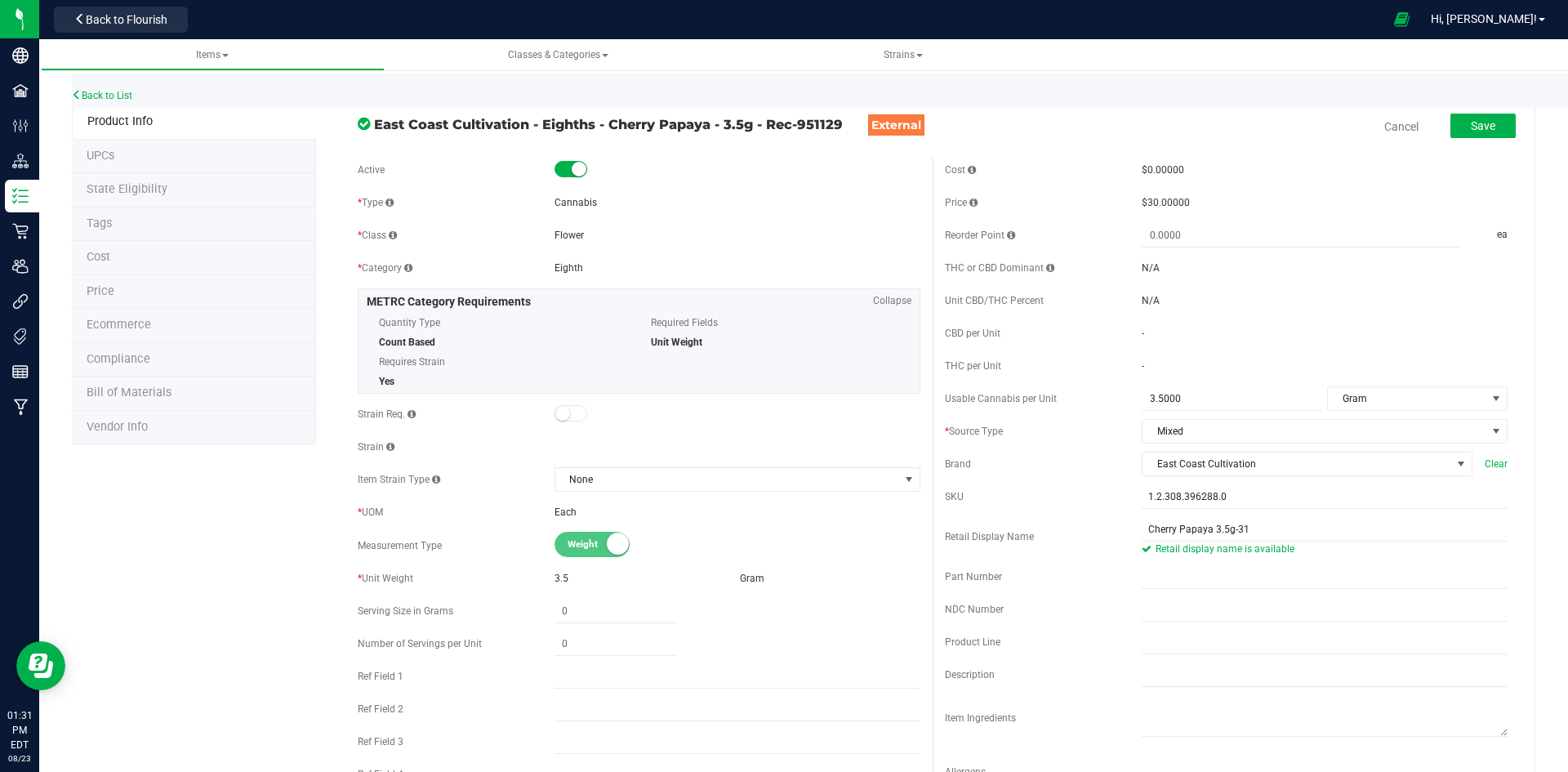
click at [1504, 108] on div "Back to List" at bounding box center [855, 91] width 1568 height 35
click at [1494, 118] on button "Save" at bounding box center [1483, 125] width 65 height 24
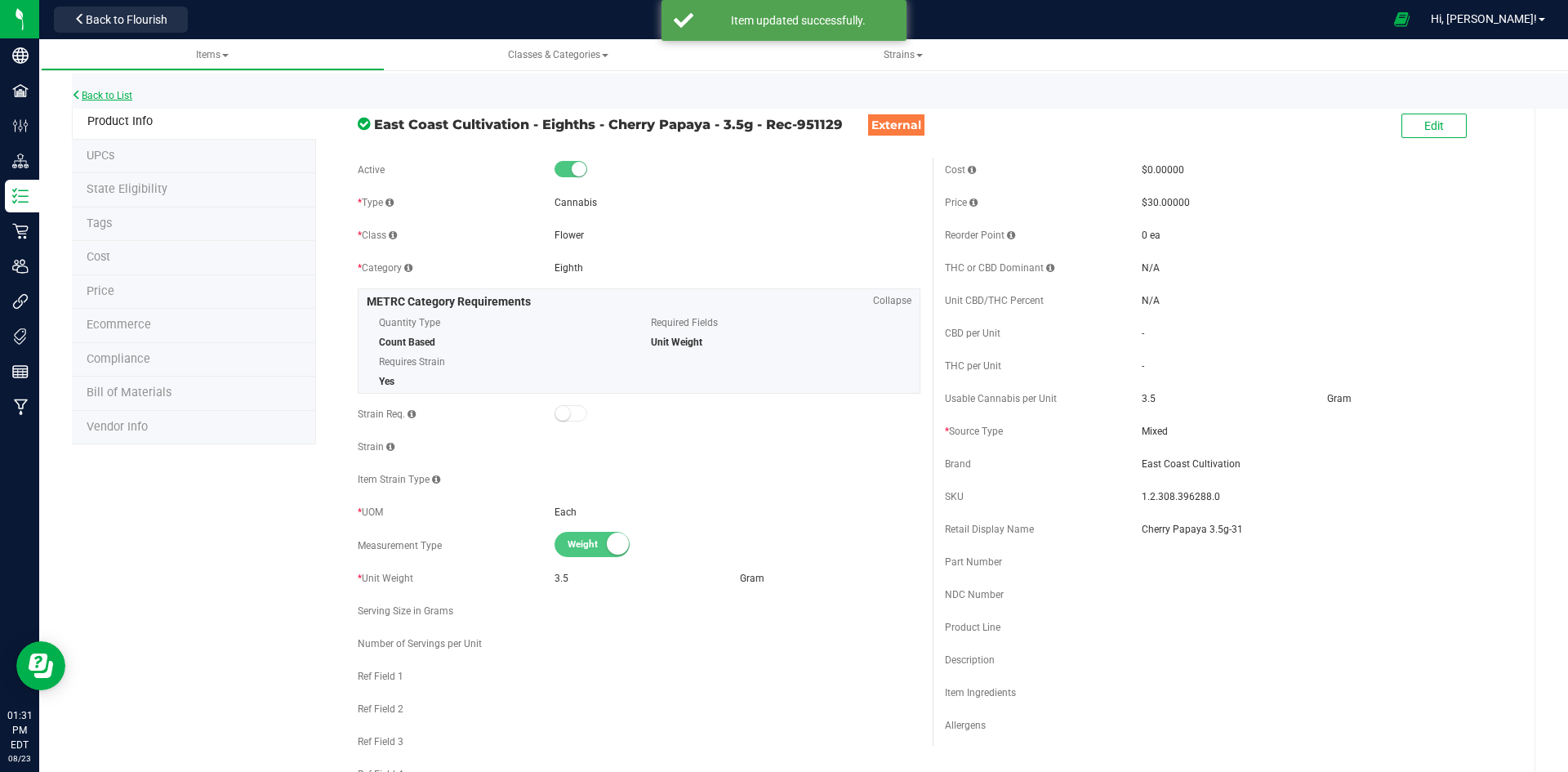
click at [88, 94] on link "Back to List" at bounding box center [101, 95] width 60 height 11
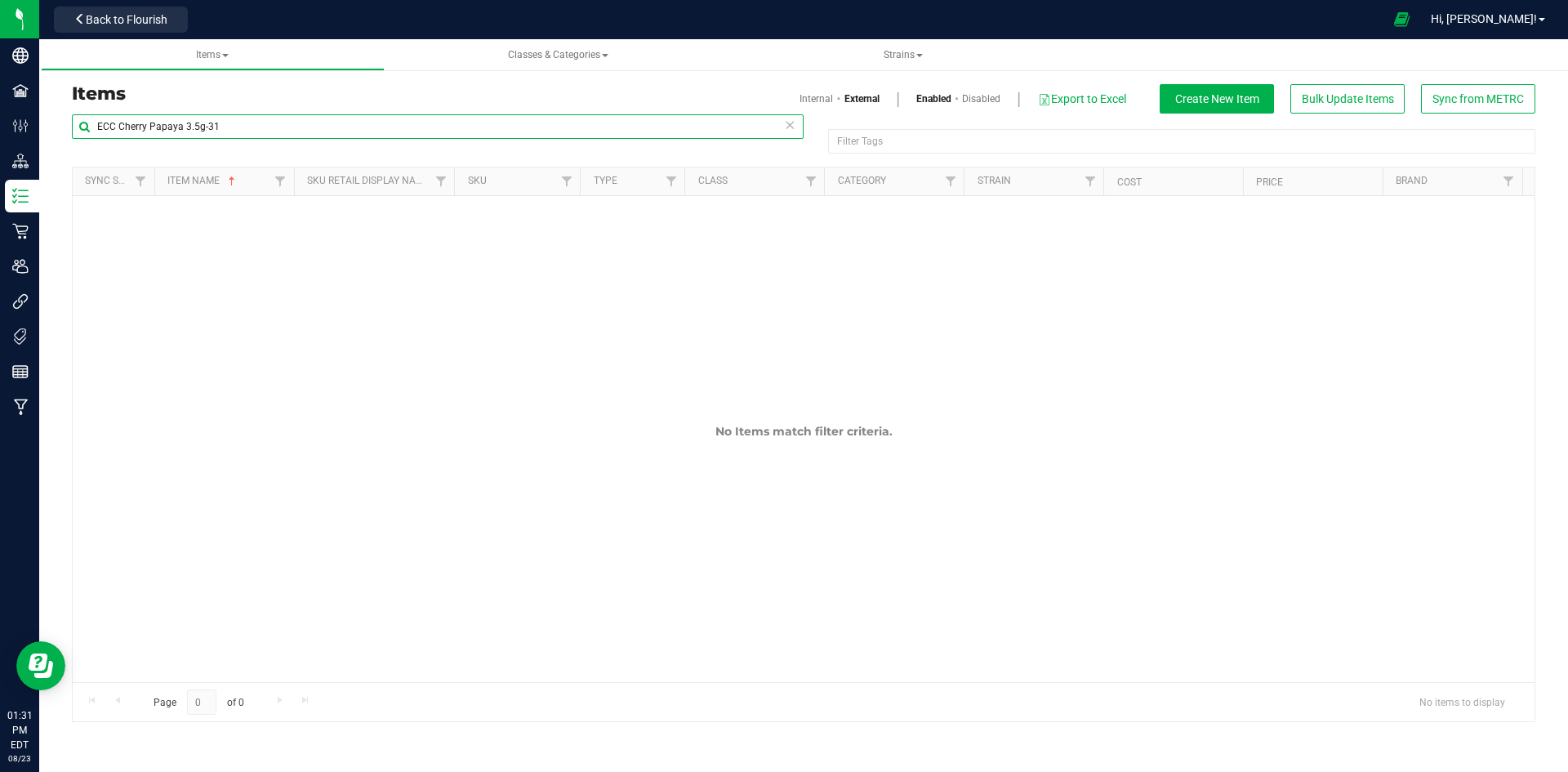
click at [331, 131] on input "ECC Cherry Papaya 3.5g-31" at bounding box center [437, 126] width 732 height 24
paste input "Sherb Cream Pie 3.5g-4"
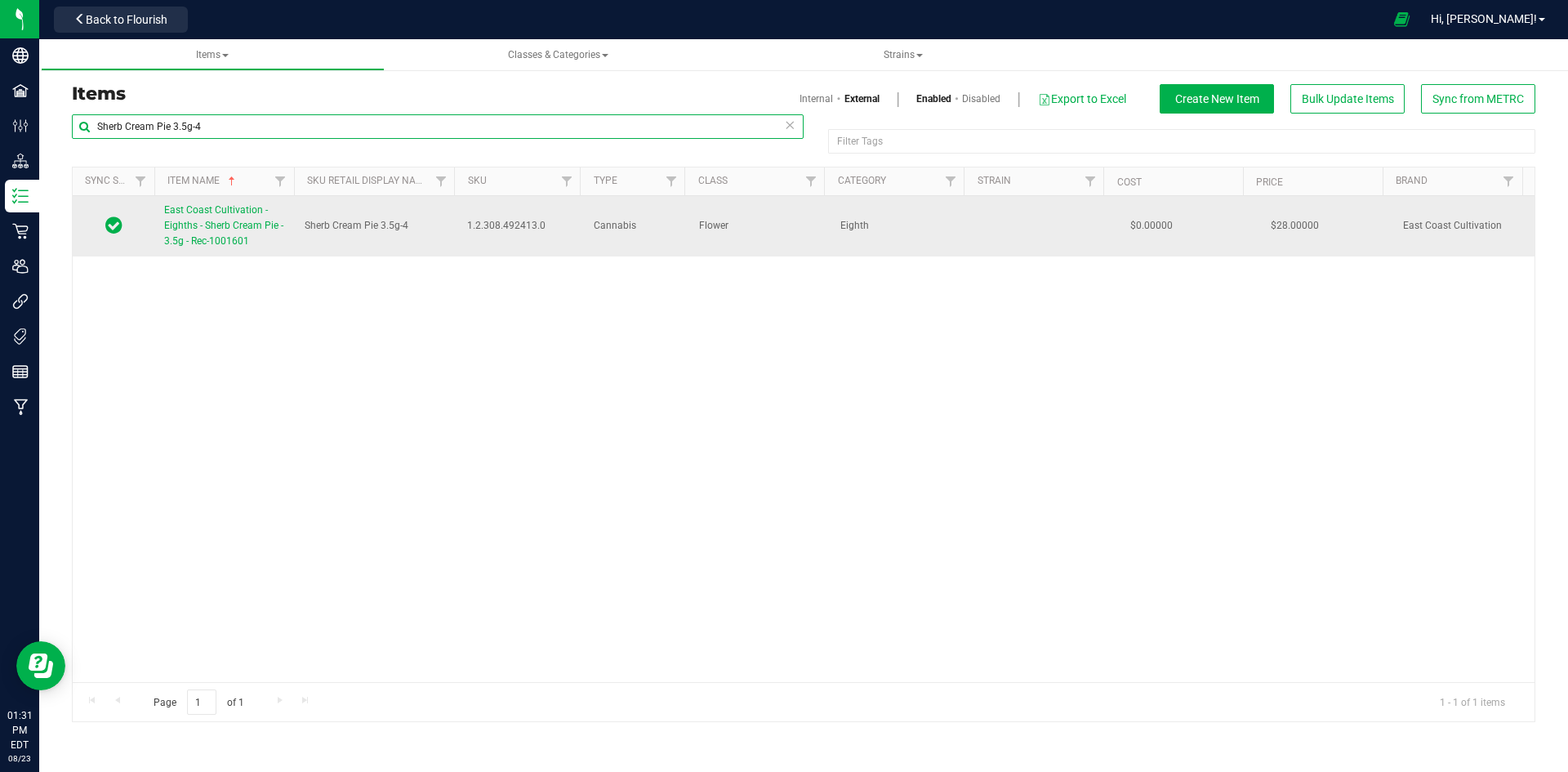
type input "Sherb Cream Pie 3.5g-4"
click at [166, 216] on link "East Coast Cultivation - Eighths - Sherb Cream Pie - 3.5g - Rec-1001601" at bounding box center [224, 226] width 121 height 47
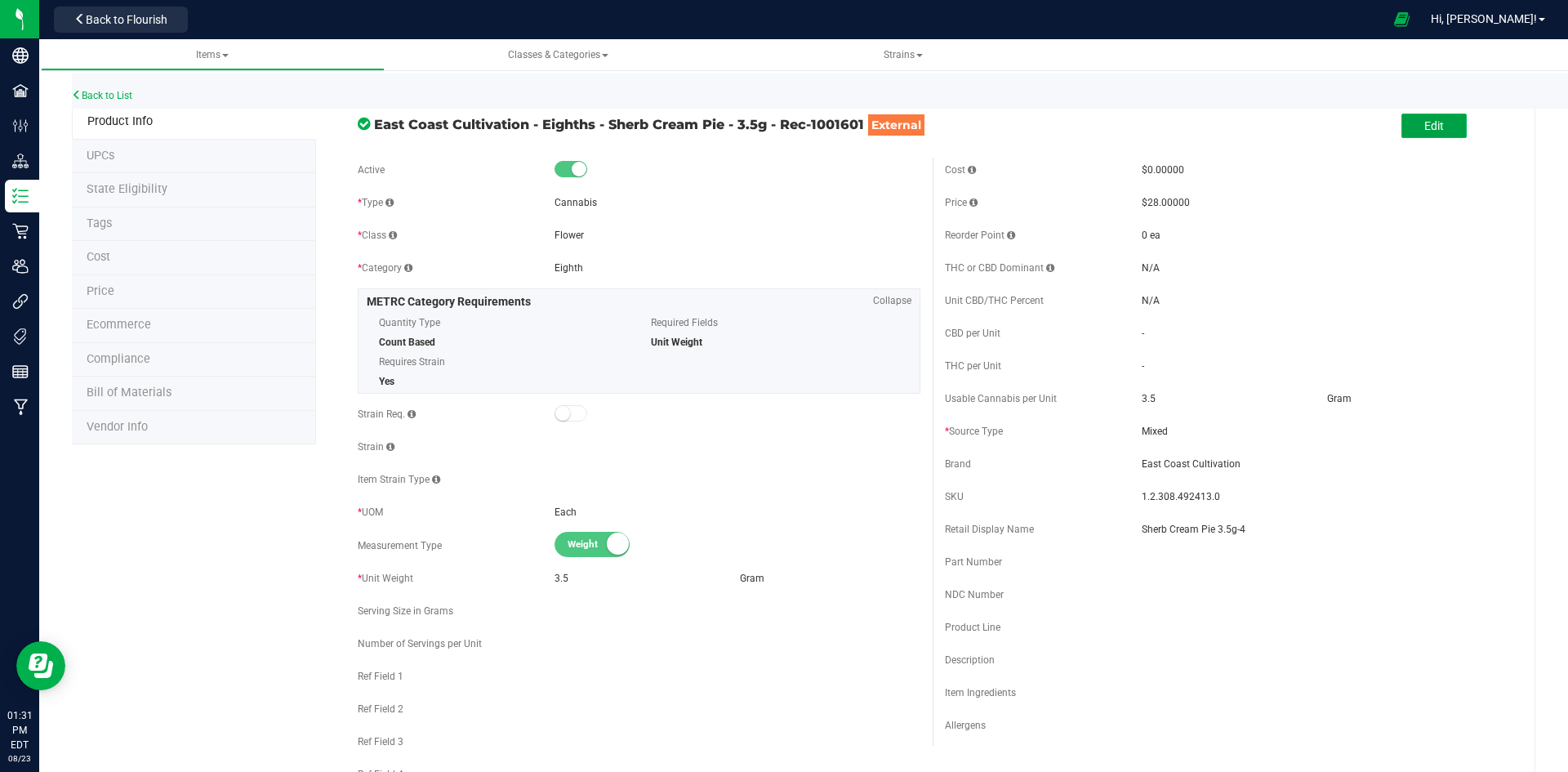
click at [1426, 125] on span "Edit" at bounding box center [1434, 125] width 19 height 13
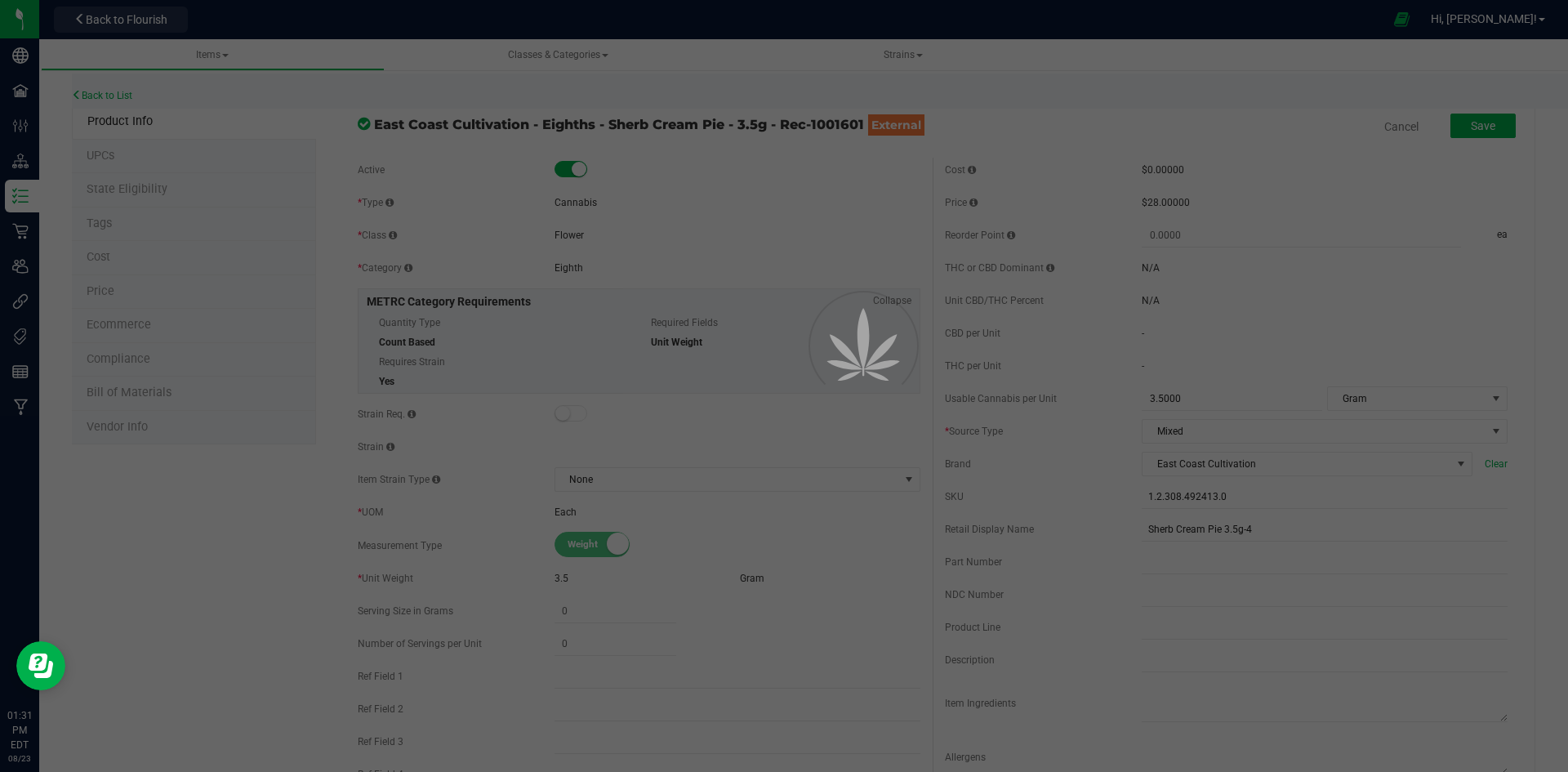
scroll to position [490, 0]
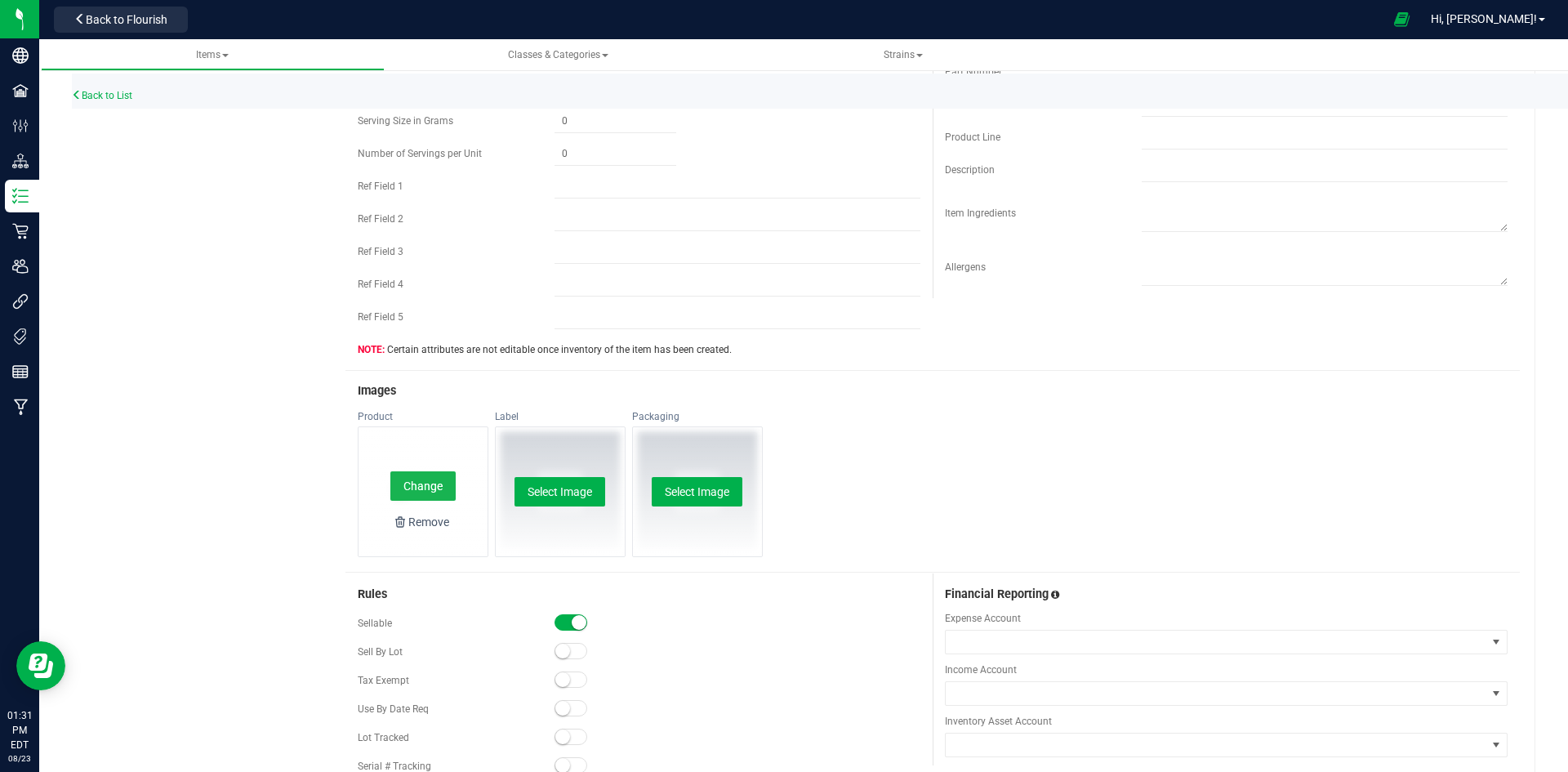
click at [410, 486] on button "Change" at bounding box center [422, 486] width 65 height 30
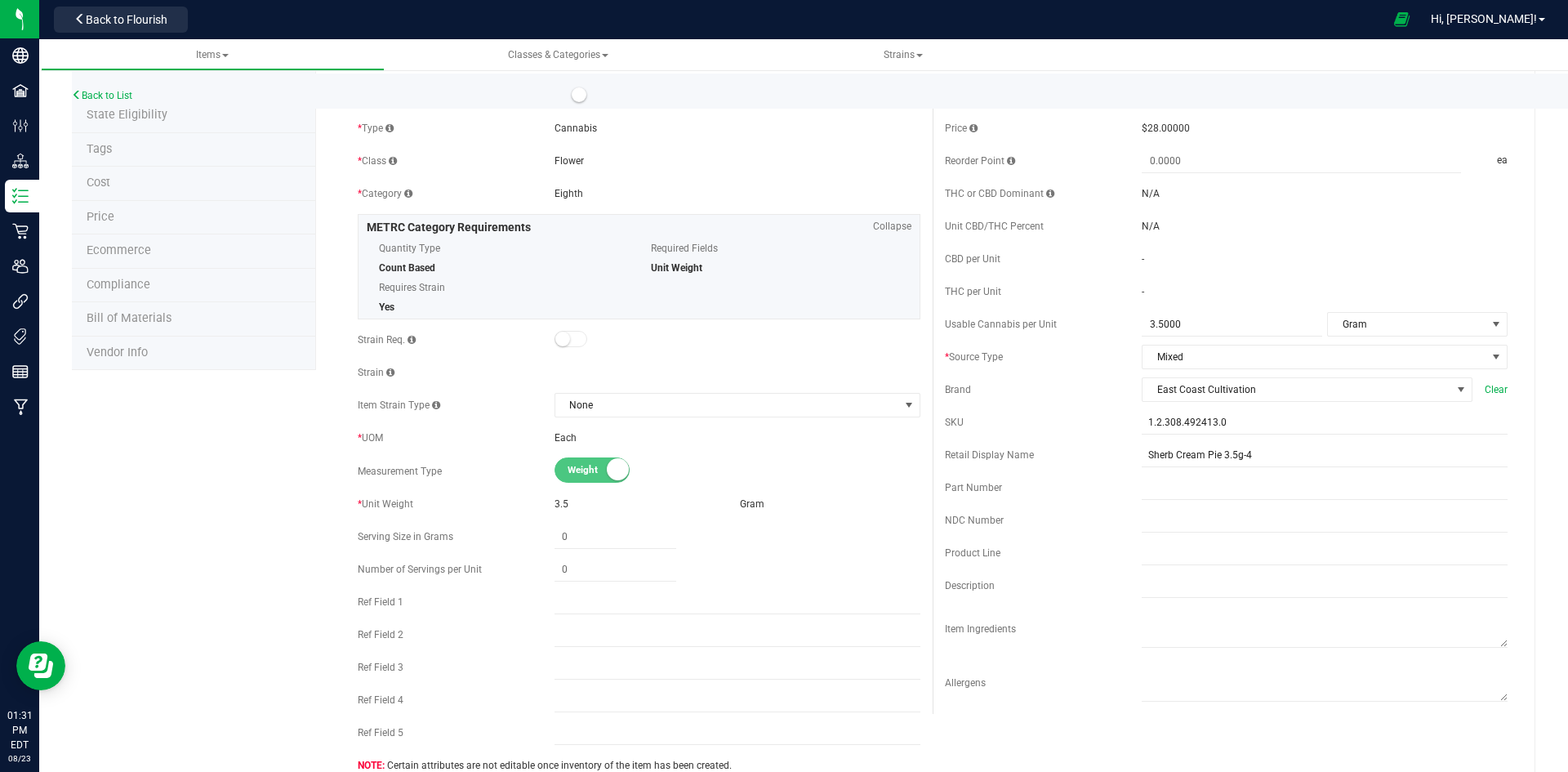
scroll to position [0, 0]
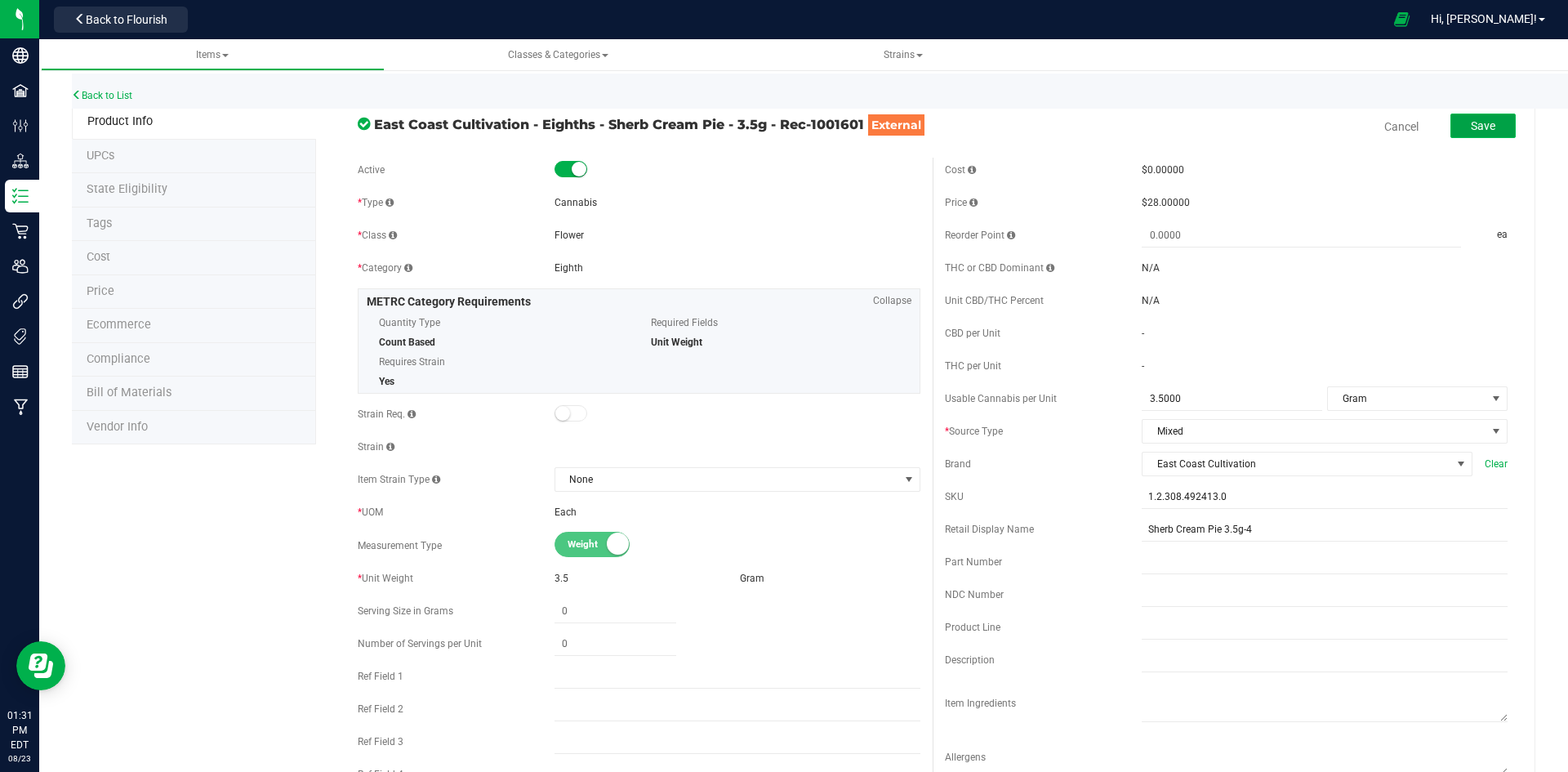
click at [1485, 132] on button "Save" at bounding box center [1483, 125] width 65 height 24
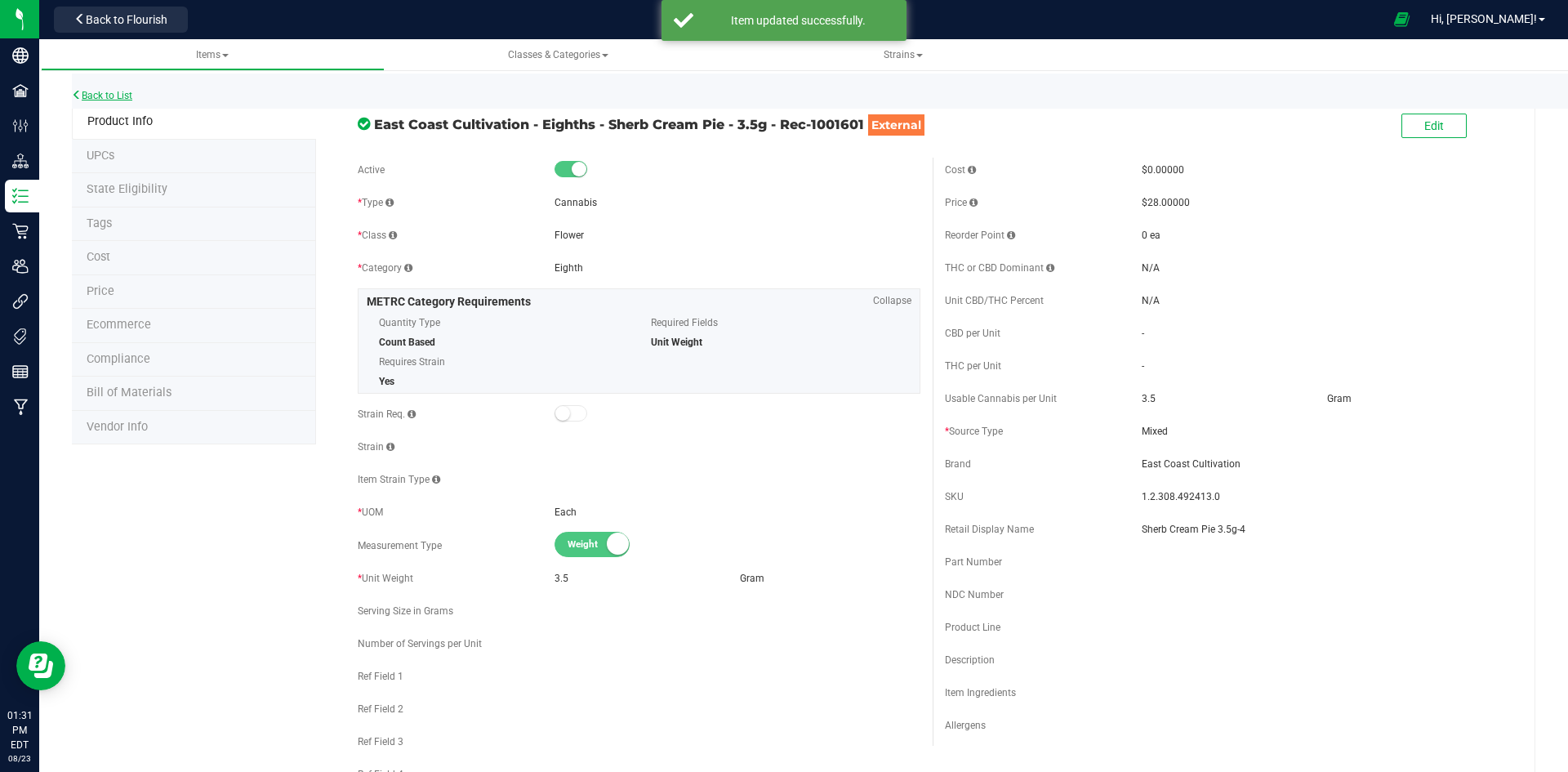
click at [129, 98] on link "Back to List" at bounding box center [101, 95] width 60 height 11
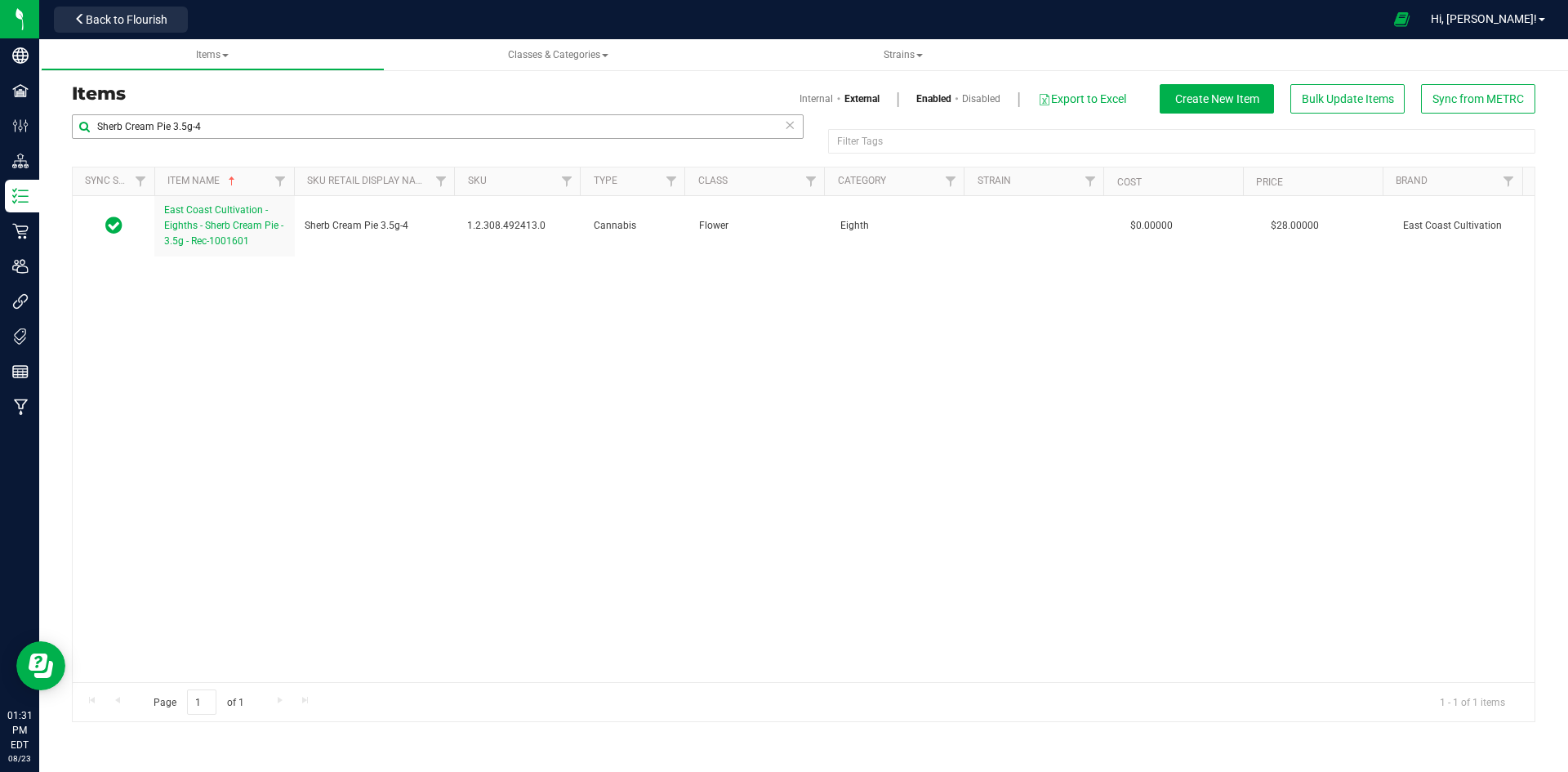
drag, startPoint x: 282, startPoint y: 110, endPoint x: 280, endPoint y: 118, distance: 8.2
click at [282, 110] on div "Items Internal External Enabled Disabled Export to Excel Create New Item Bulk U…" at bounding box center [803, 99] width 1488 height 30
click at [280, 124] on input "Sherb Cream Pie 3.5g-4" at bounding box center [437, 126] width 732 height 24
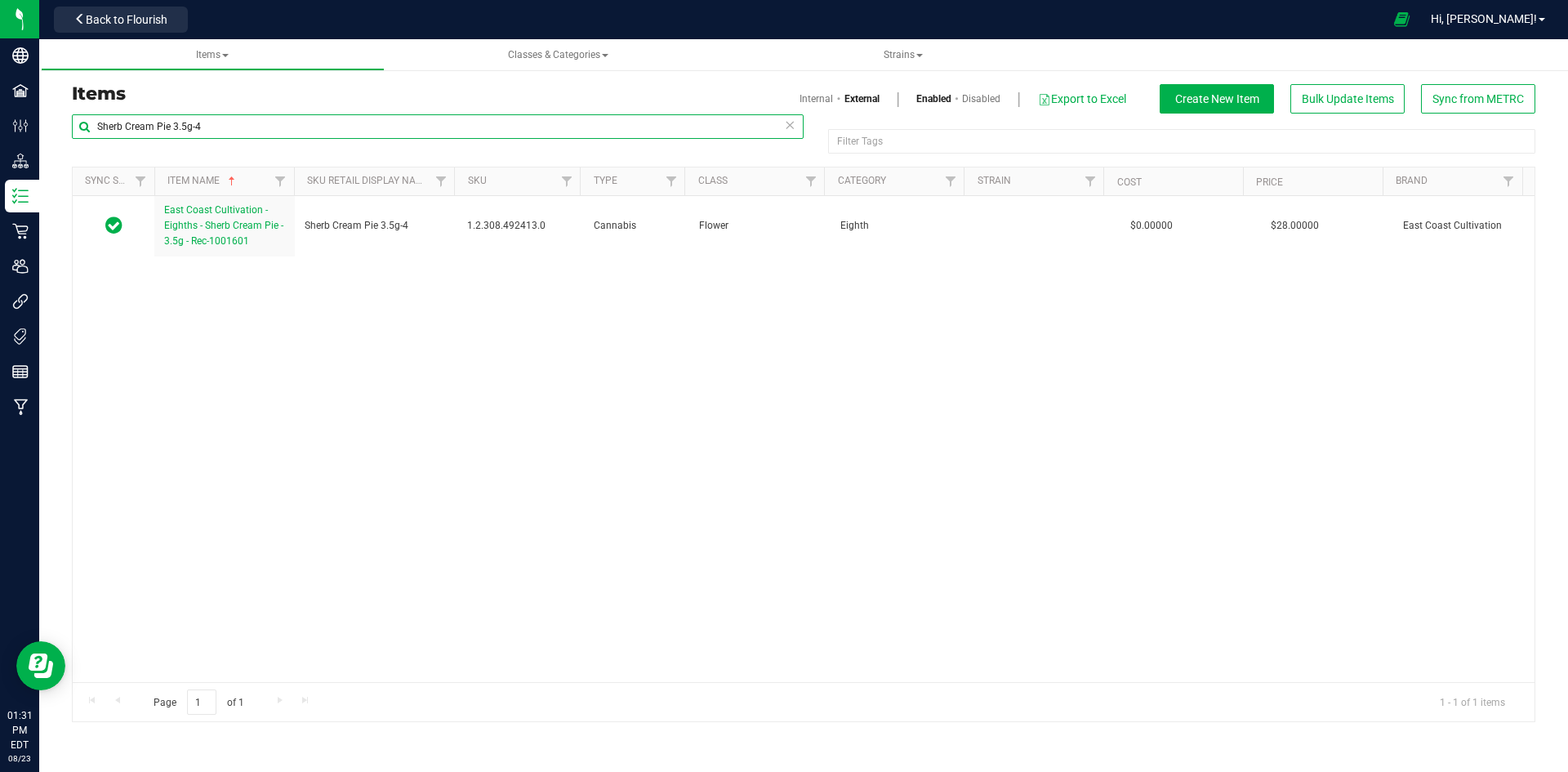
paste input "Zushi 3.5g-5"
type input "Zushi 3.5g-5"
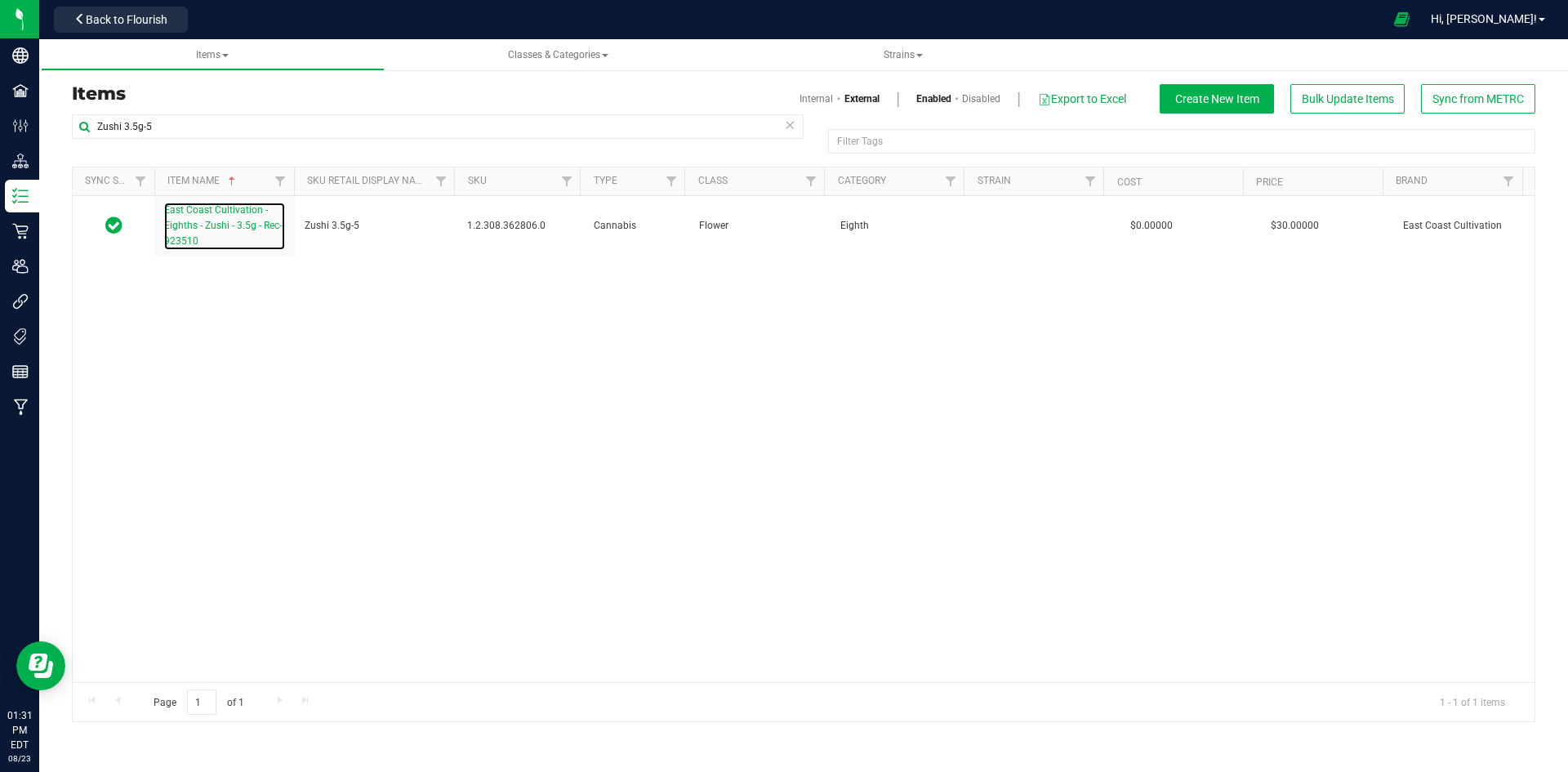
click at [223, 223] on span "East Coast Cultivation - Eighths - Zushi - 3.5g - Rec-923510" at bounding box center [222, 225] width 118 height 43
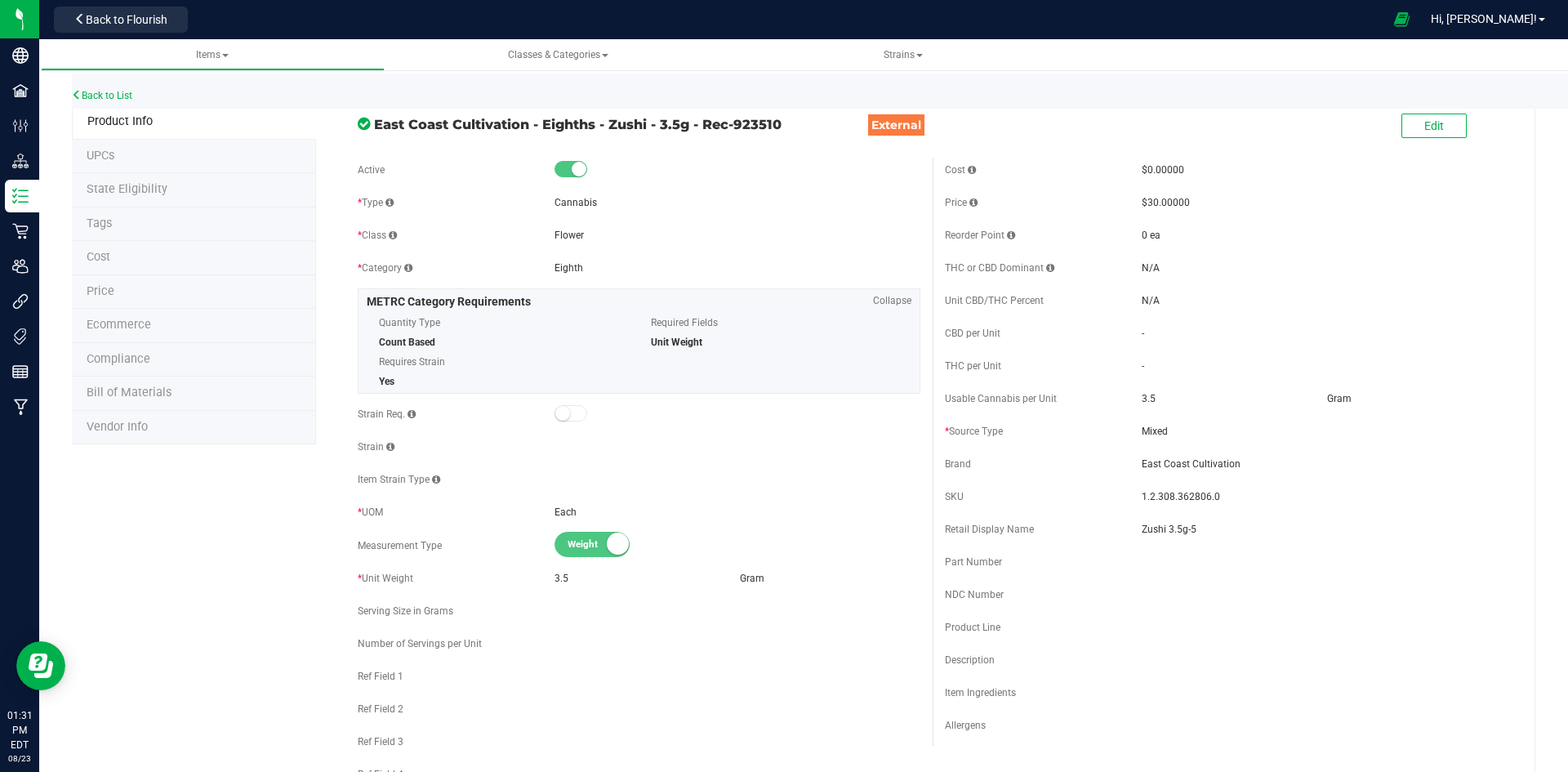
click at [1406, 111] on div "Edit" at bounding box center [1433, 127] width 65 height 33
click at [1406, 118] on button "Edit" at bounding box center [1433, 125] width 65 height 24
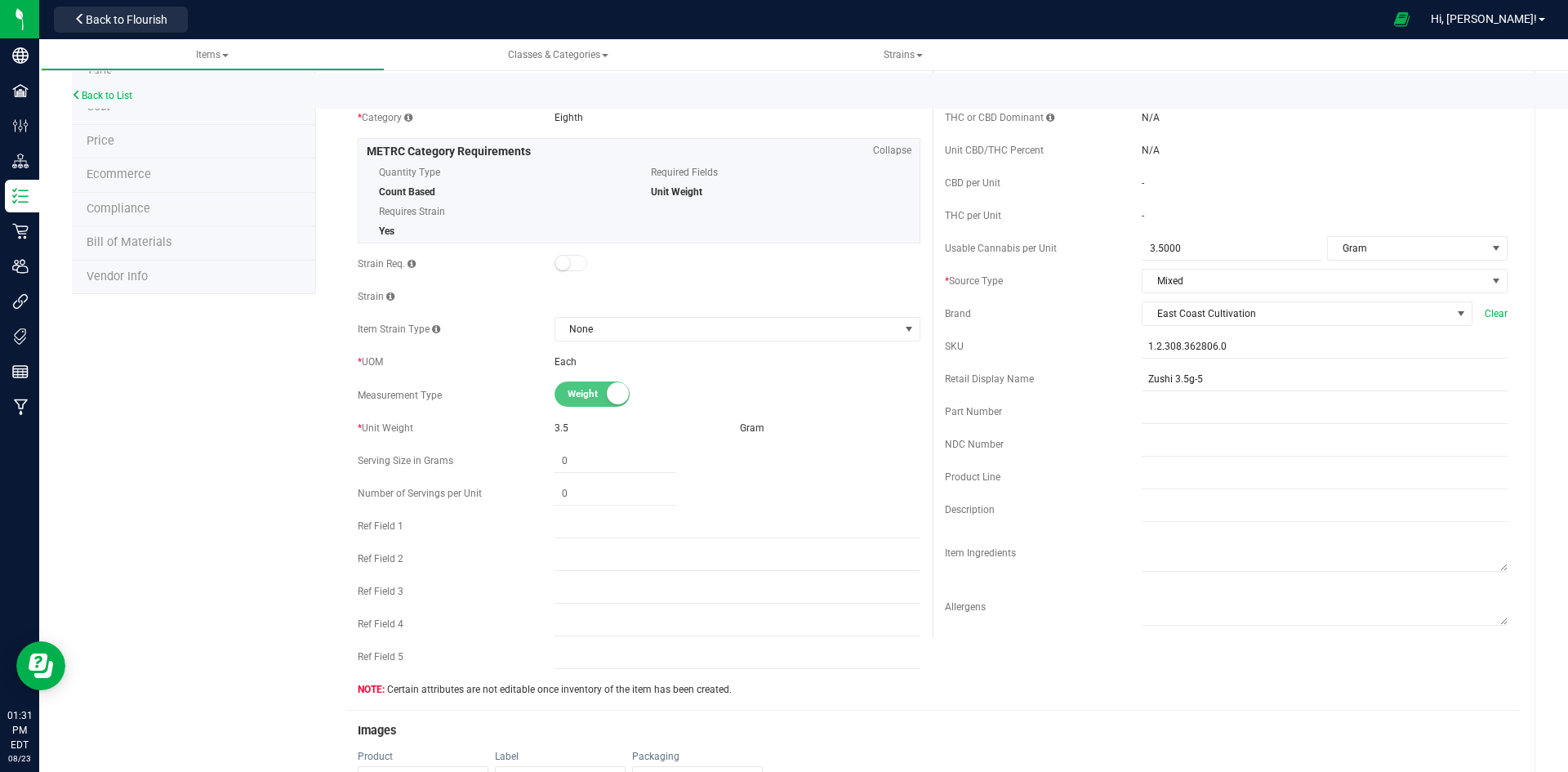
scroll to position [490, 0]
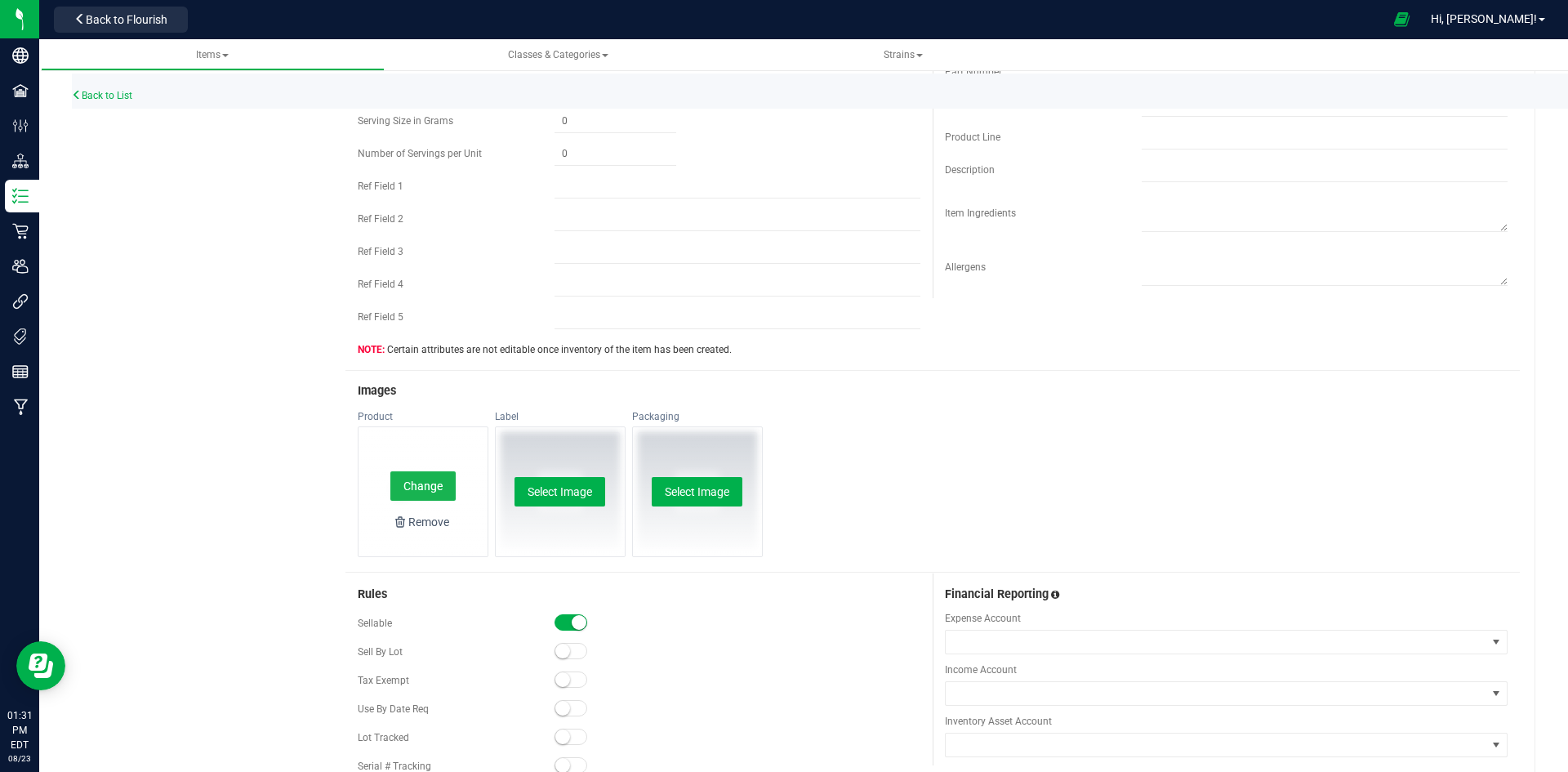
click at [422, 484] on button "Change" at bounding box center [422, 486] width 65 height 30
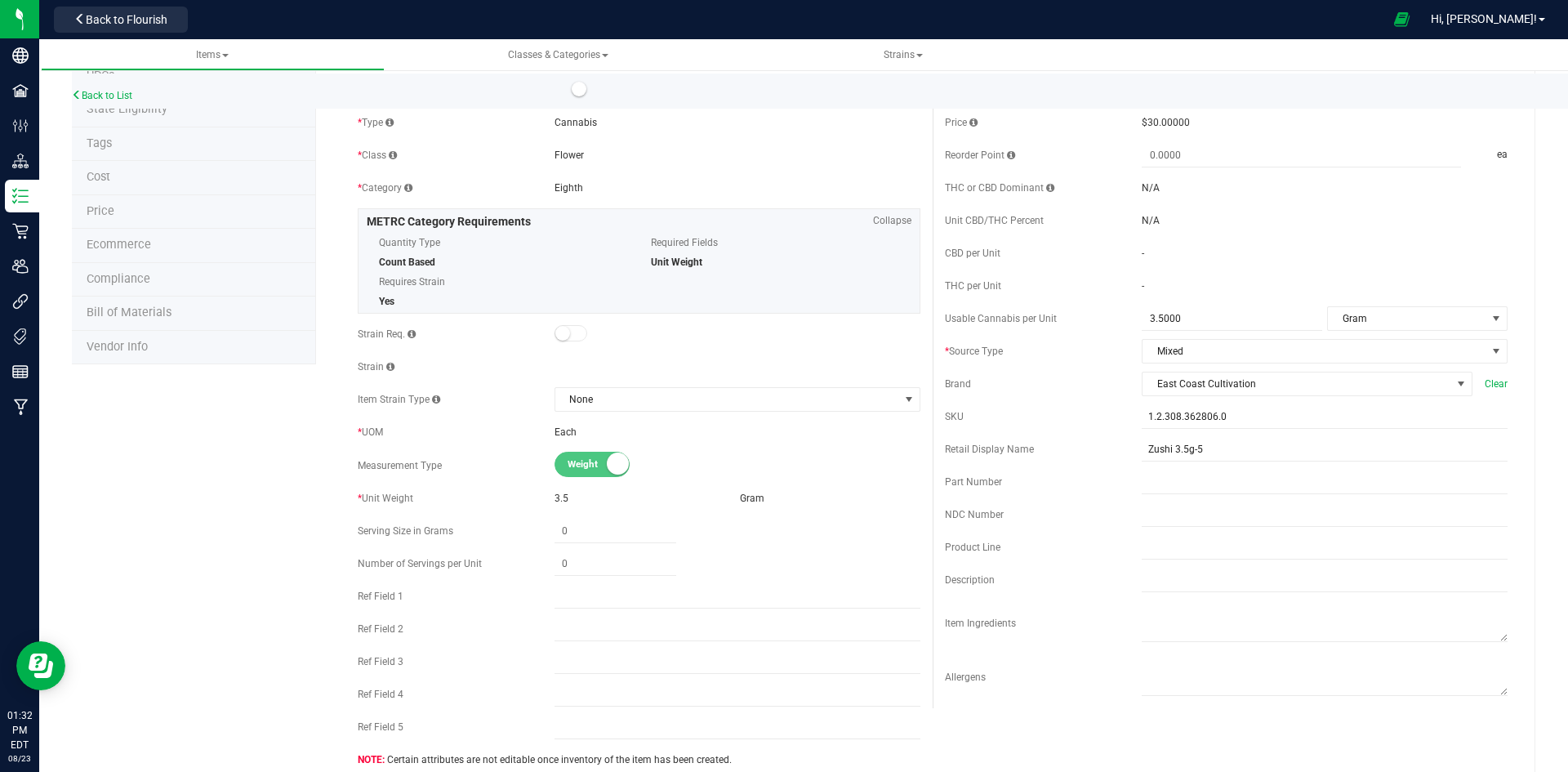
scroll to position [0, 0]
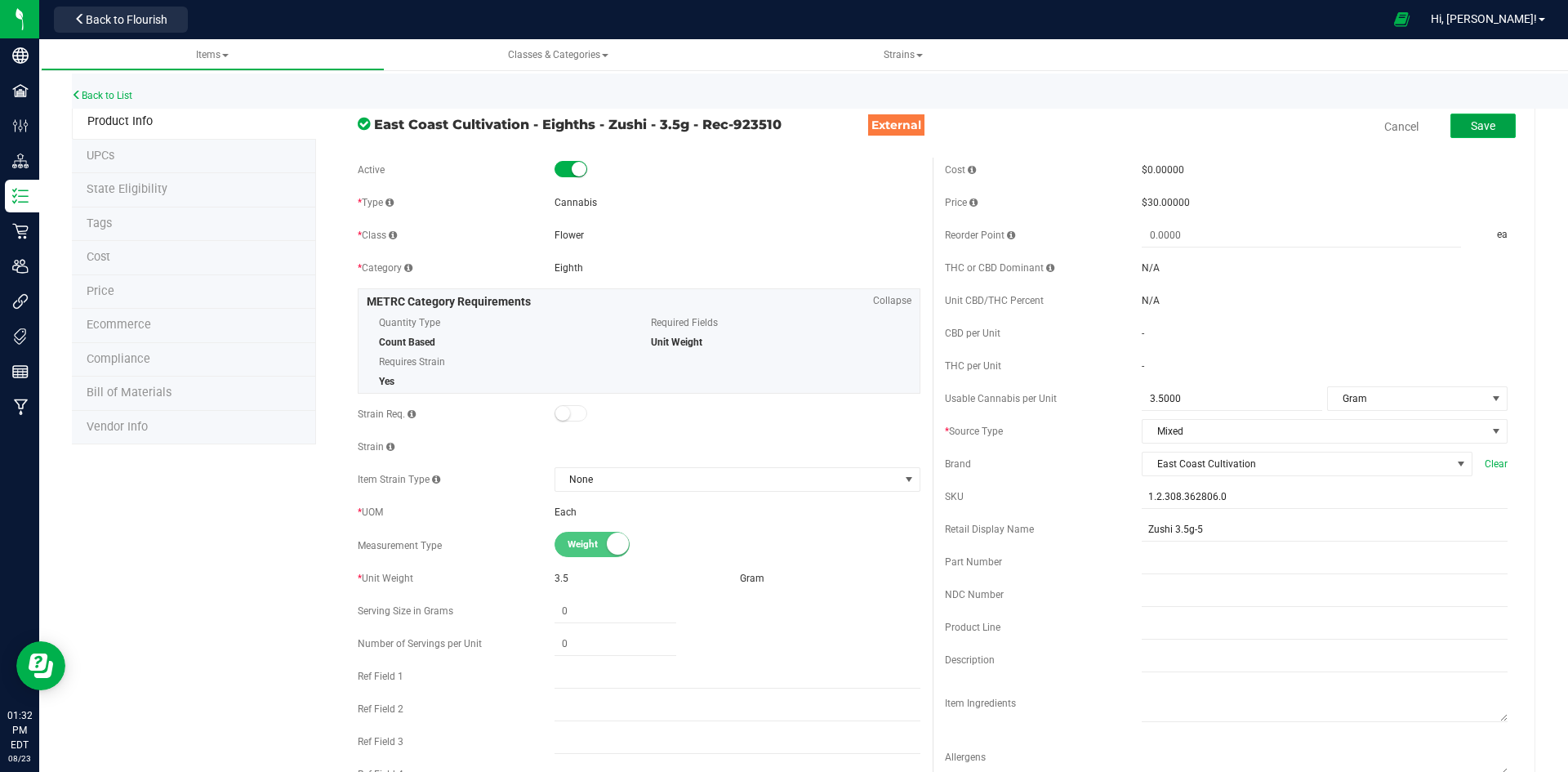
click at [1479, 125] on span "Save" at bounding box center [1483, 125] width 24 height 13
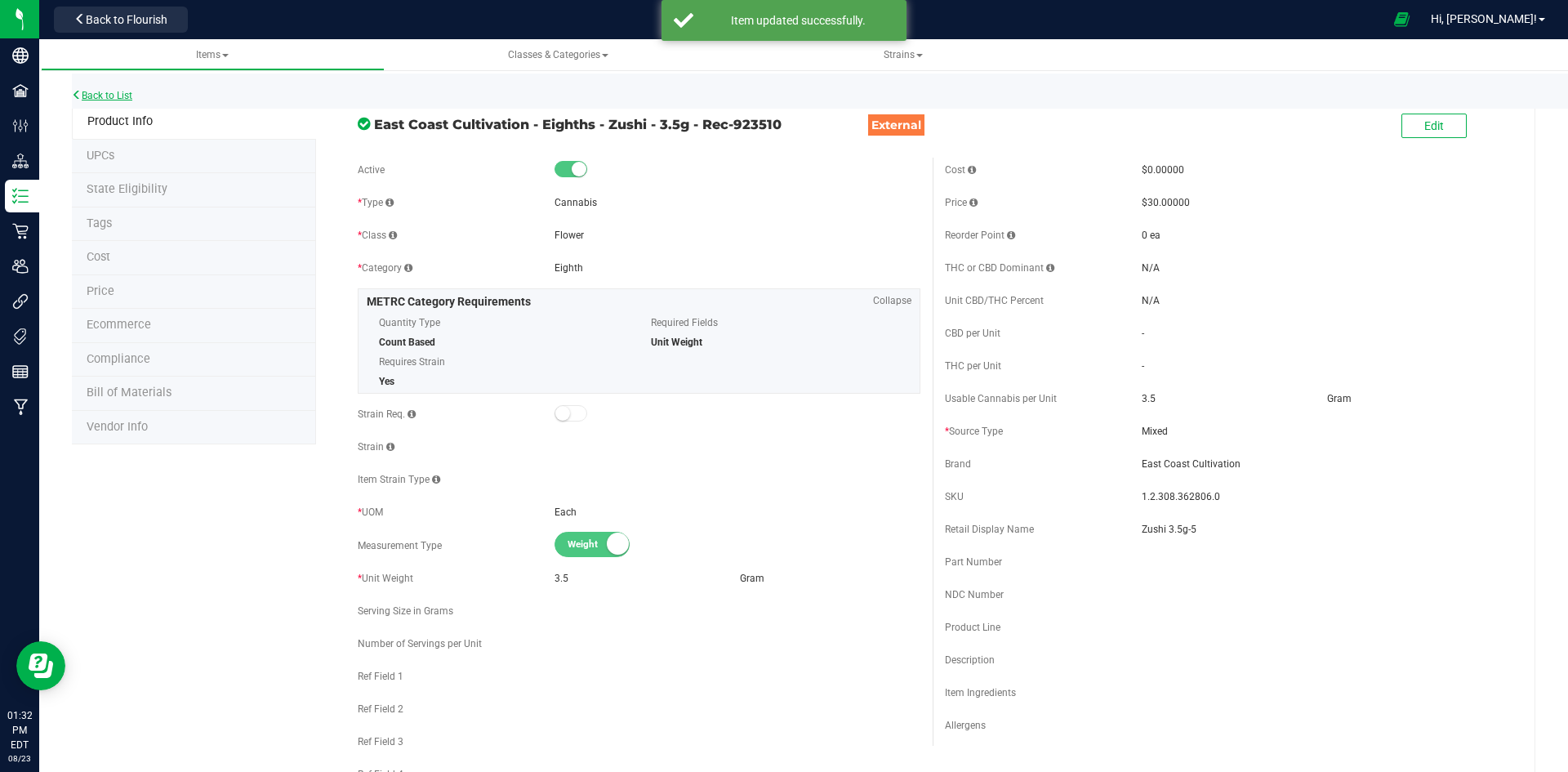
drag, startPoint x: 110, startPoint y: 103, endPoint x: 113, endPoint y: 96, distance: 7.6
click at [110, 103] on div "Back to List" at bounding box center [855, 91] width 1568 height 35
click at [114, 95] on link "Back to List" at bounding box center [101, 95] width 60 height 11
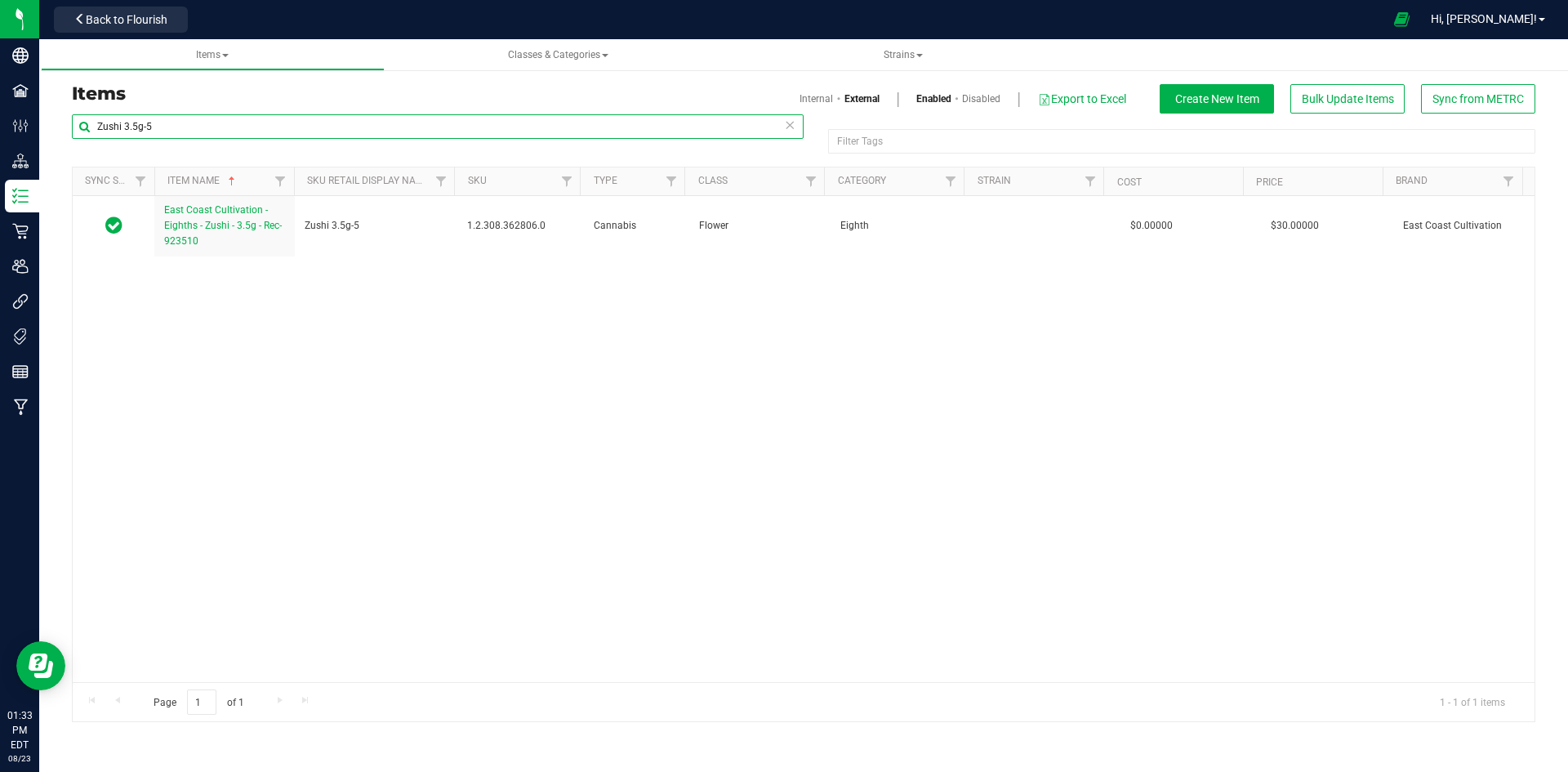
click at [330, 121] on input "Zushi 3.5g-5" at bounding box center [437, 126] width 732 height 24
drag, startPoint x: 330, startPoint y: 121, endPoint x: 232, endPoint y: 126, distance: 98.1
click at [232, 126] on input "Zushi 3.5g-5" at bounding box center [437, 126] width 732 height 24
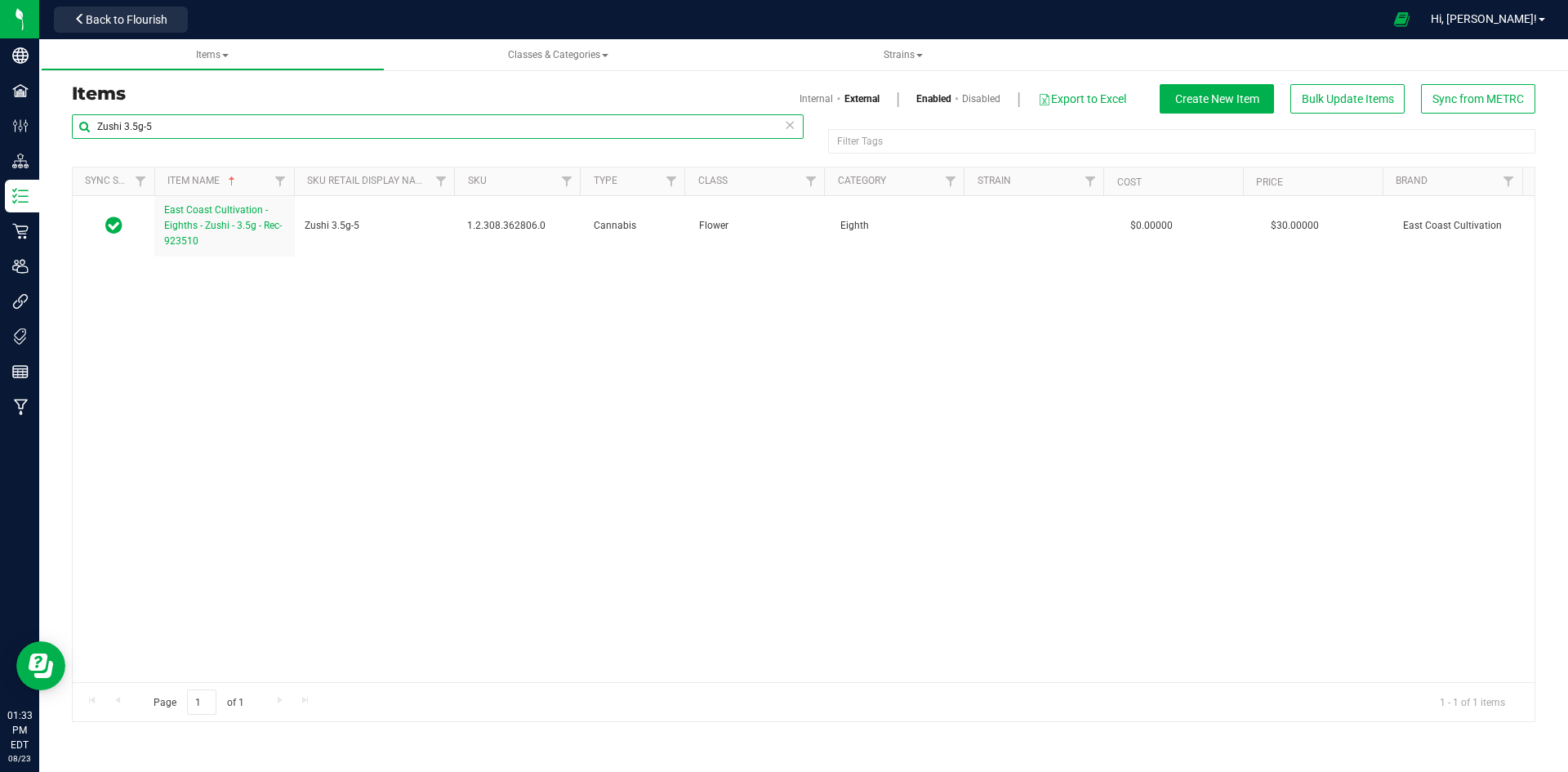
click at [232, 126] on input "Zushi 3.5g-5" at bounding box center [437, 126] width 732 height 24
paste input "Black Cherry BHO 510 Ceramic Vape Cart 0.5g-220"
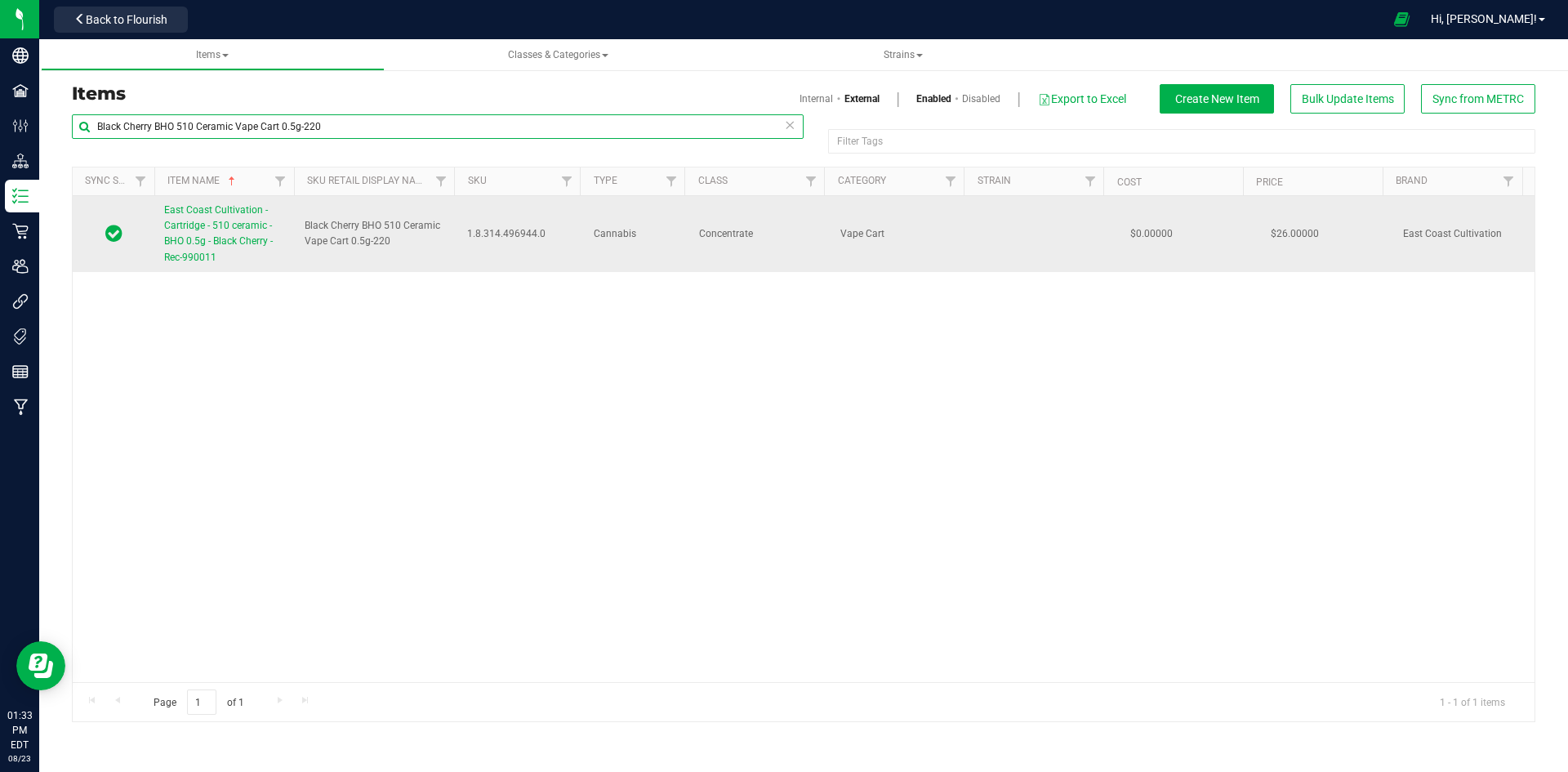
type input "Black Cherry BHO 510 Ceramic Vape Cart 0.5g-220"
click at [226, 213] on span "East Coast Cultivation - Cartridge - 510 ceramic - BHO 0.5g - Black Cherry - Re…" at bounding box center [218, 233] width 109 height 58
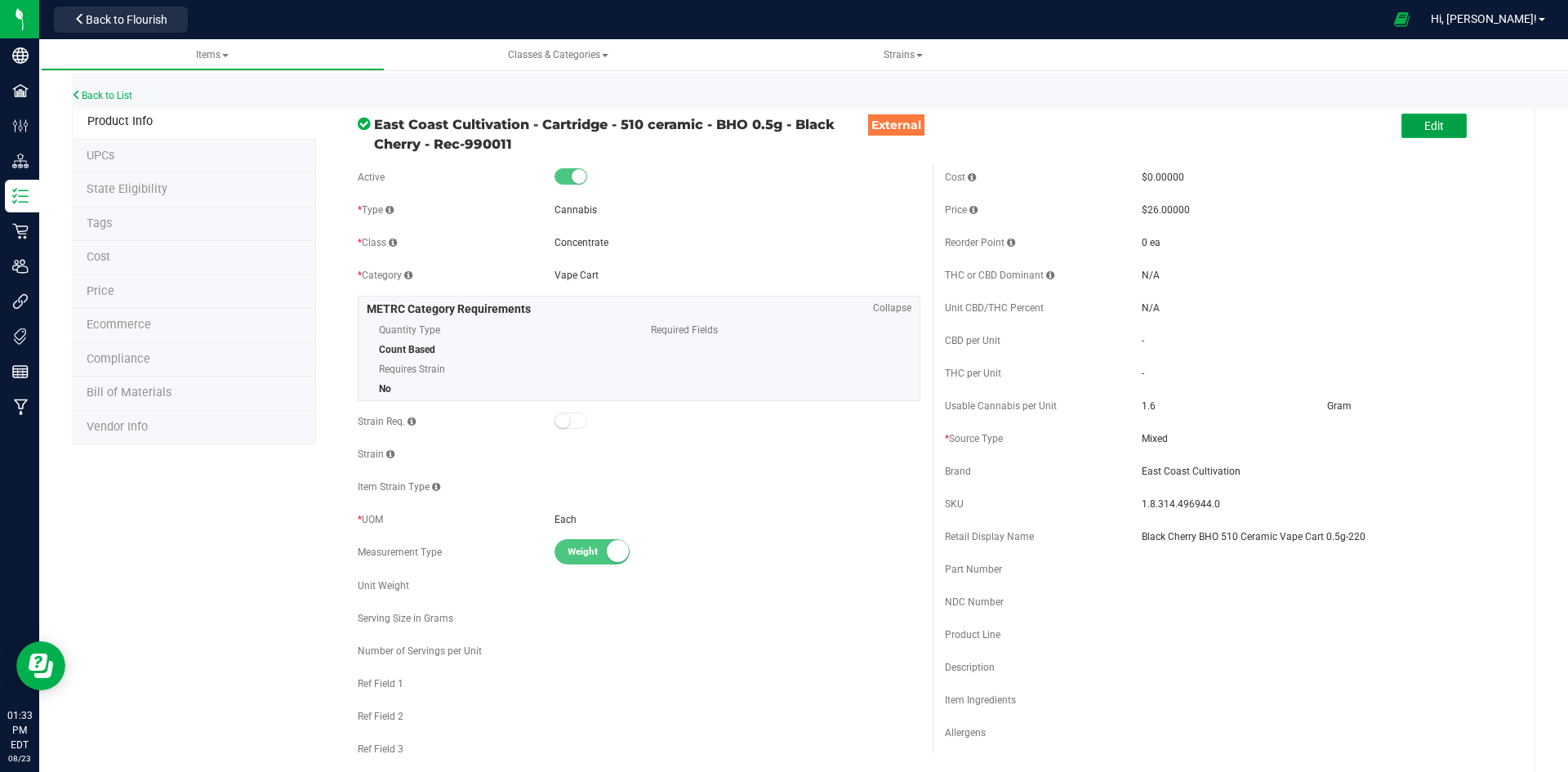
click at [1424, 124] on span "Edit" at bounding box center [1434, 125] width 19 height 13
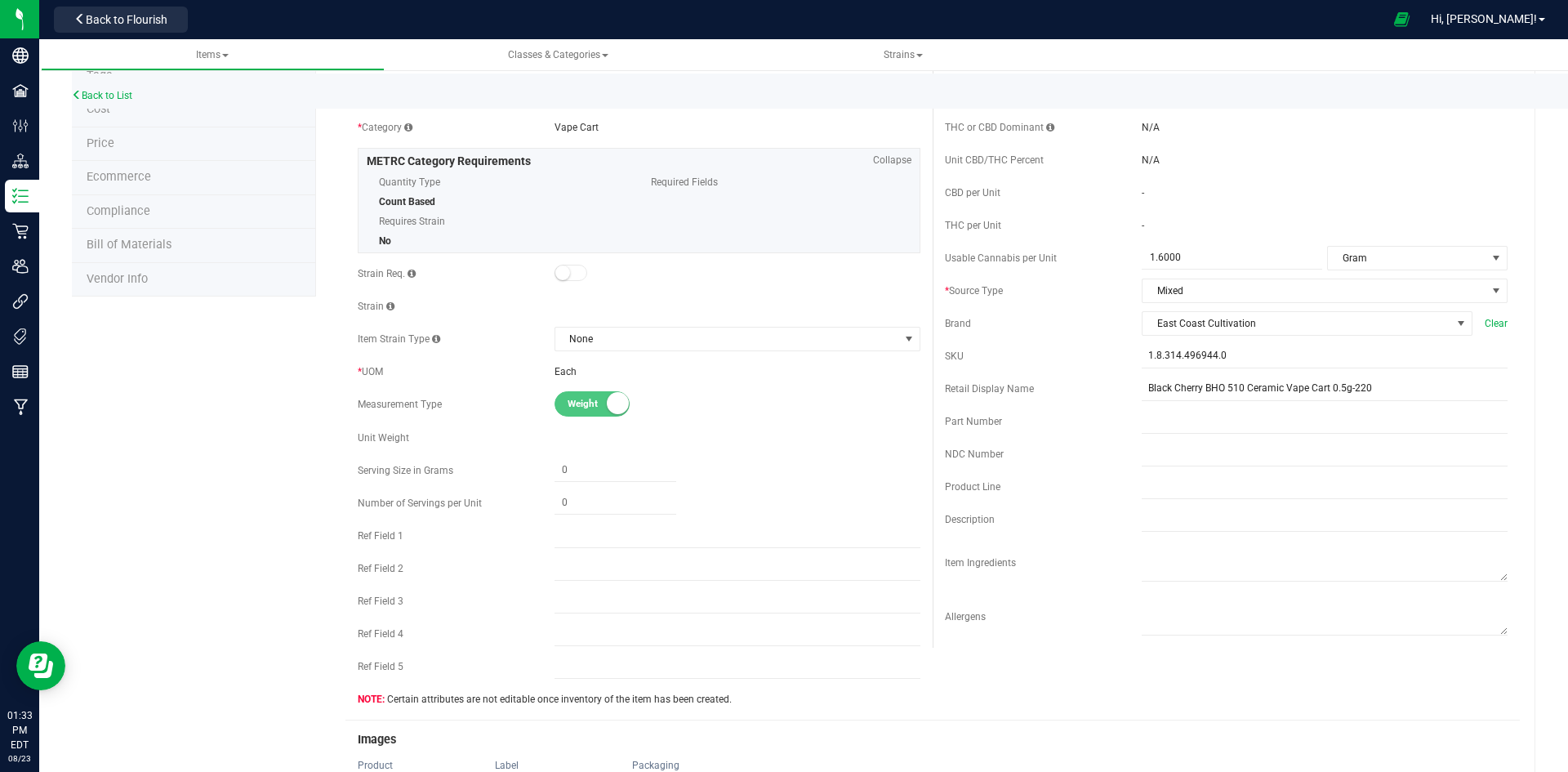
scroll to position [409, 0]
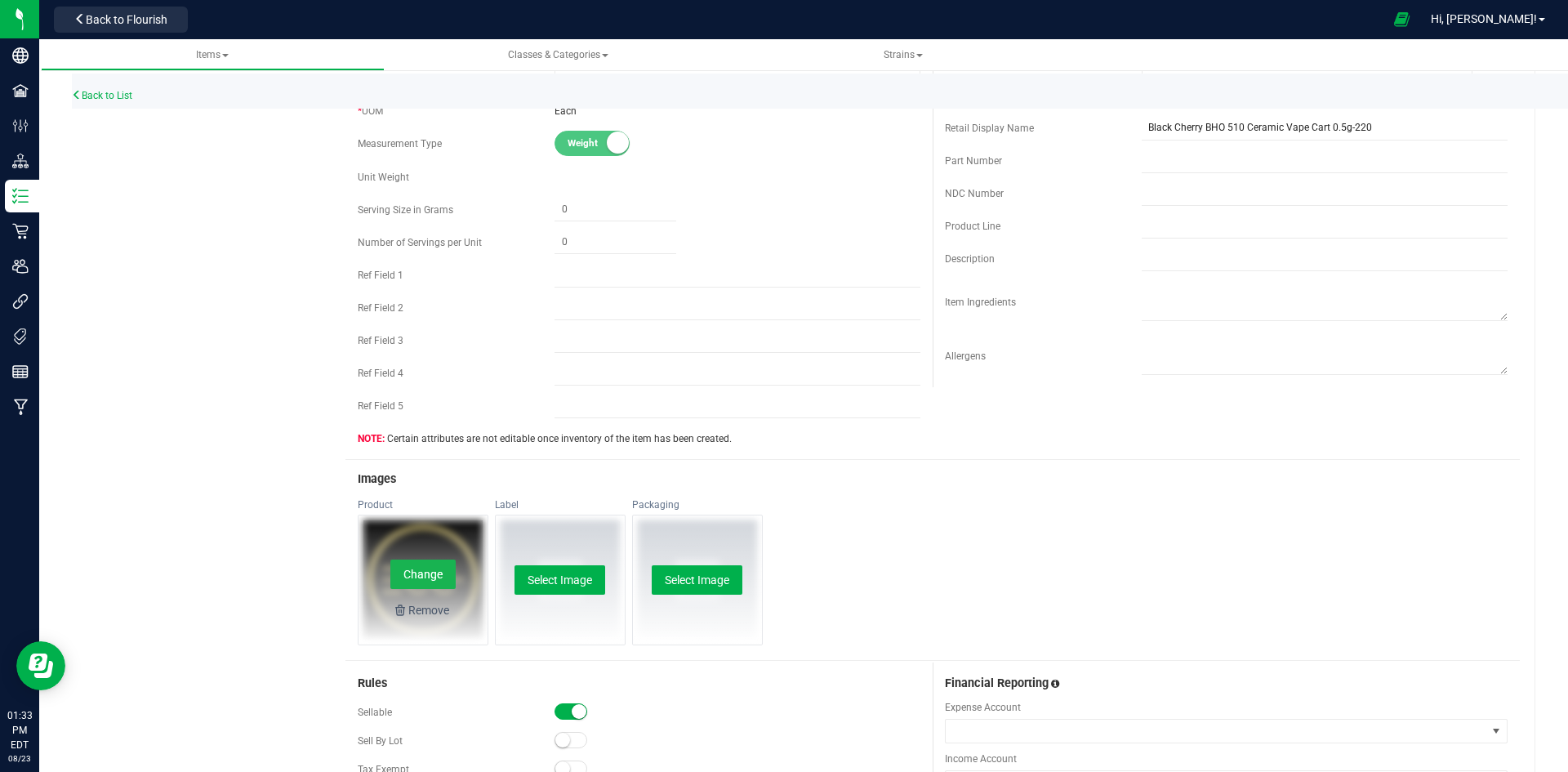
click at [417, 565] on button "Change" at bounding box center [422, 574] width 65 height 30
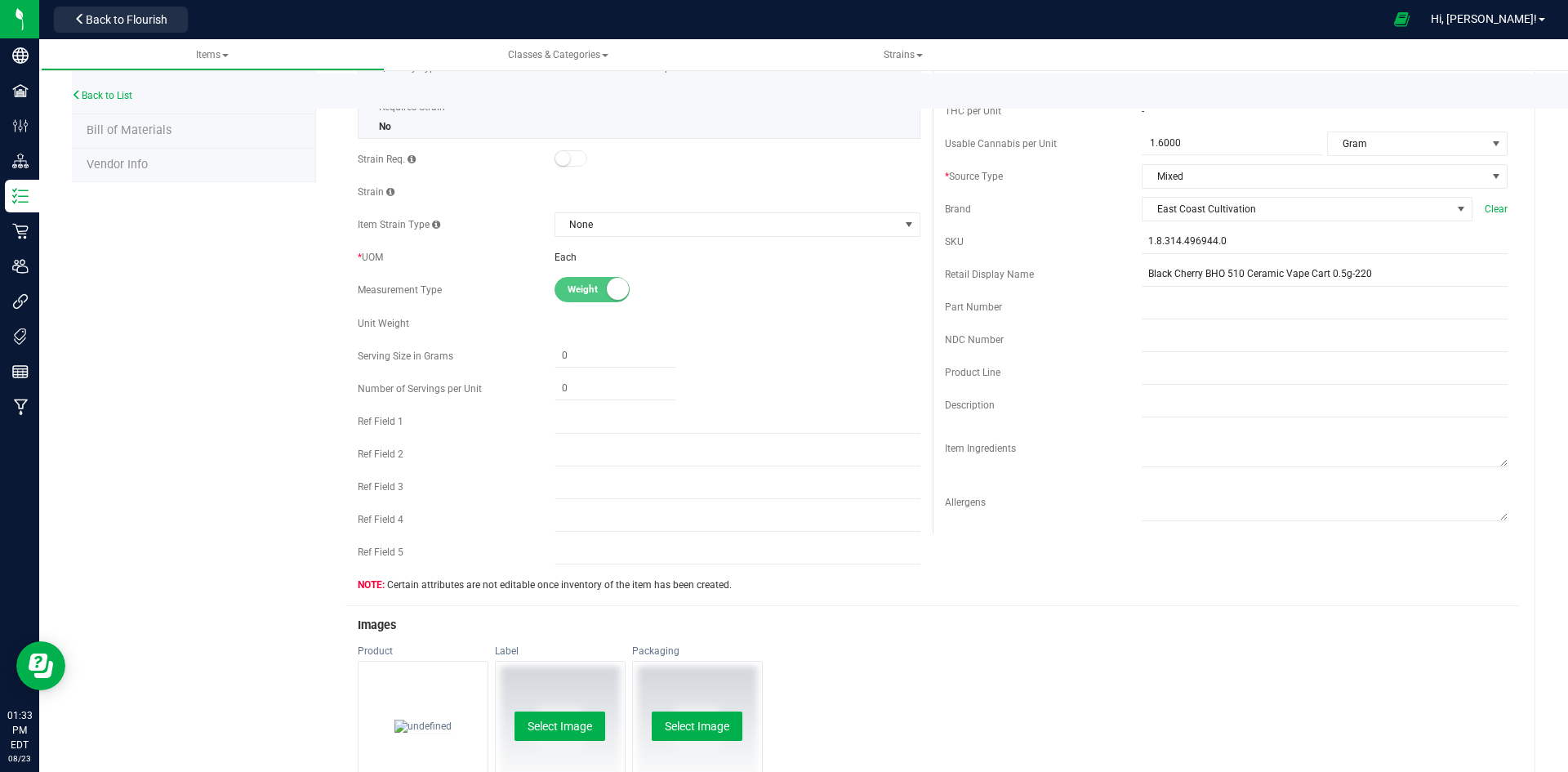
scroll to position [0, 0]
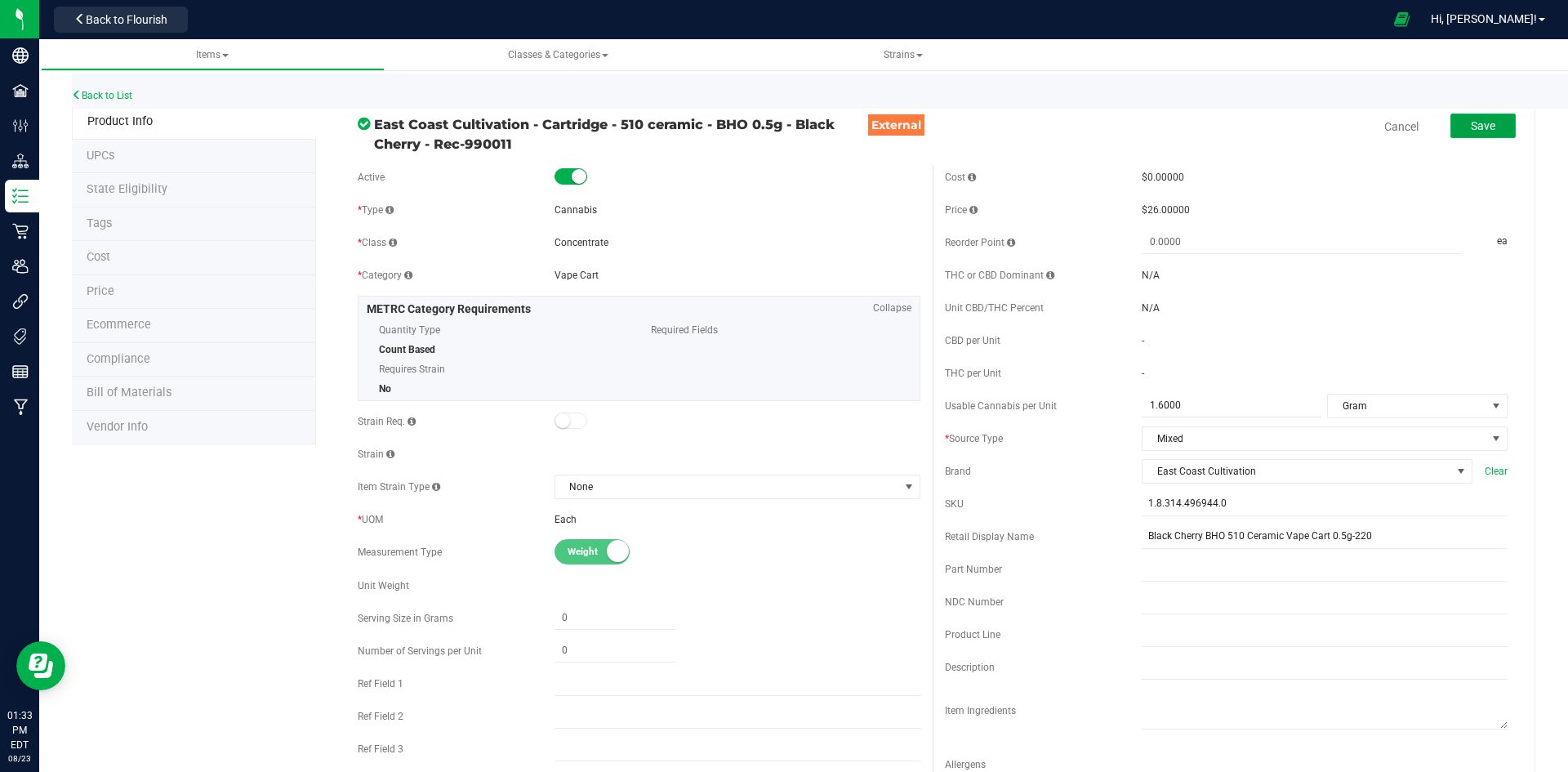
click at [1478, 130] on span "Save" at bounding box center [1483, 125] width 24 height 13
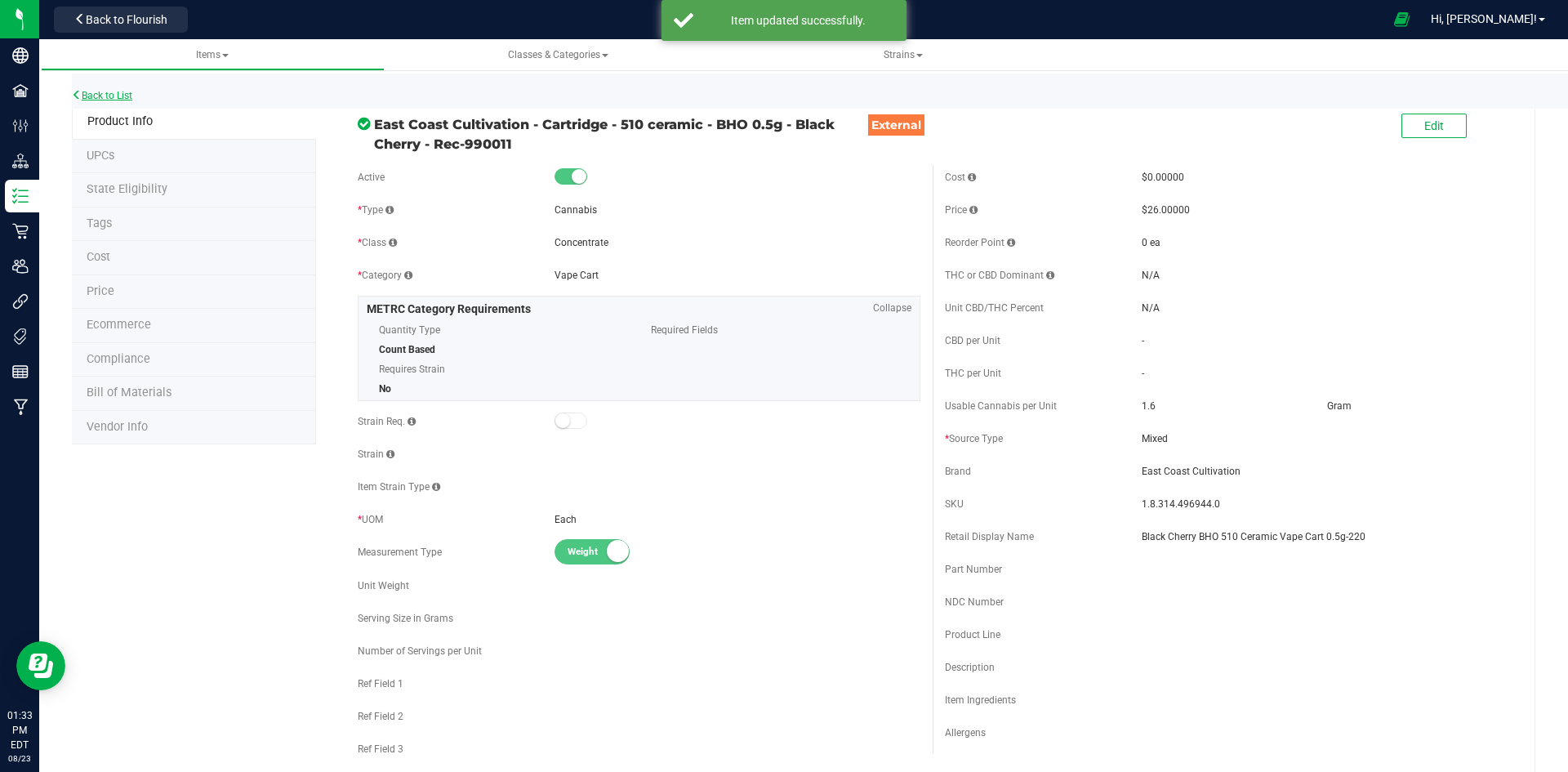
click at [114, 95] on link "Back to List" at bounding box center [101, 95] width 60 height 11
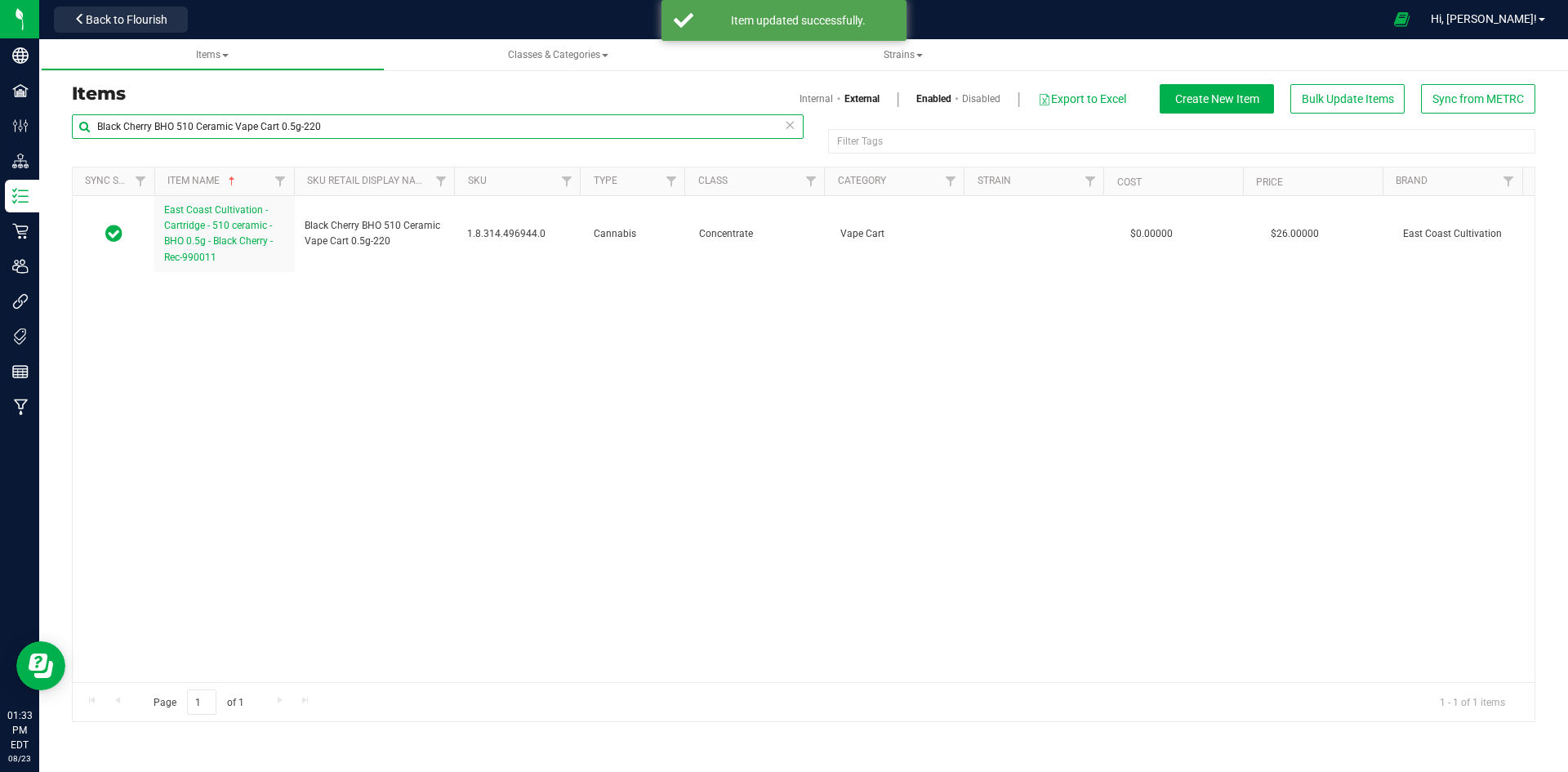
click at [359, 125] on input "Black Cherry BHO 510 Ceramic Vape Cart 0.5g-220" at bounding box center [437, 126] width 732 height 24
paste input "Chemburger Cured Resin Vape Cart-206"
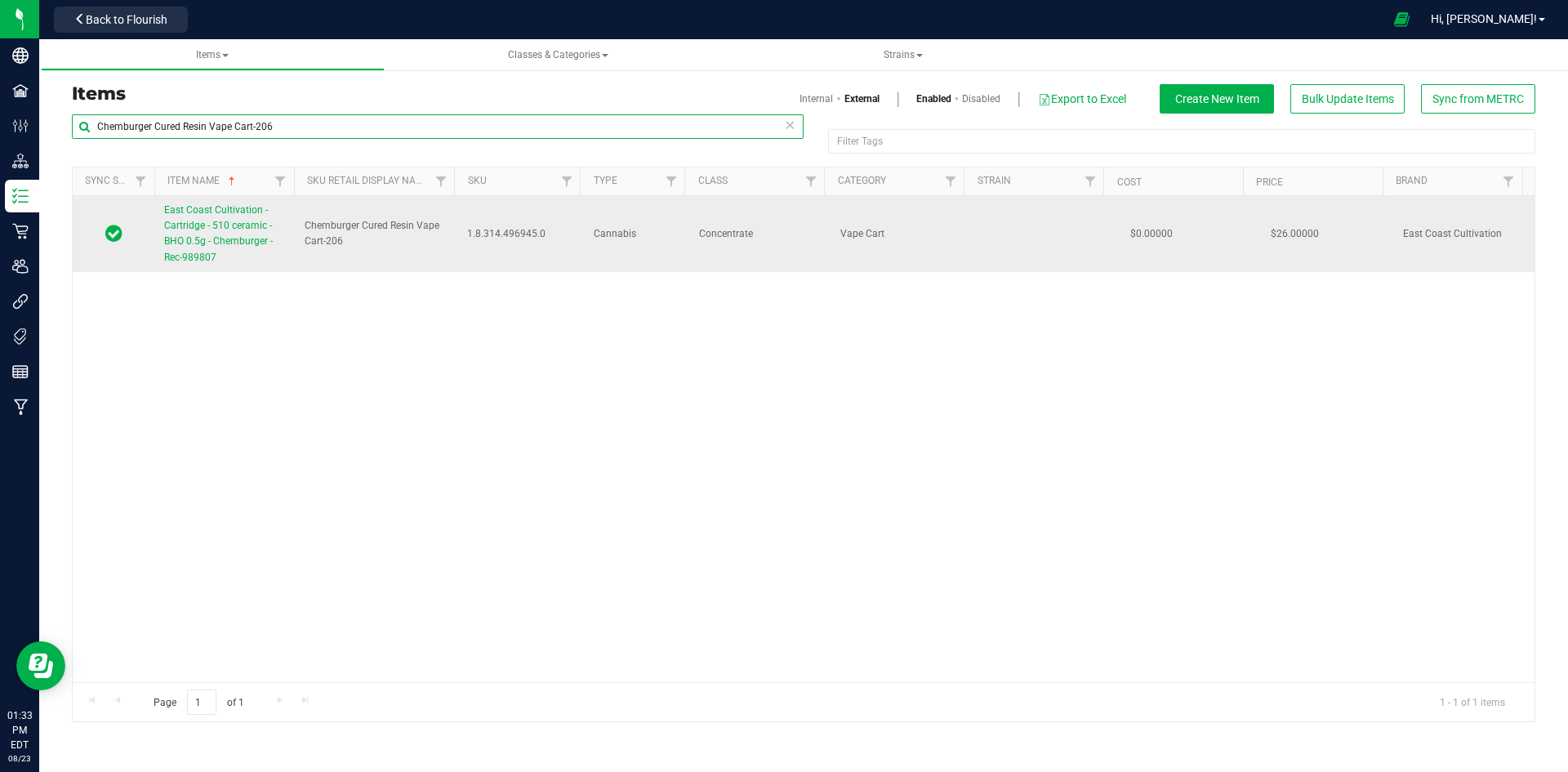
type input "Chemburger Cured Resin Vape Cart-206"
click at [233, 214] on span "East Coast Cultivation - Cartridge - 510 ceramic - BHO 0.5g - Chemburger - Rec-…" at bounding box center [218, 233] width 109 height 58
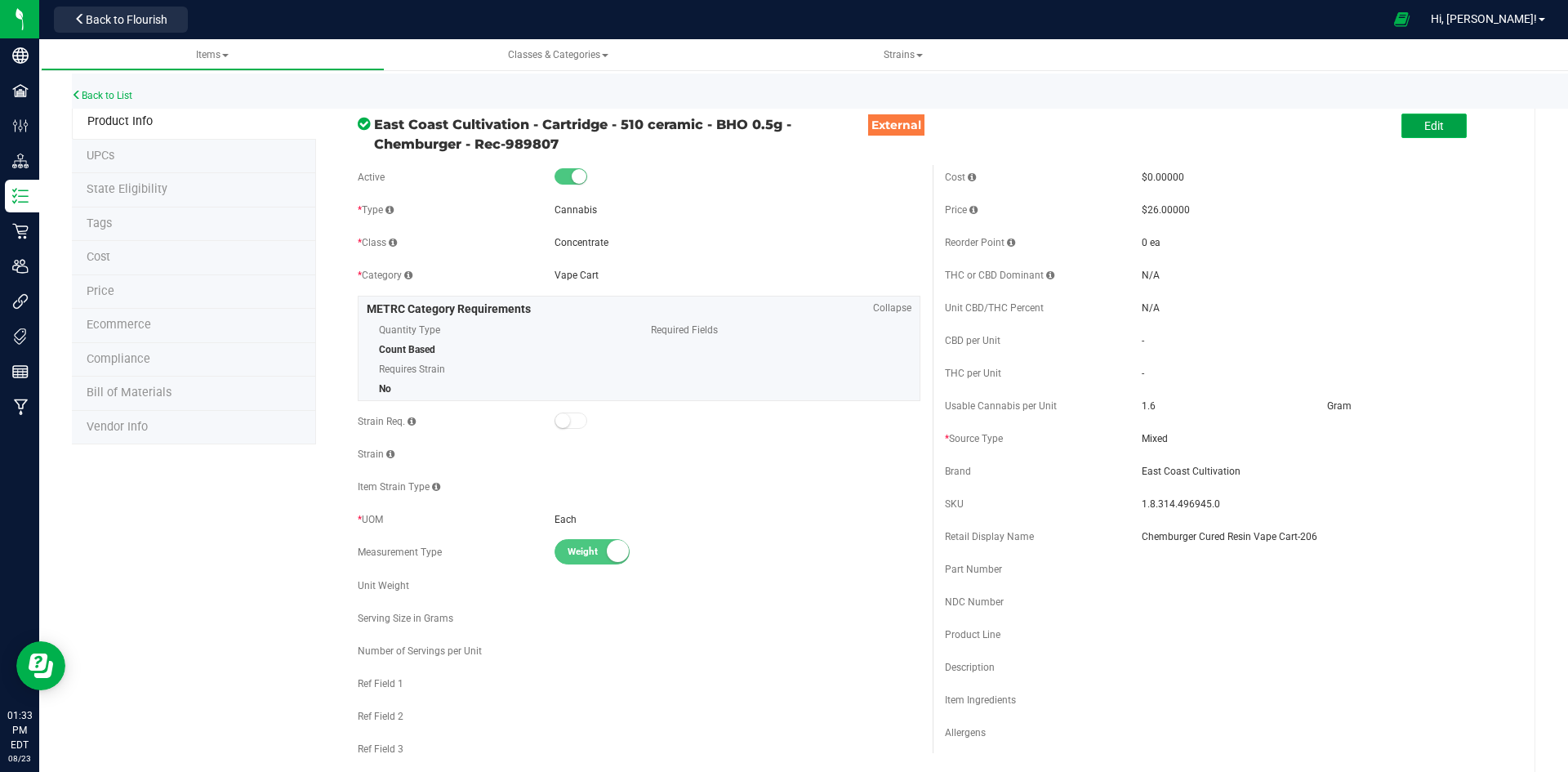
click at [1412, 137] on button "Edit" at bounding box center [1433, 125] width 65 height 24
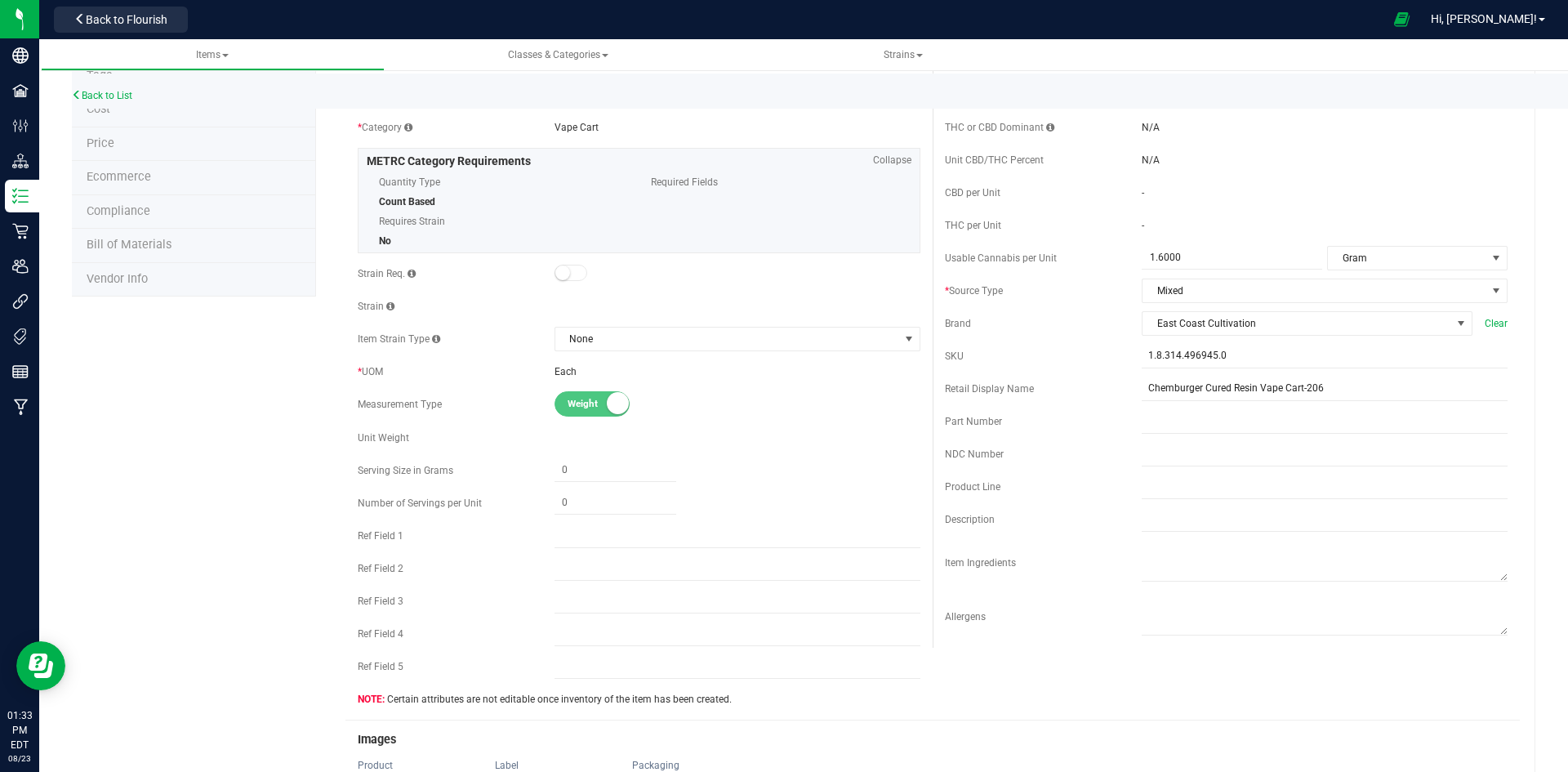
scroll to position [409, 0]
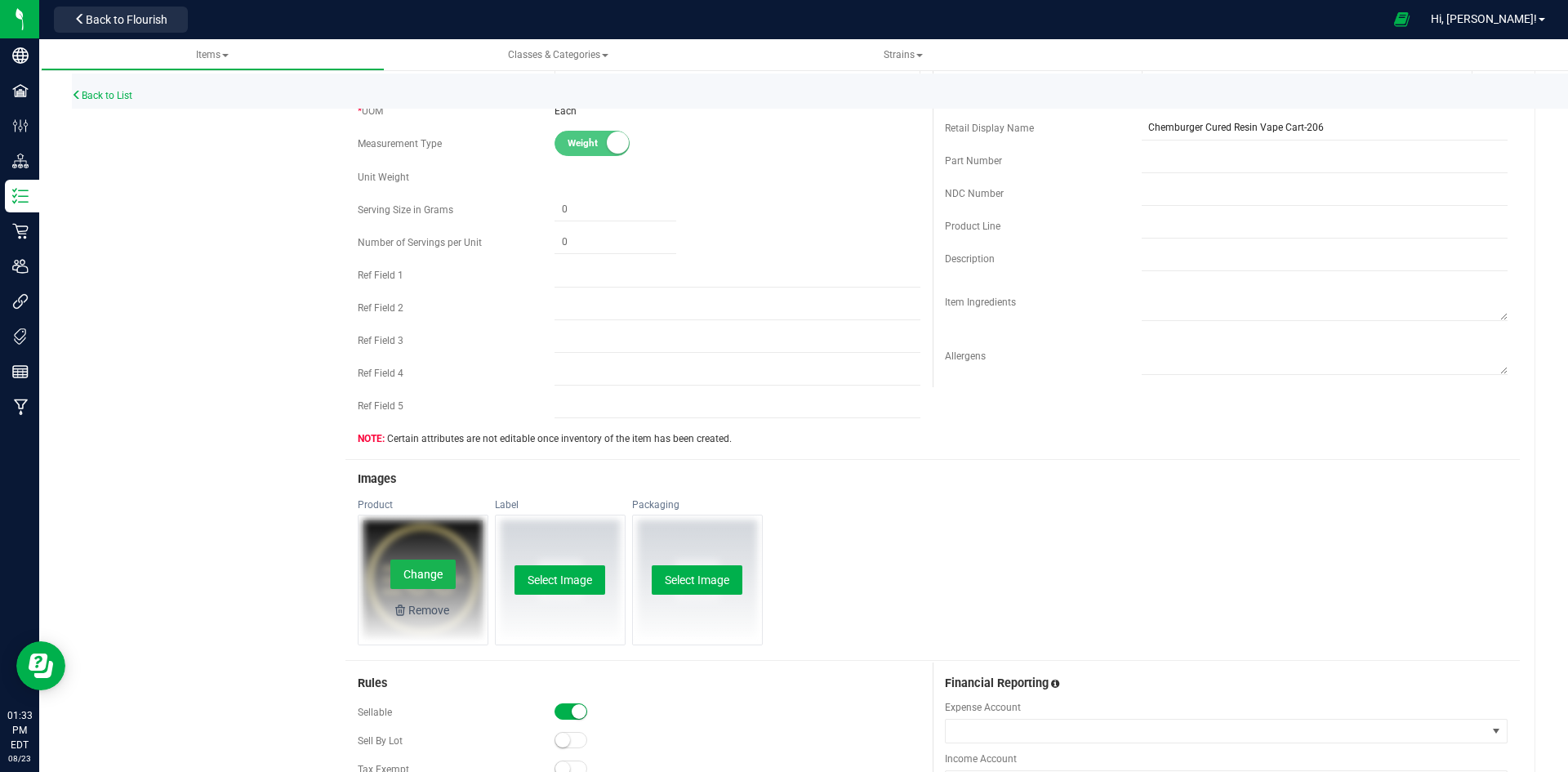
click at [403, 565] on button "Change" at bounding box center [422, 574] width 65 height 30
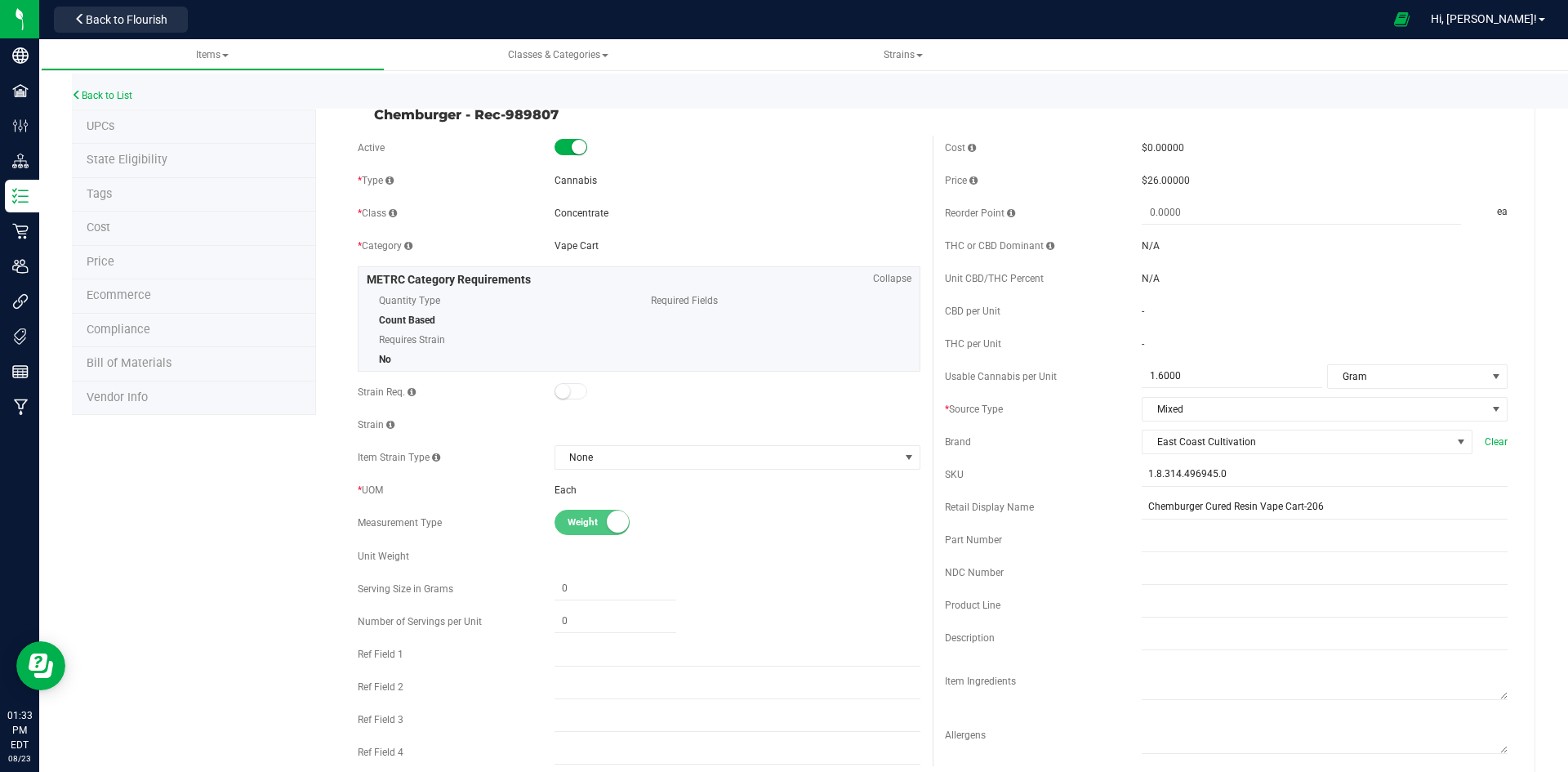
scroll to position [0, 0]
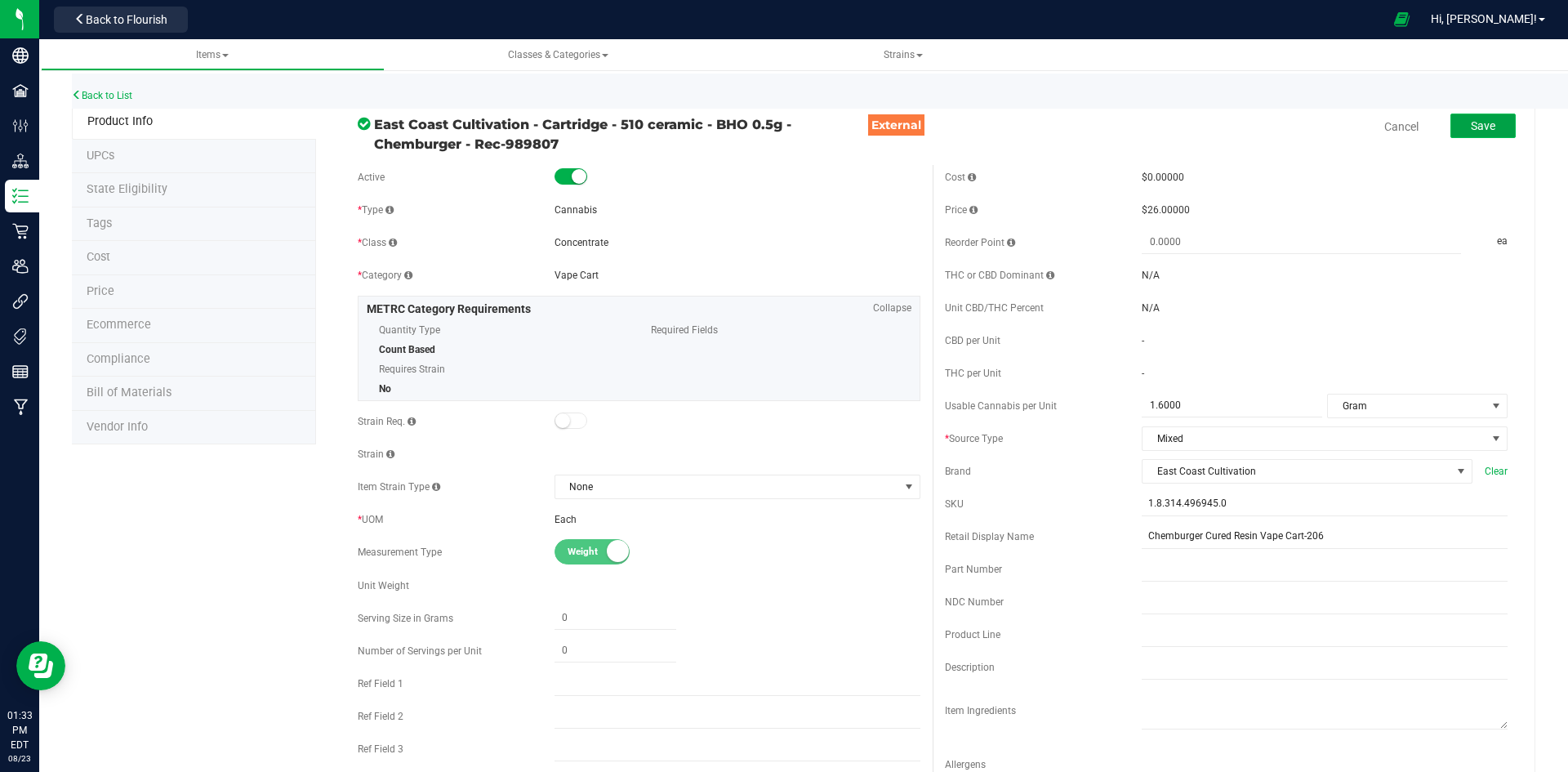
click at [1471, 129] on span "Save" at bounding box center [1483, 125] width 24 height 13
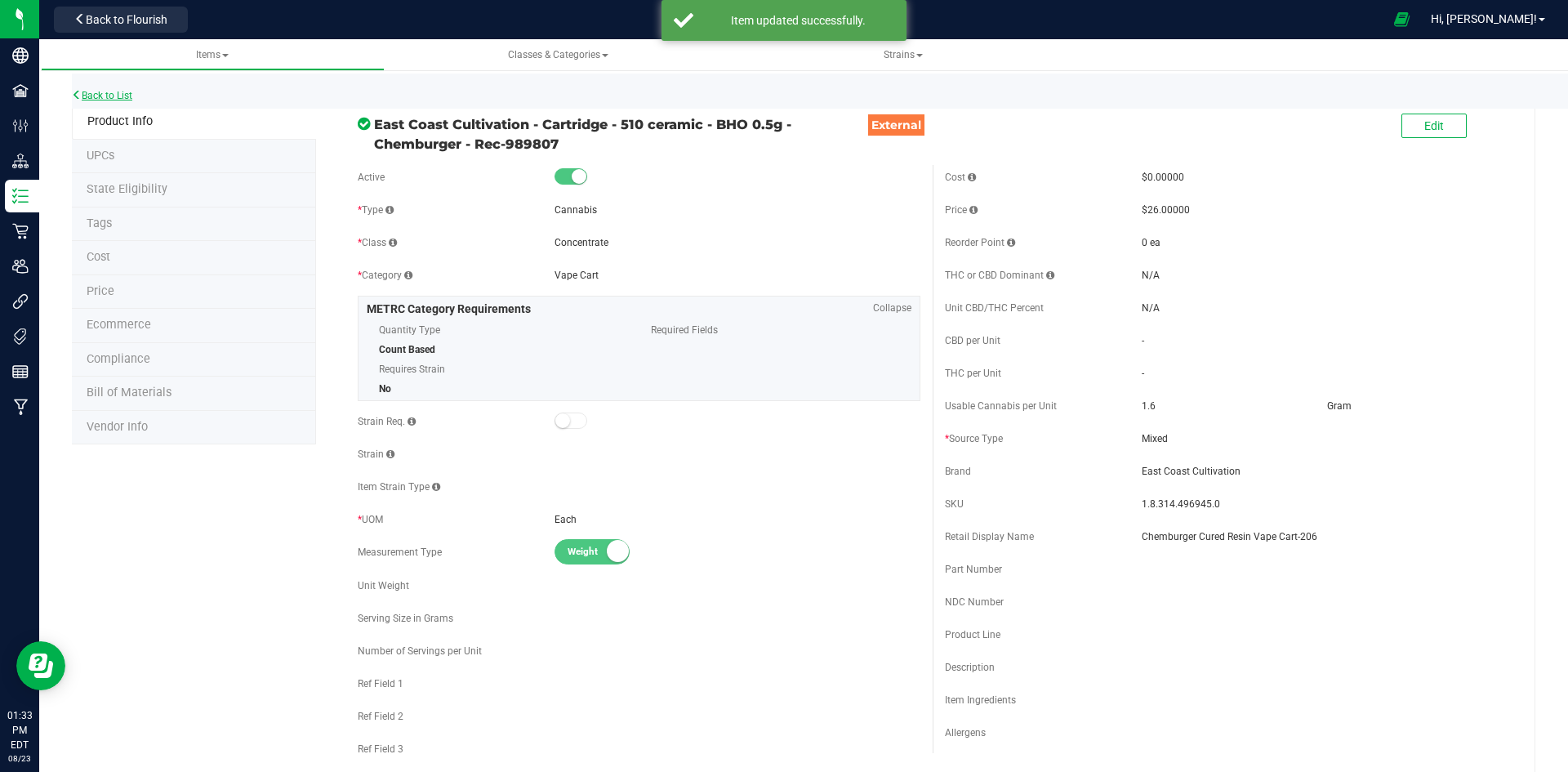
click at [121, 94] on link "Back to List" at bounding box center [101, 95] width 60 height 11
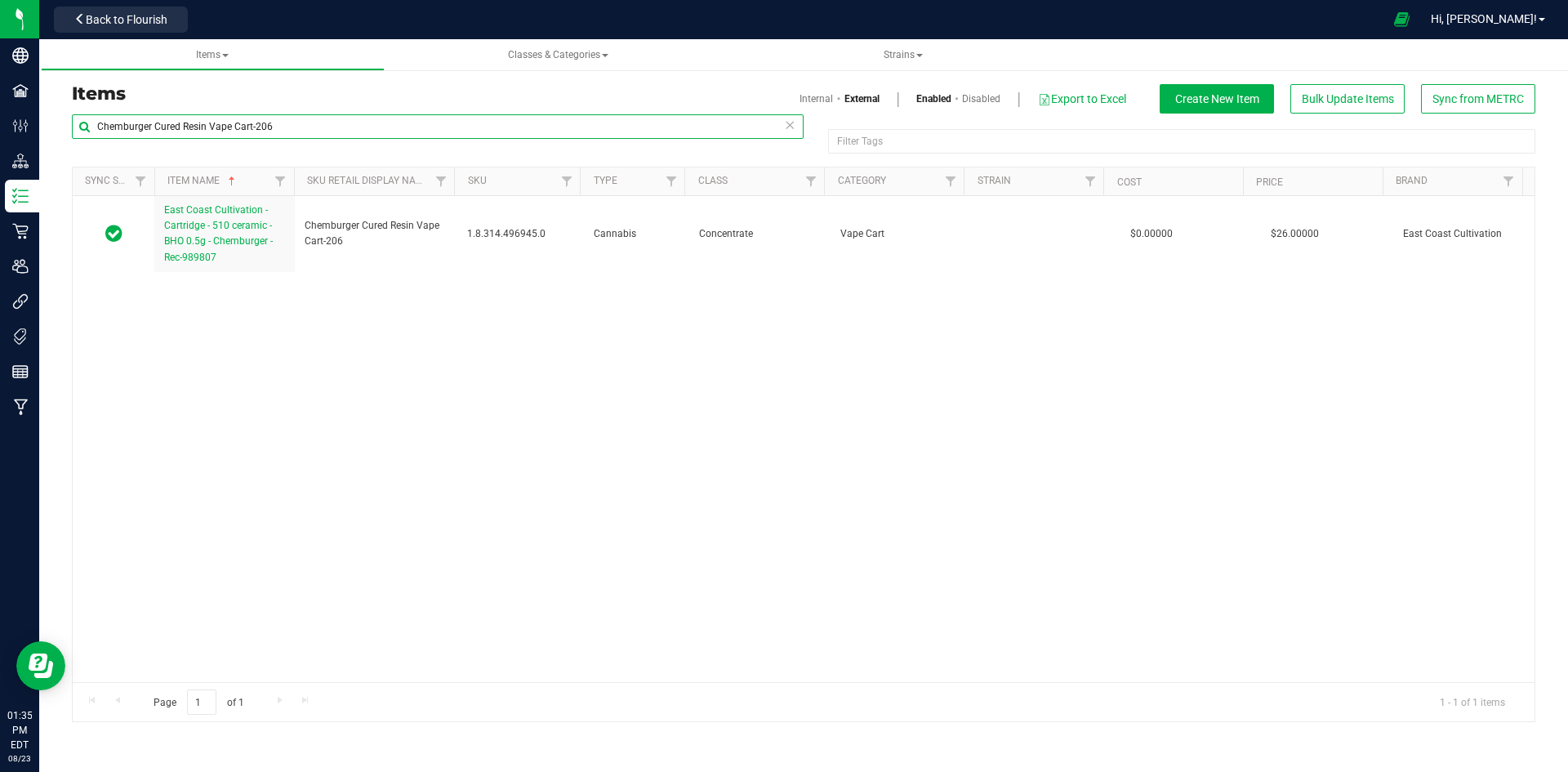
click at [557, 125] on input "Chemburger Cured Resin Vape Cart-206" at bounding box center [437, 126] width 732 height 24
paste input "Sammy Gs Blue Dream CO2 Vape Cart 0.3g-265"
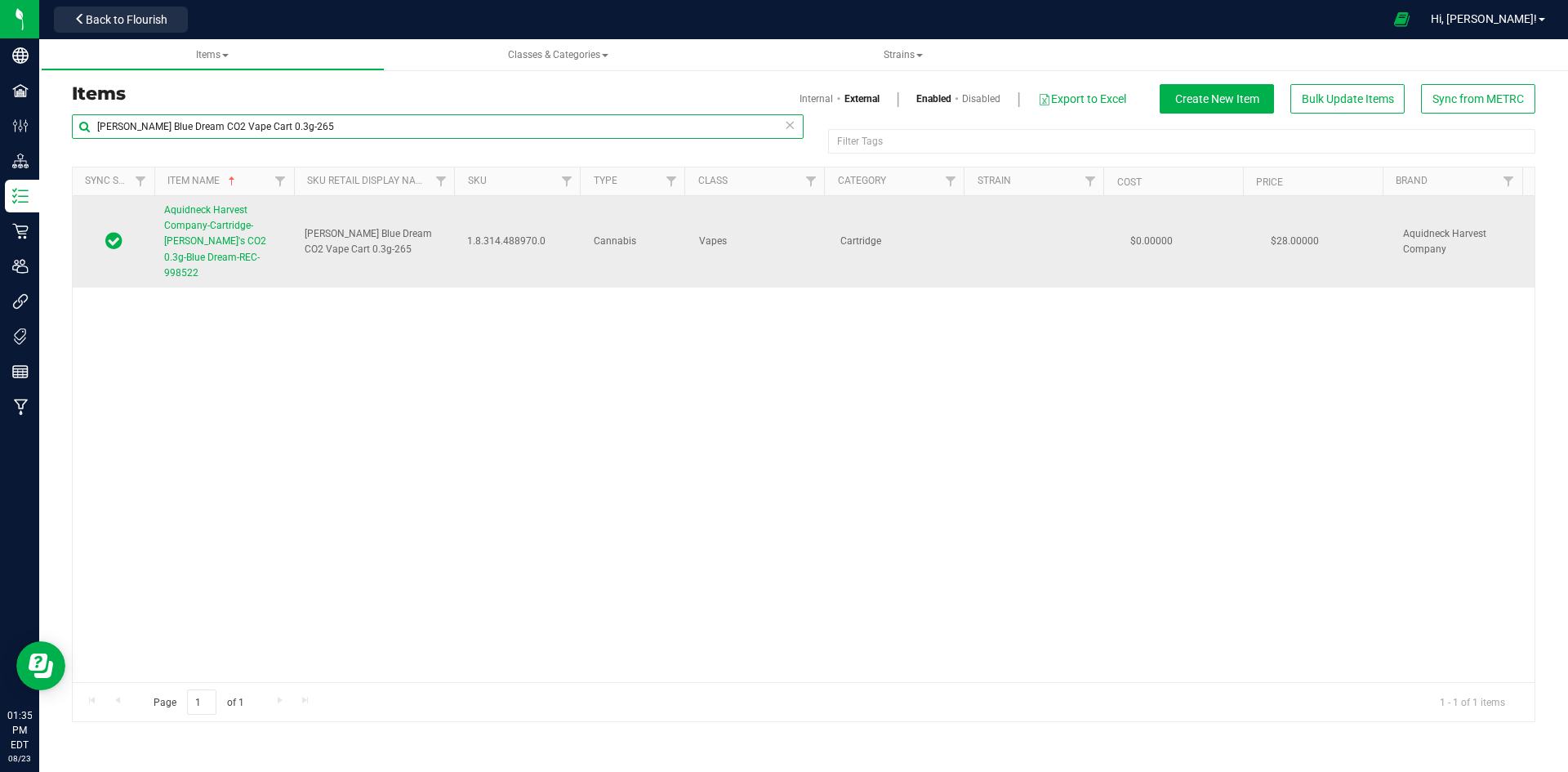
type input "Sammy Gs Blue Dream CO2 Vape Cart 0.3g-265"
click at [230, 255] on span "Aquidneck Harvest Company-Cartridge-Sammy G's CO2 0.3g-Blue Dream-REC-998522" at bounding box center [214, 240] width 102 height 74
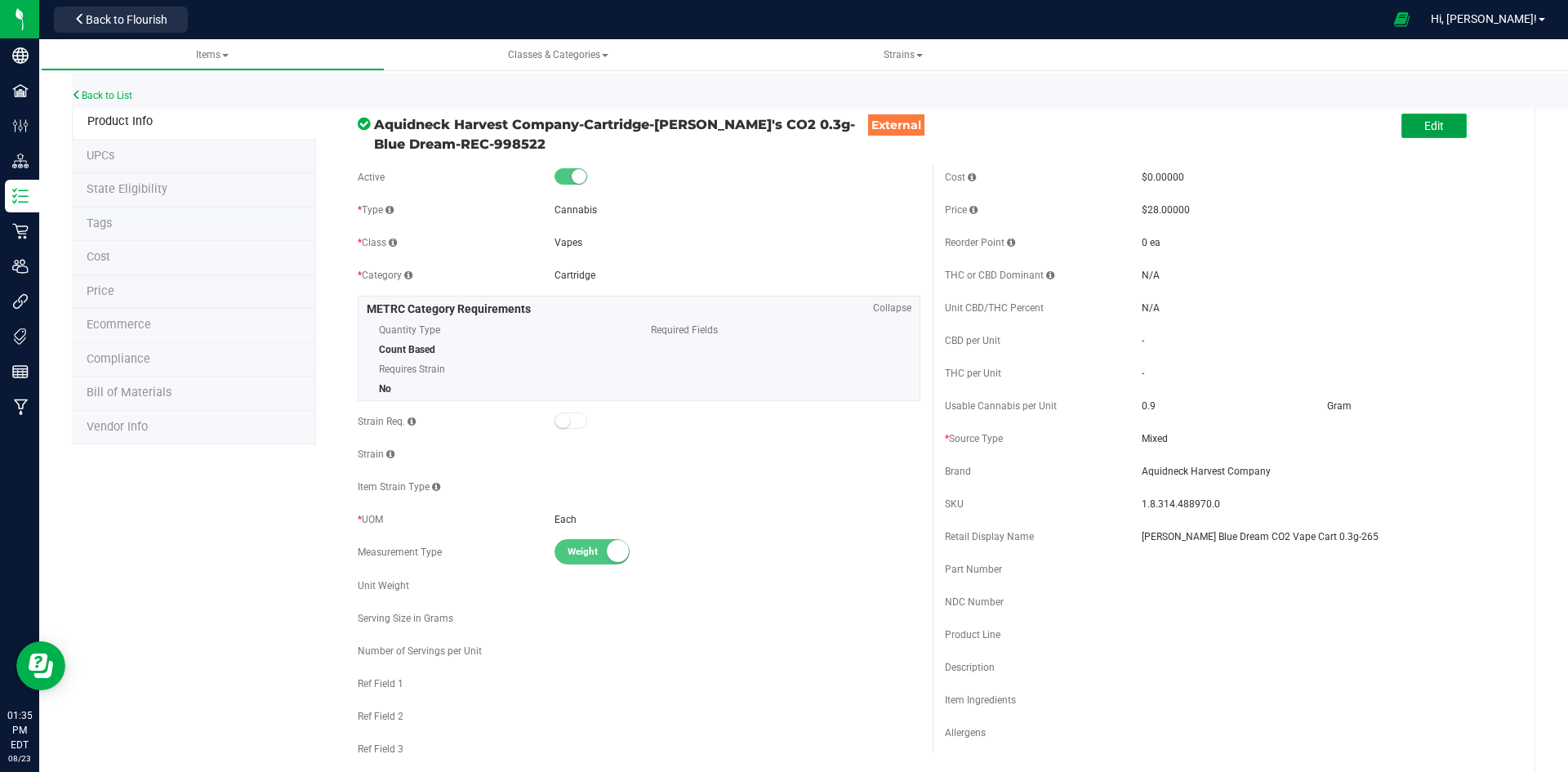
click at [1408, 131] on button "Edit" at bounding box center [1433, 125] width 65 height 24
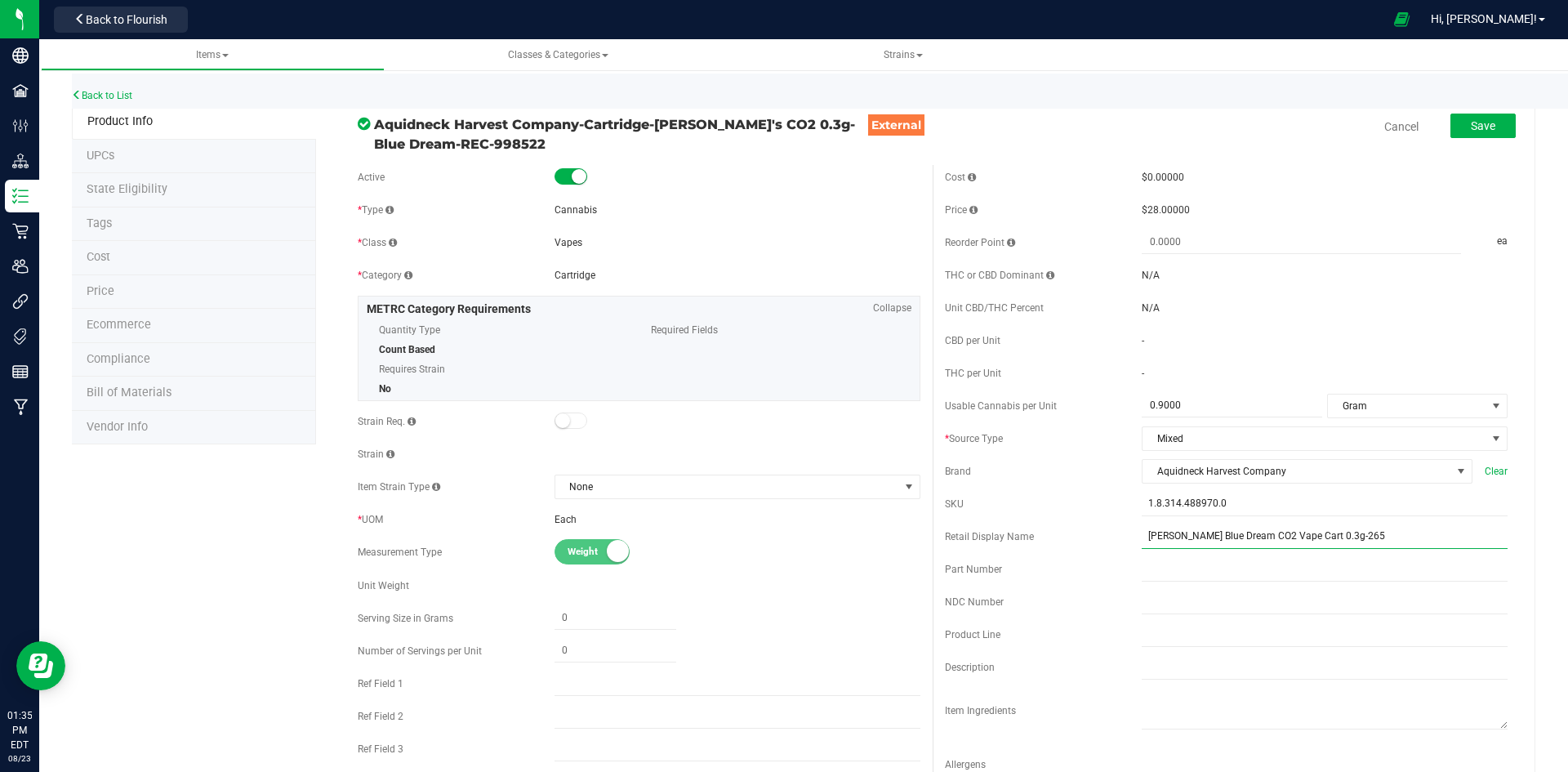
click at [1263, 538] on input "Sammy Gs Blue Dream CO2 Vape Cart 0.3g-265" at bounding box center [1324, 537] width 366 height 24
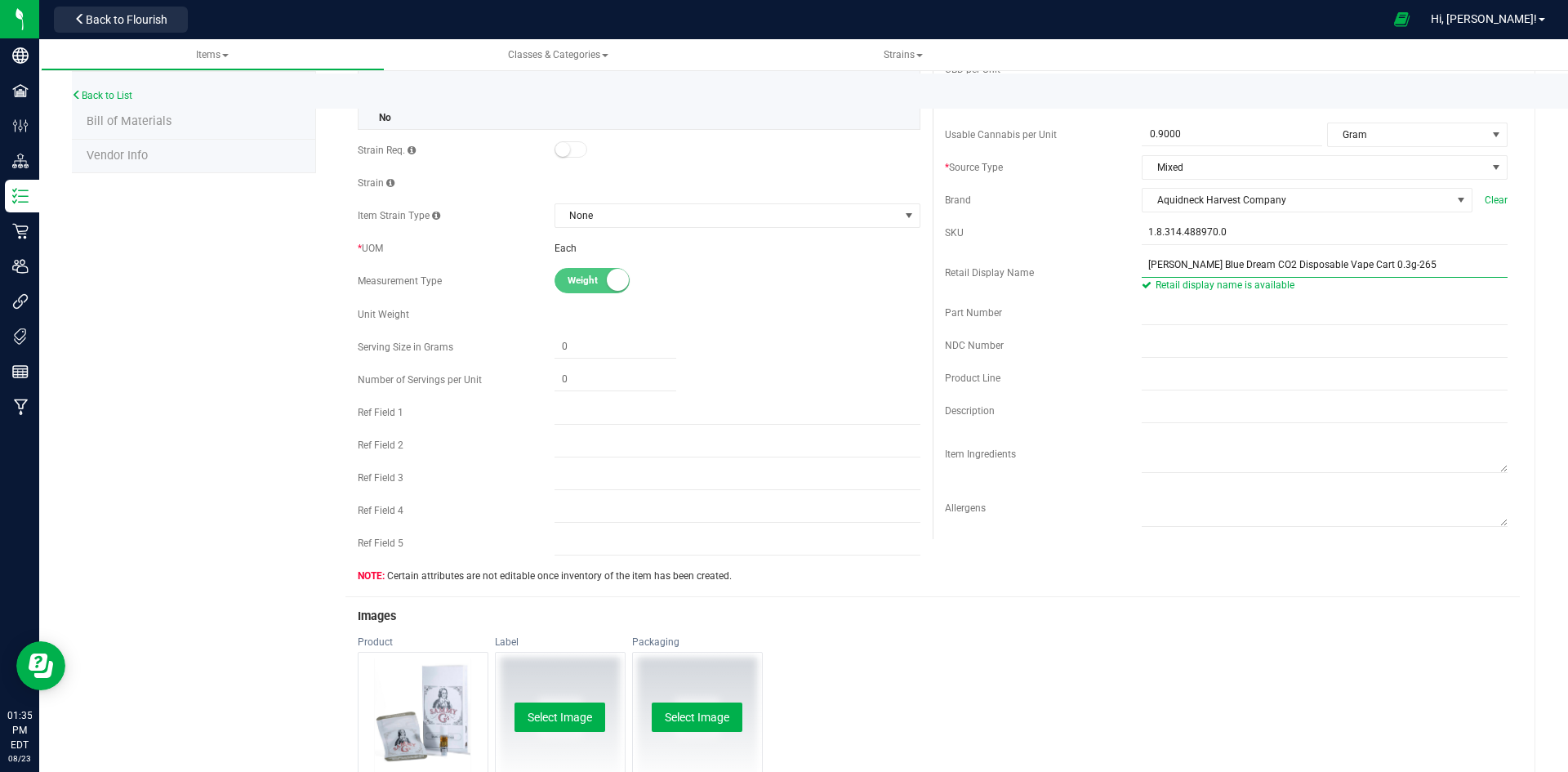
scroll to position [409, 0]
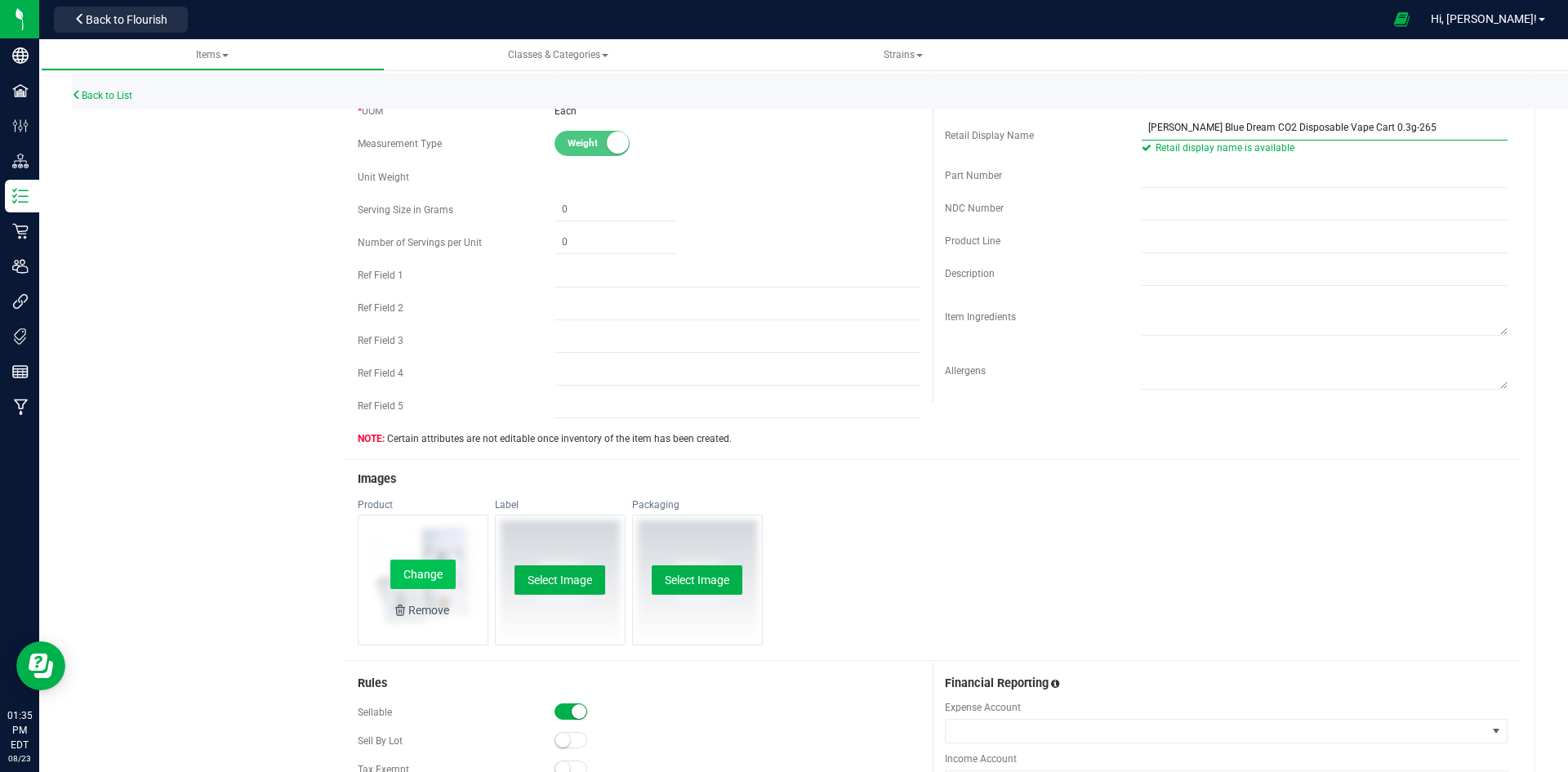
type input "Sammy Gs Blue Dream CO2 Disposable Vape Cart 0.3g-265"
click at [430, 572] on button "Change" at bounding box center [422, 574] width 65 height 30
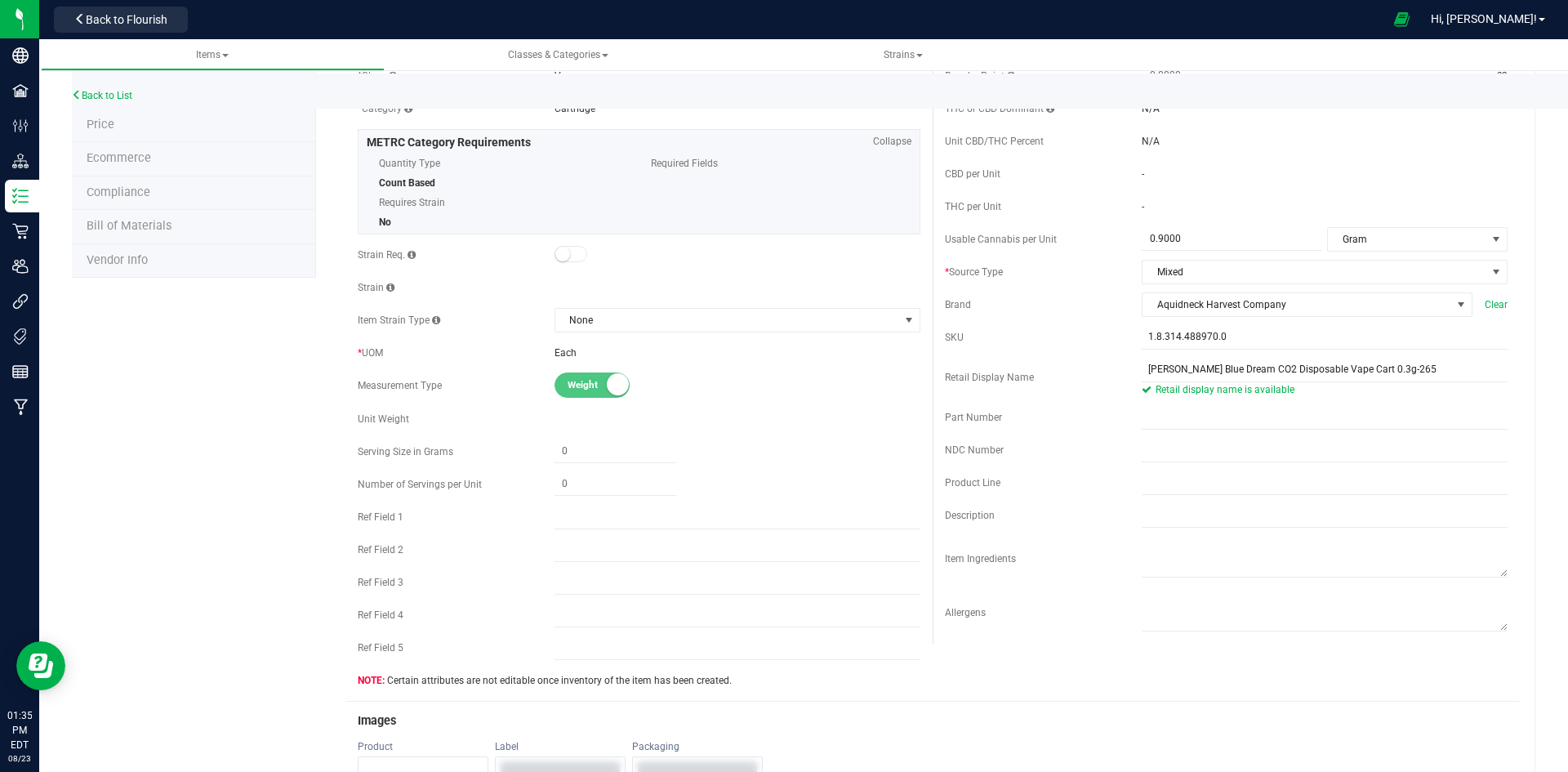
scroll to position [0, 0]
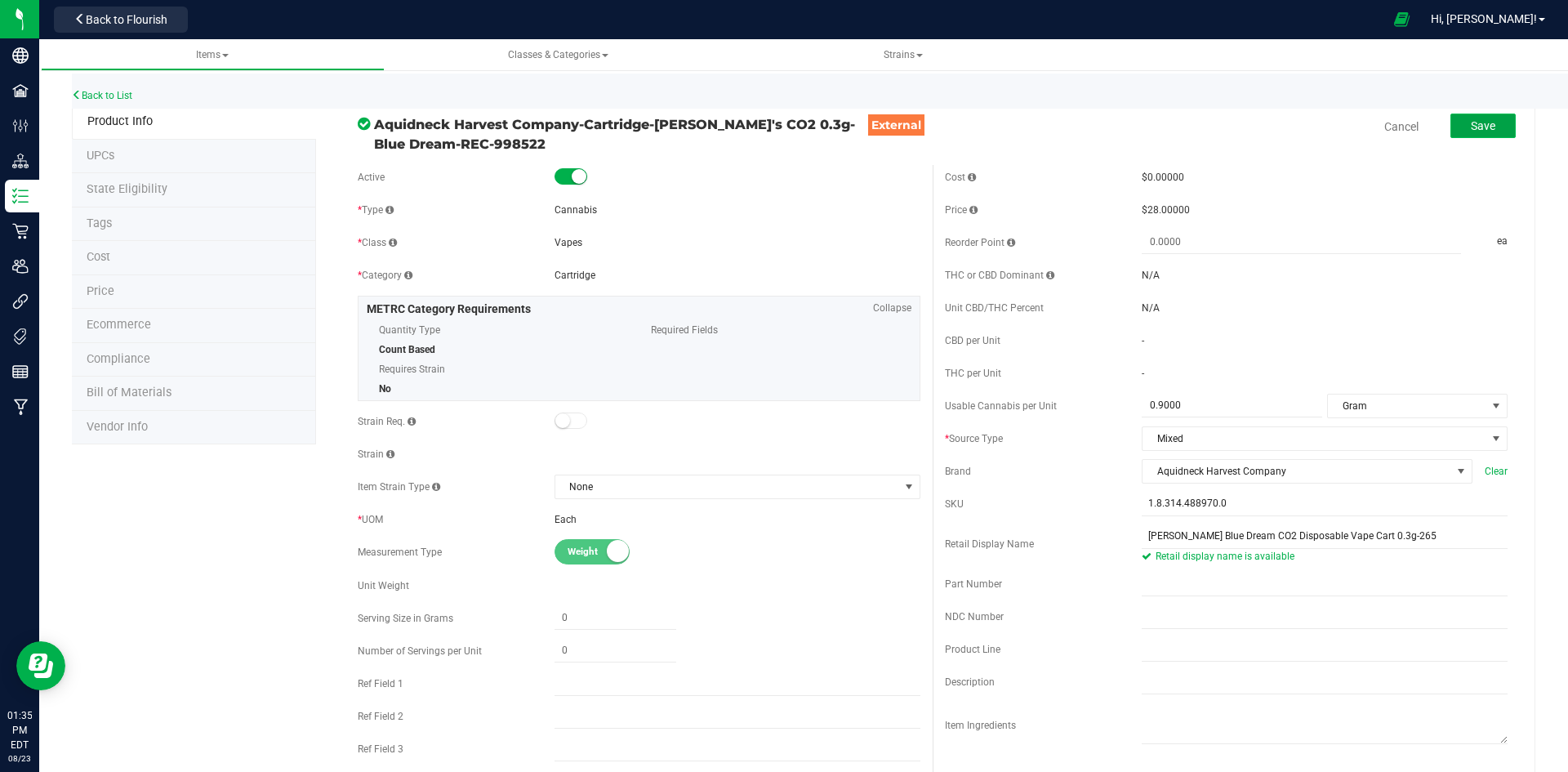
click at [1484, 124] on button "Save" at bounding box center [1483, 125] width 65 height 24
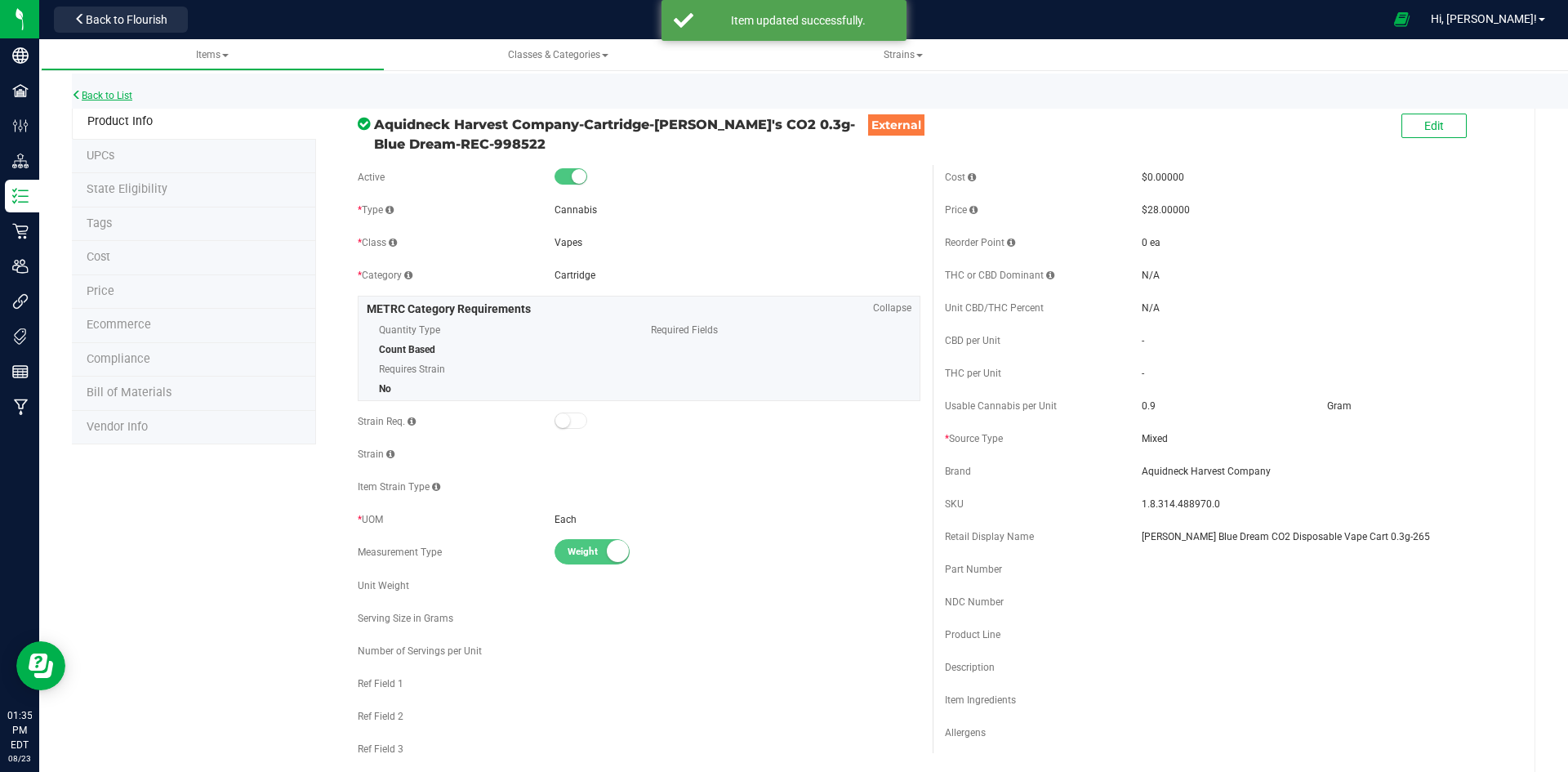
click at [98, 91] on link "Back to List" at bounding box center [101, 95] width 60 height 11
